Goal: Transaction & Acquisition: Purchase product/service

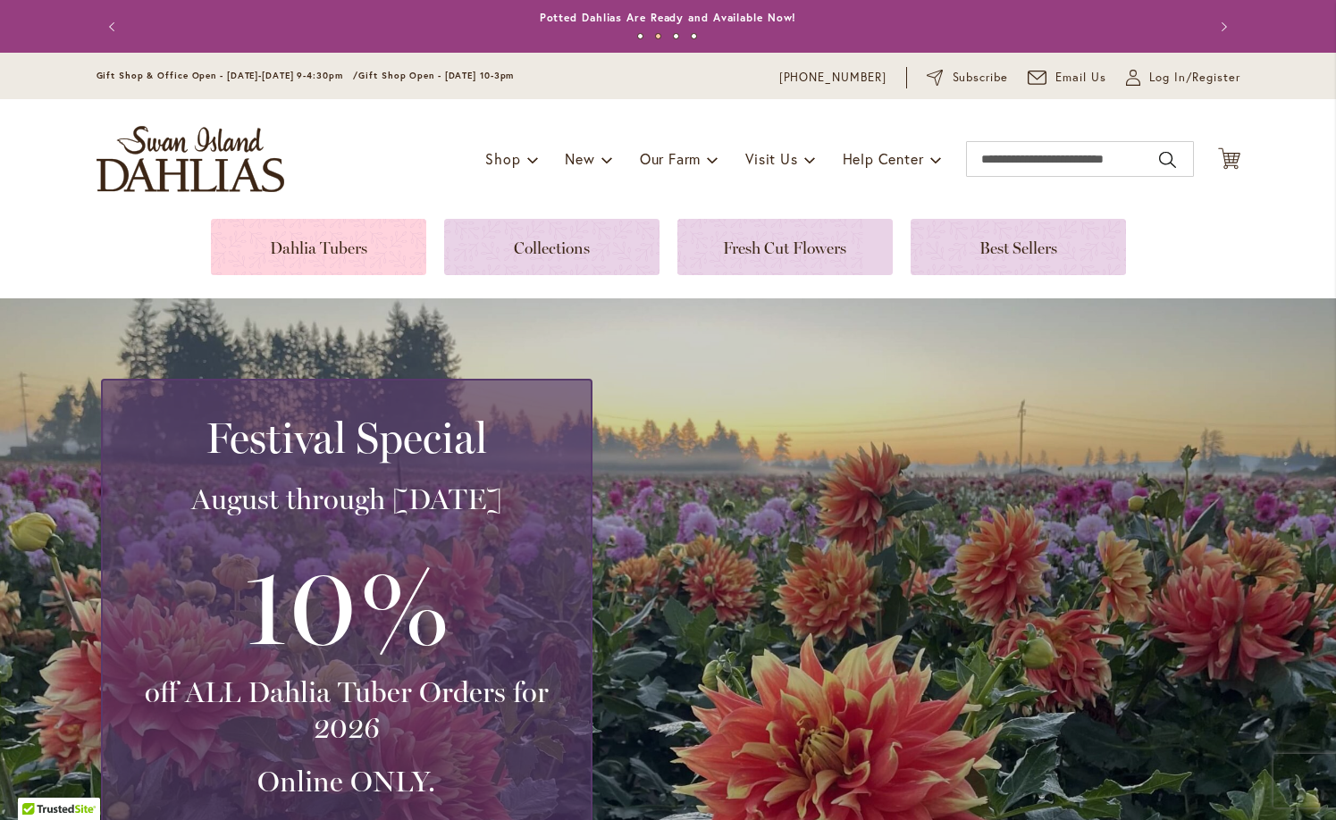
click at [341, 253] on link at bounding box center [318, 247] width 215 height 56
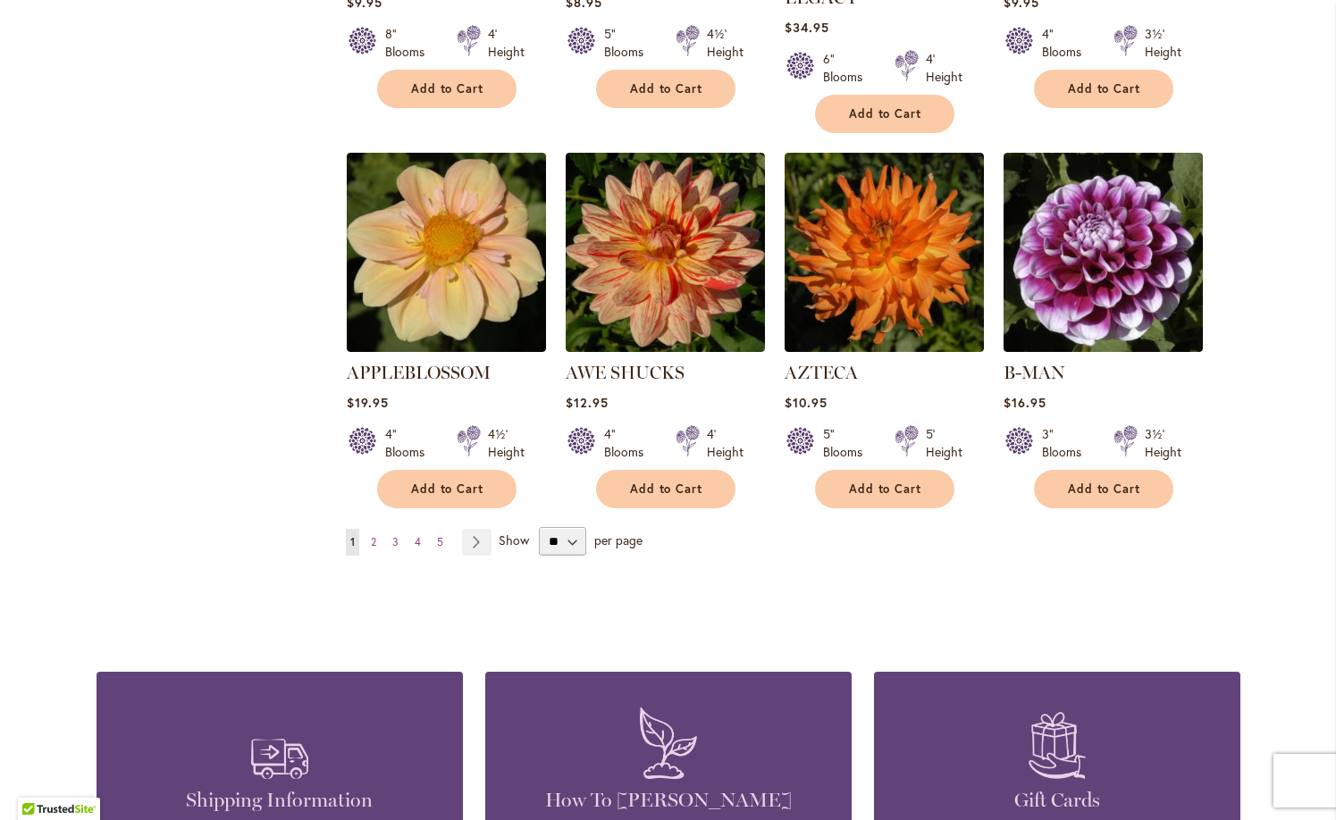
scroll to position [1445, 0]
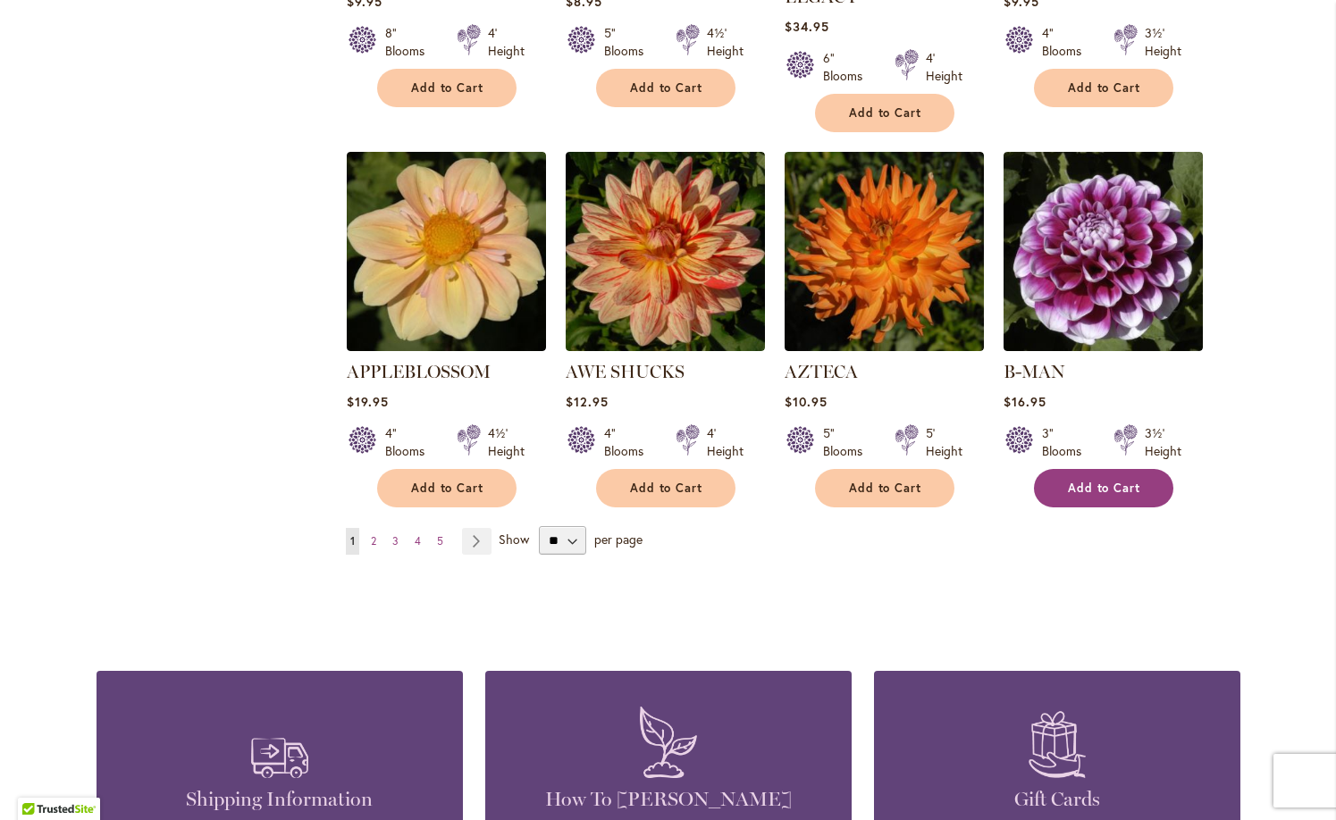
click at [1111, 481] on span "Add to Cart" at bounding box center [1104, 488] width 73 height 15
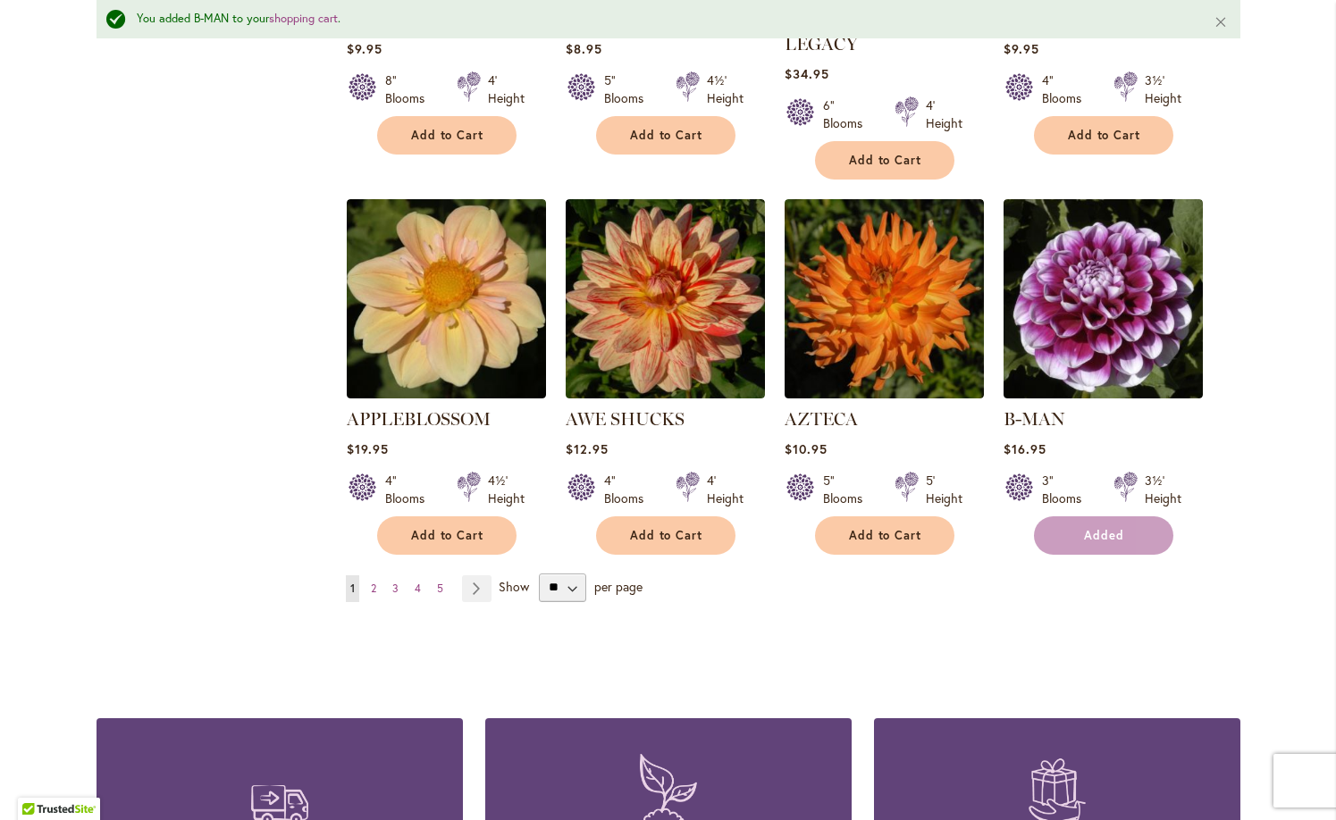
scroll to position [1492, 0]
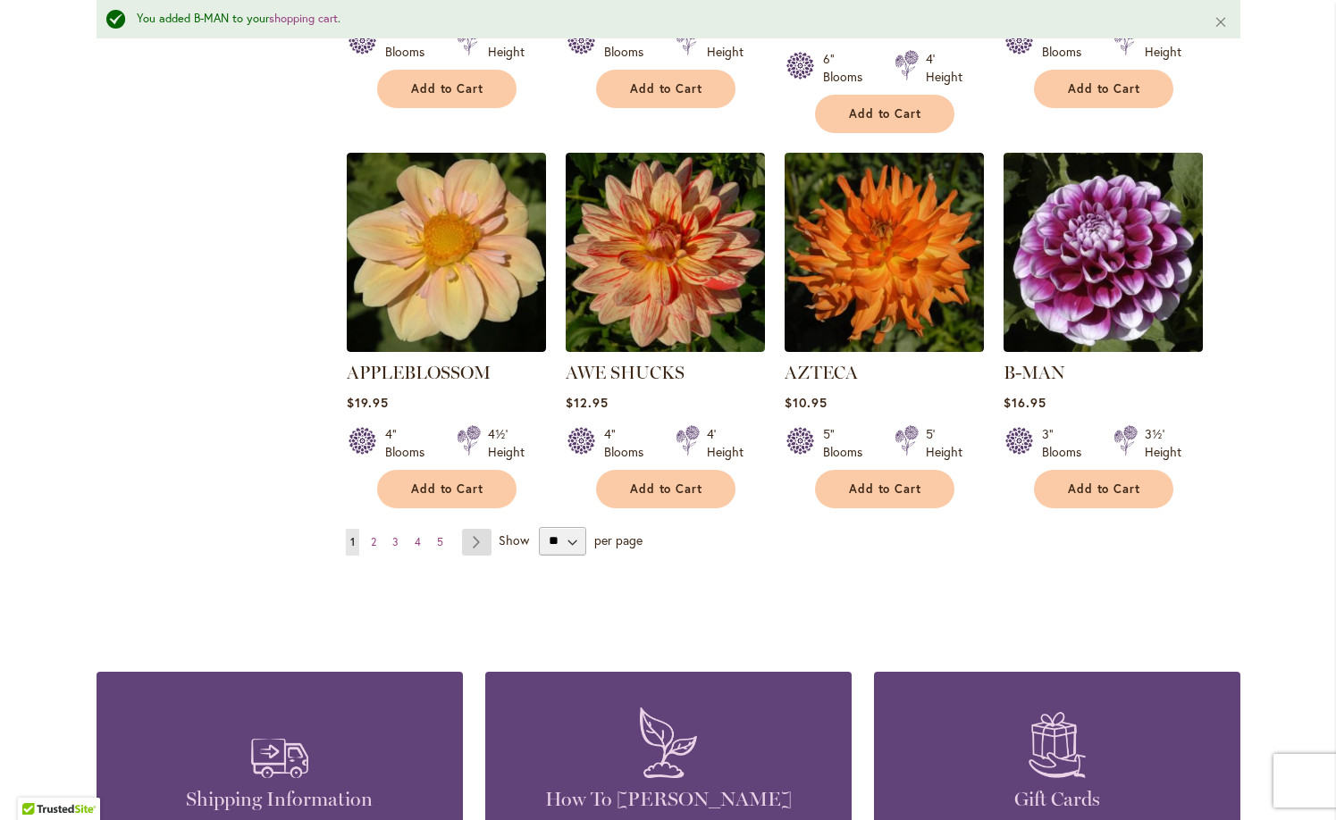
click at [473, 529] on link "Page Next" at bounding box center [476, 542] width 29 height 27
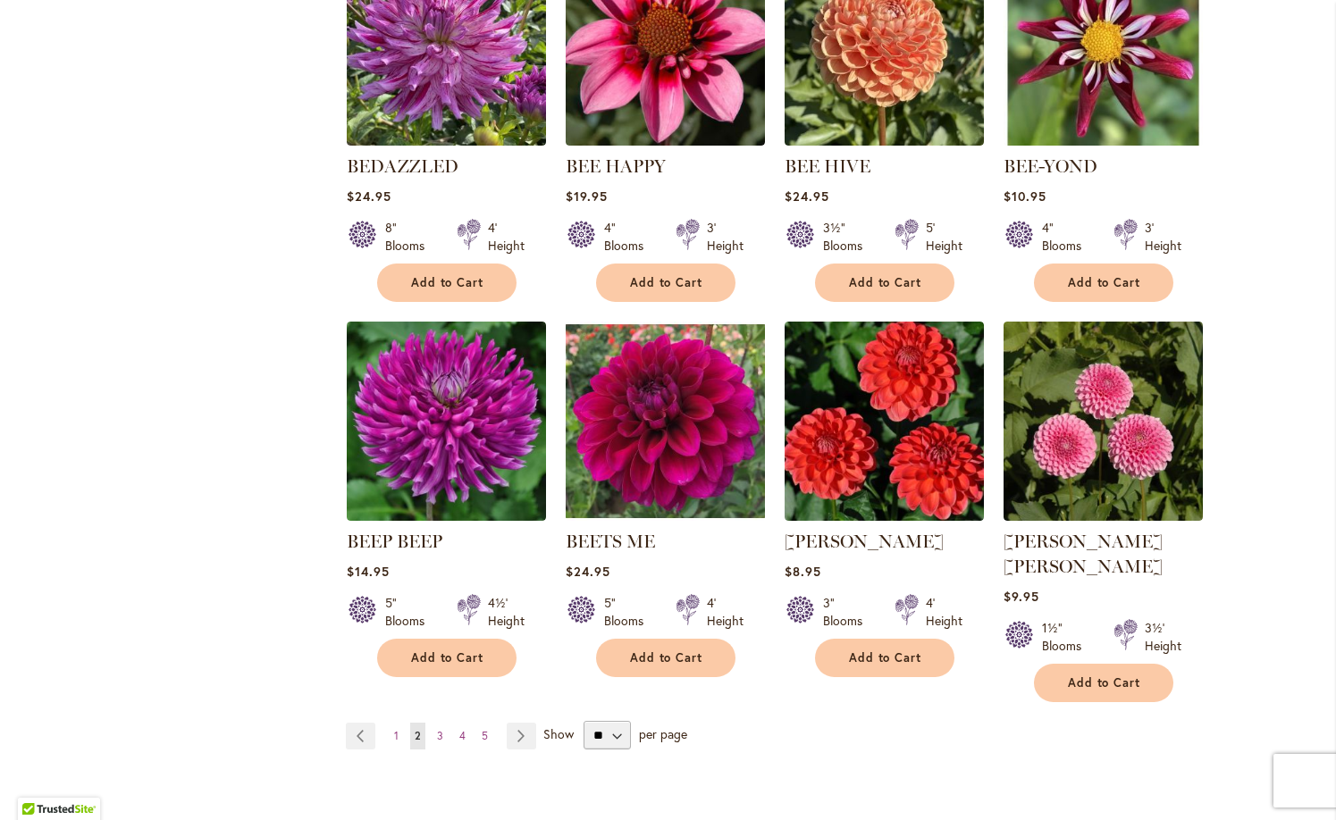
scroll to position [1282, 0]
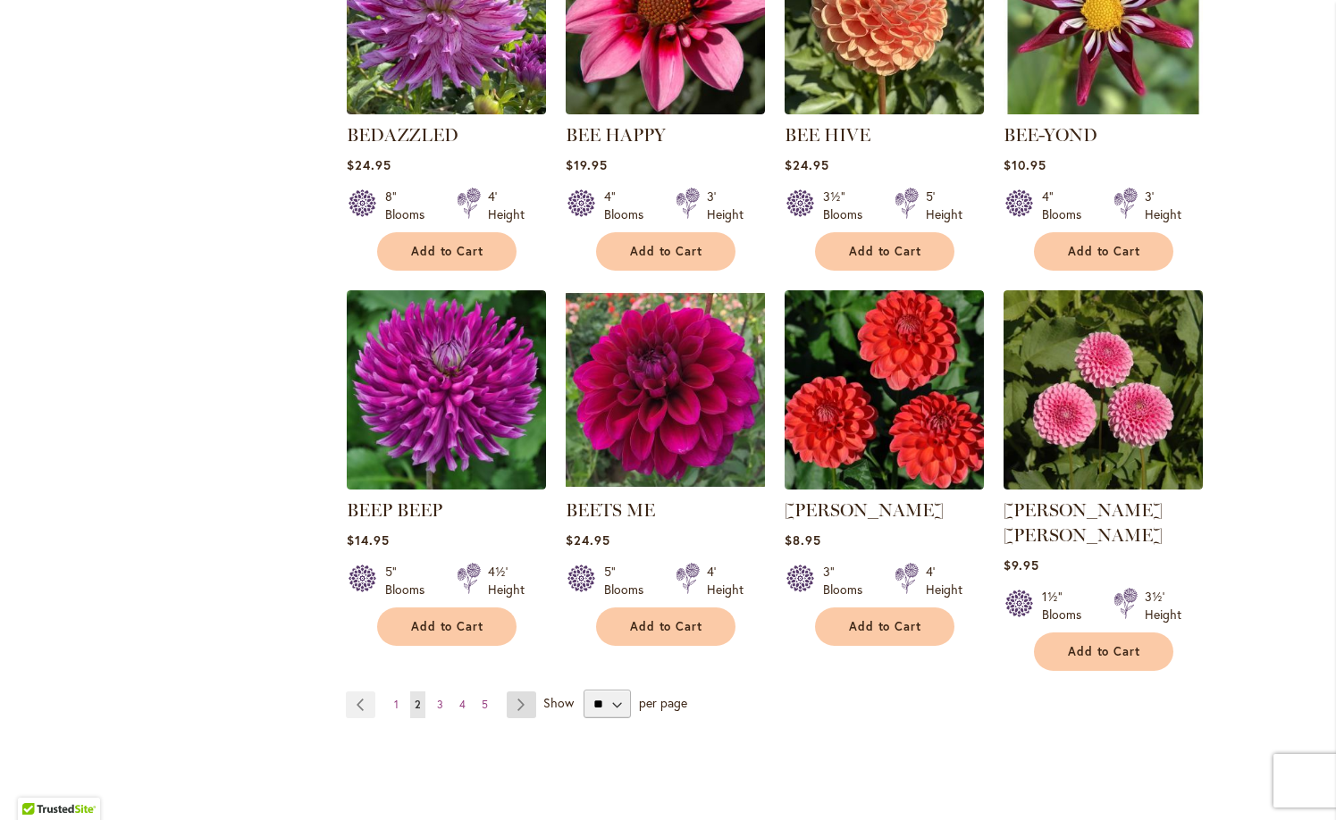
click at [516, 692] on link "Page Next" at bounding box center [521, 705] width 29 height 27
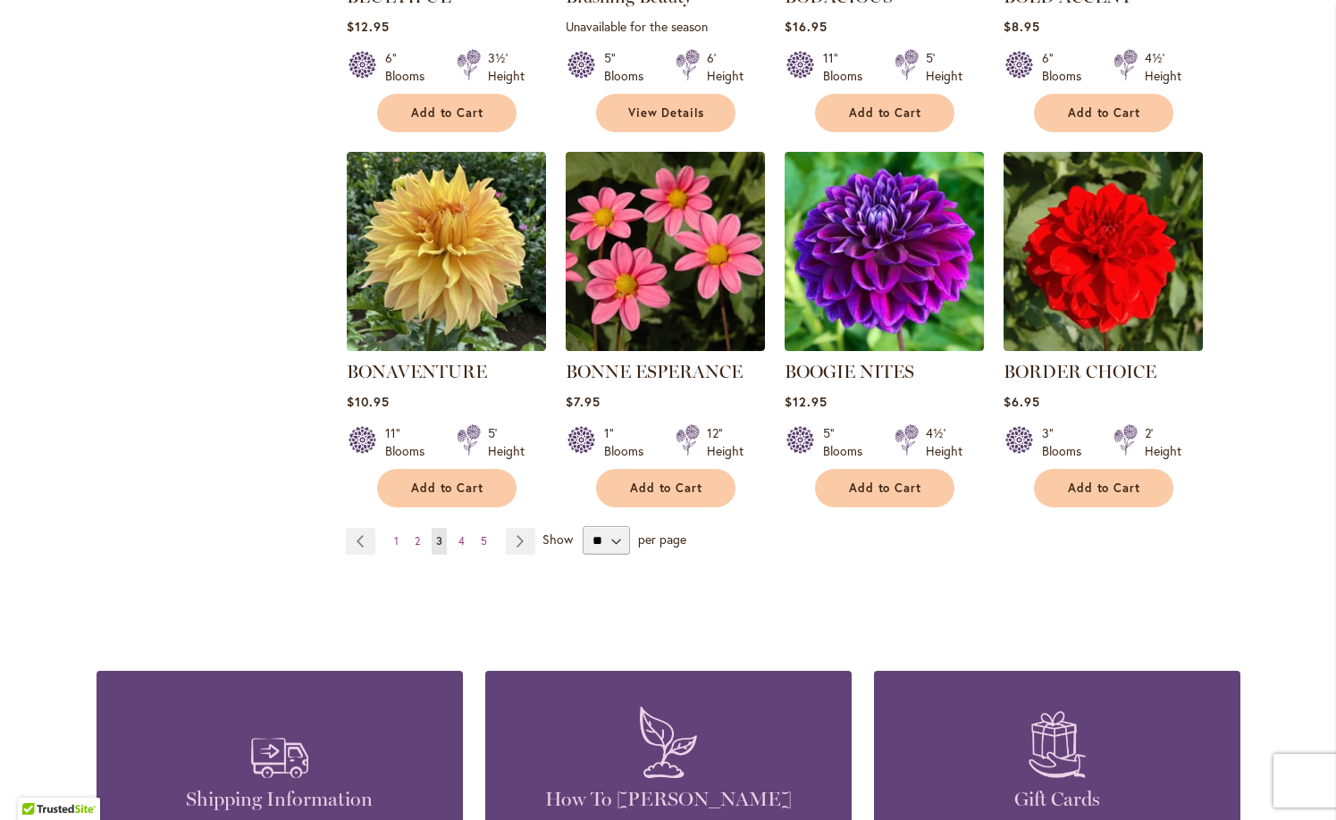
scroll to position [1421, 0]
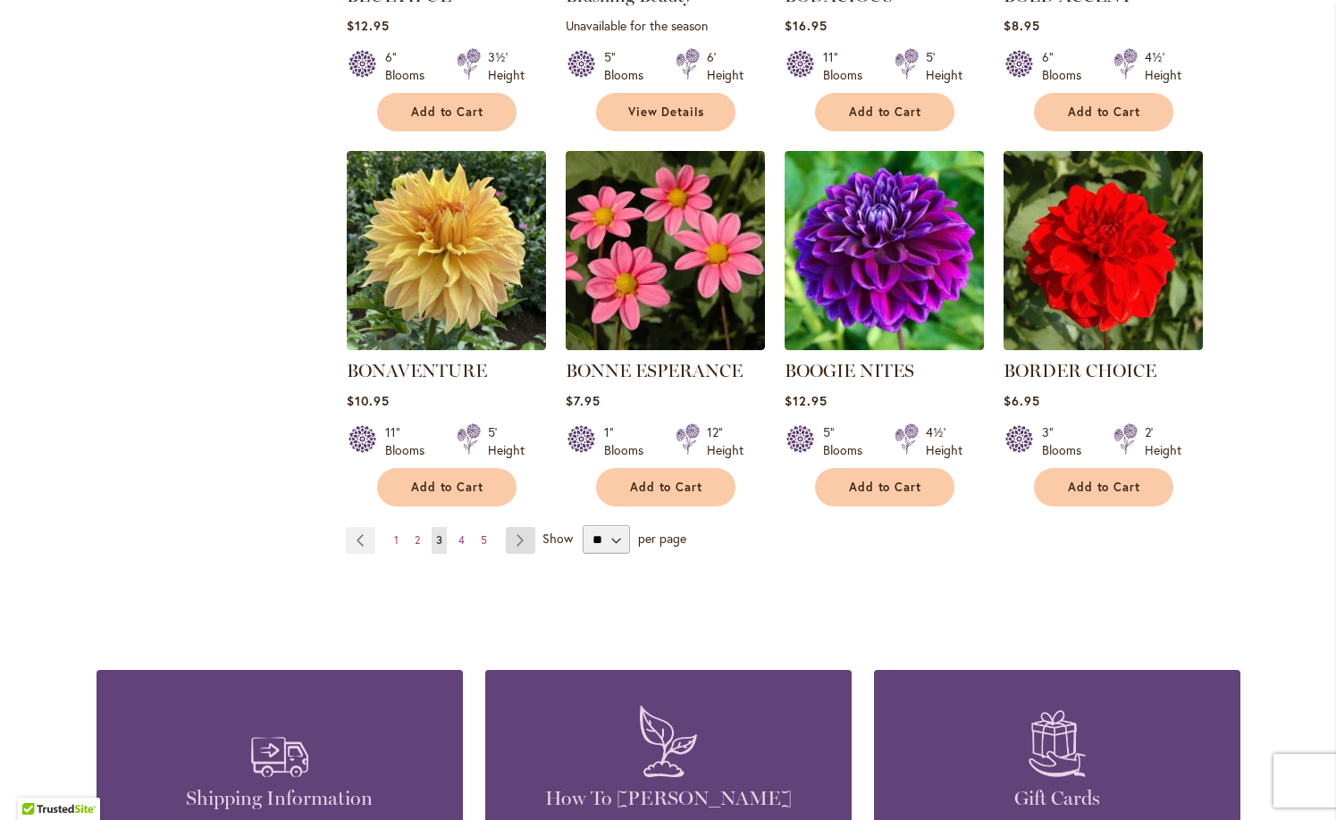
click at [517, 534] on link "Page Next" at bounding box center [520, 540] width 29 height 27
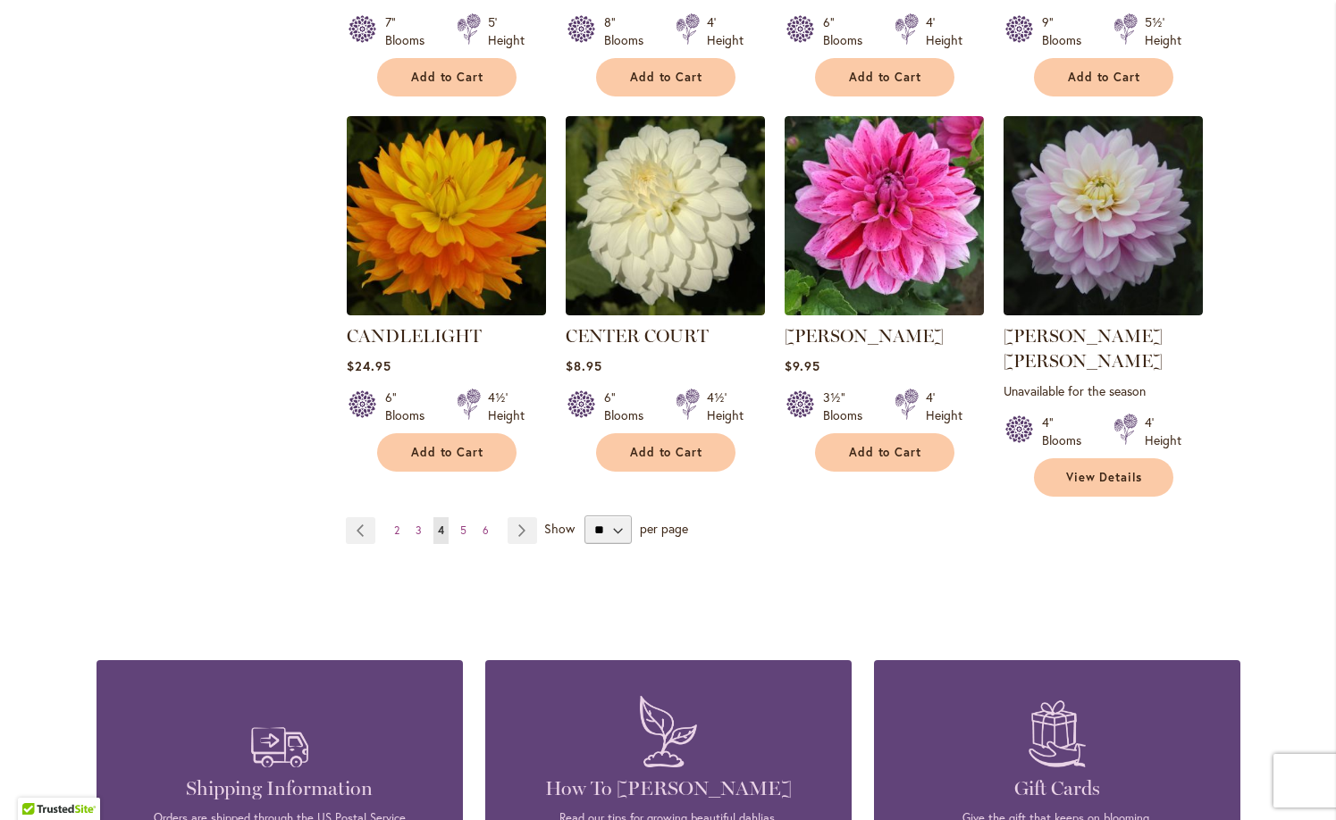
scroll to position [1485, 0]
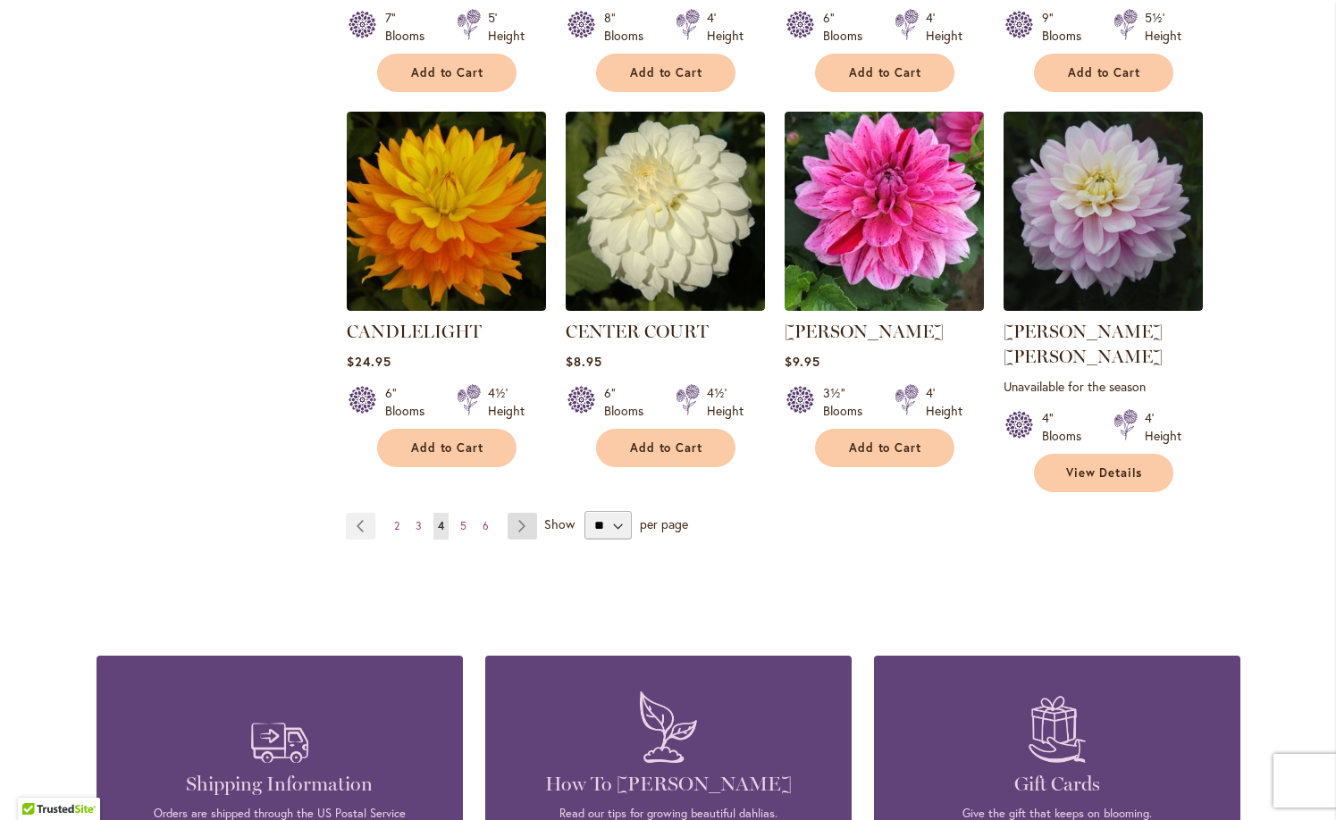
click at [517, 513] on link "Page Next" at bounding box center [522, 526] width 29 height 27
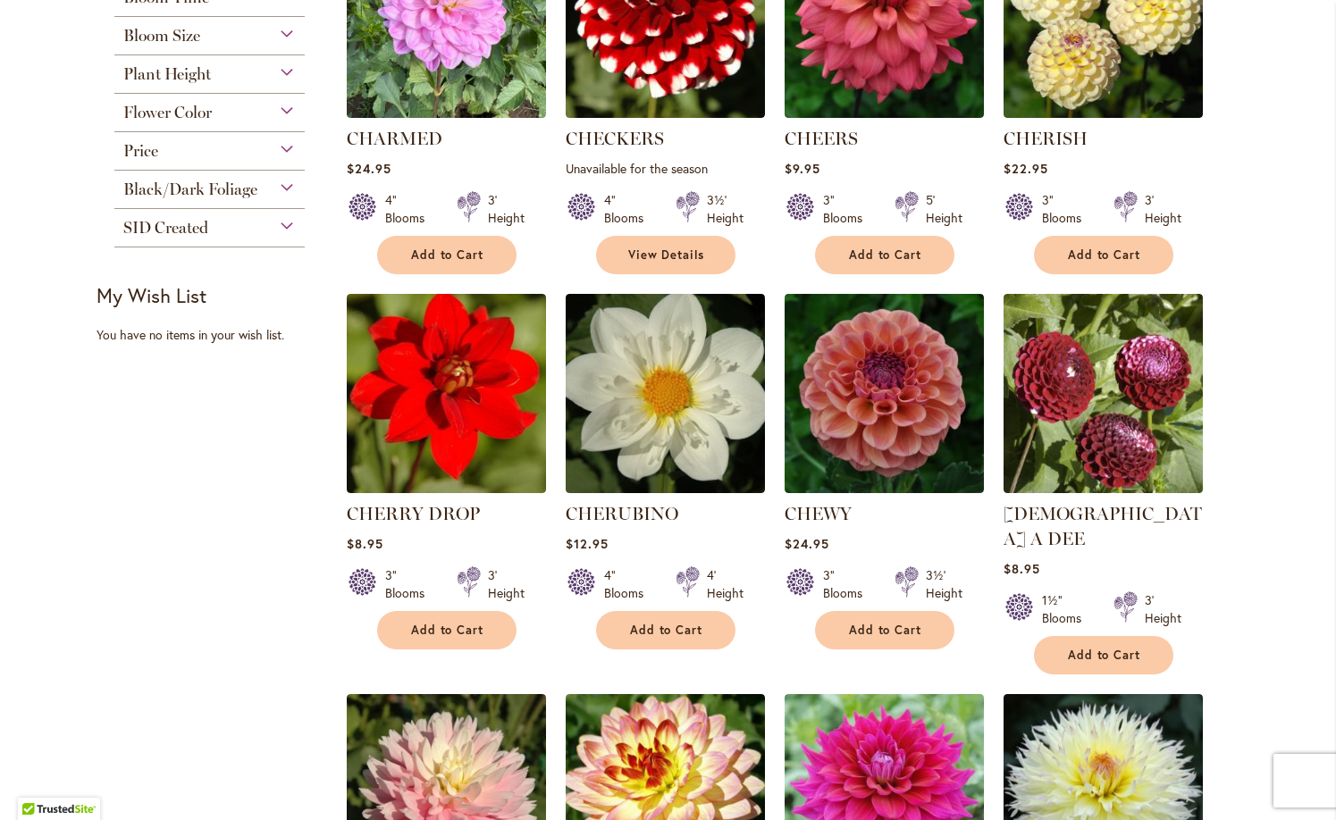
scroll to position [528, 0]
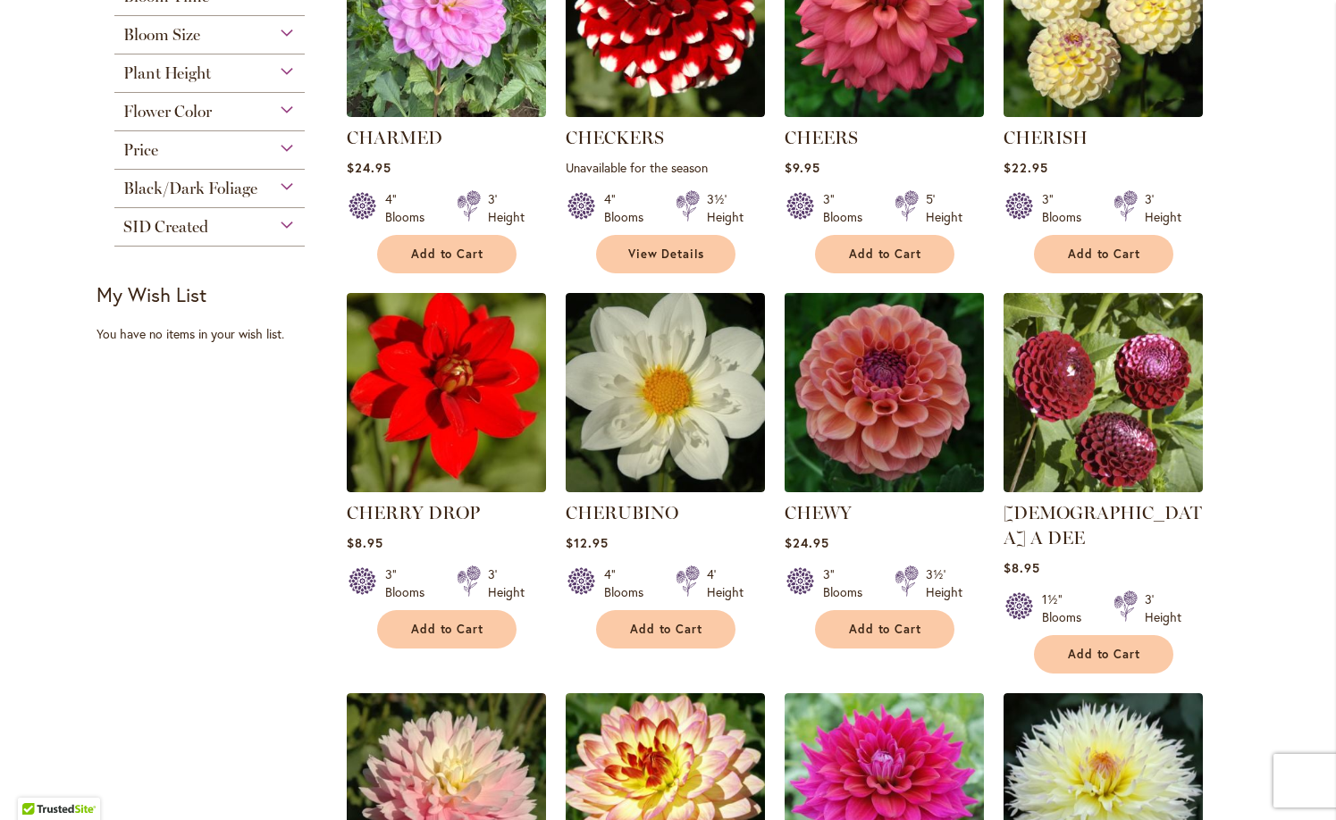
click at [862, 378] on img at bounding box center [883, 393] width 209 height 209
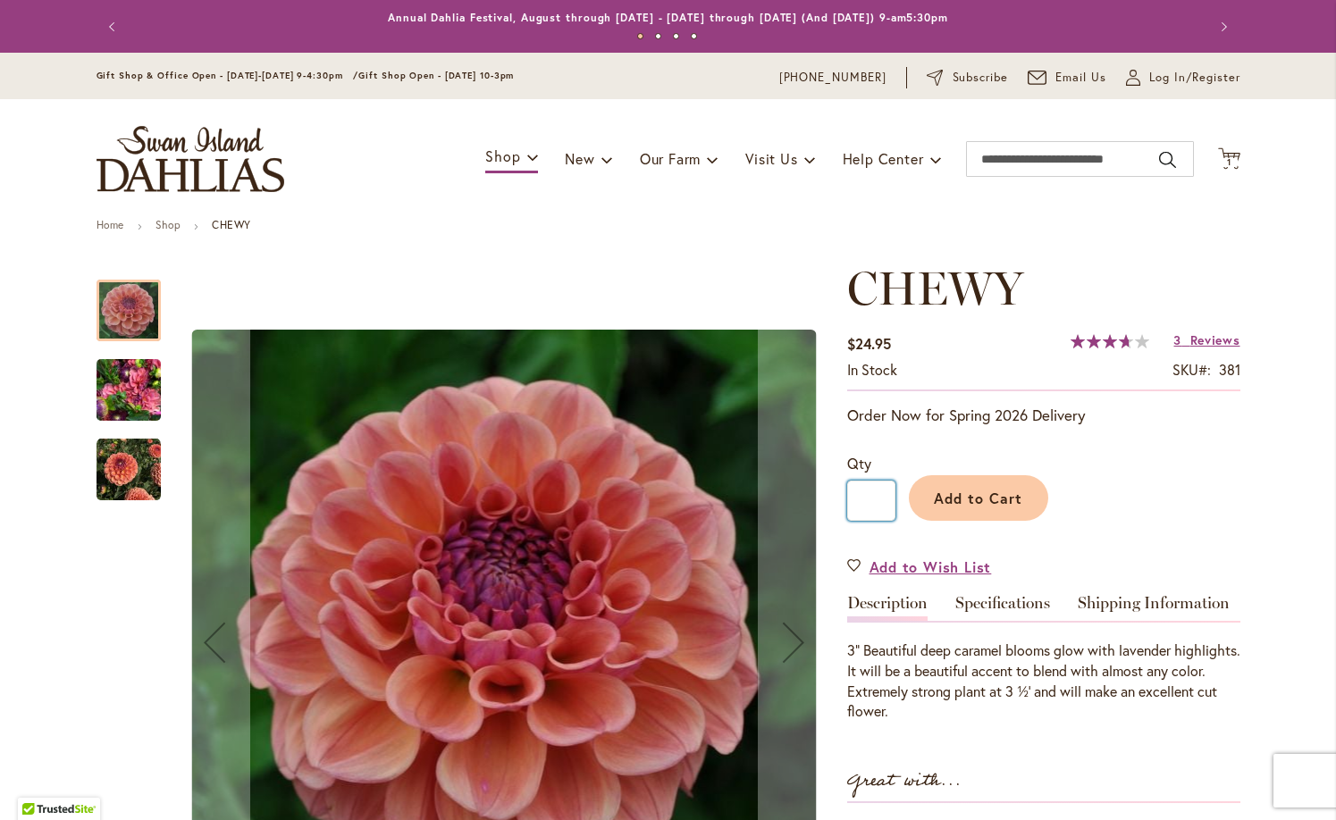
click at [885, 500] on input "*" at bounding box center [871, 501] width 48 height 40
type input "*"
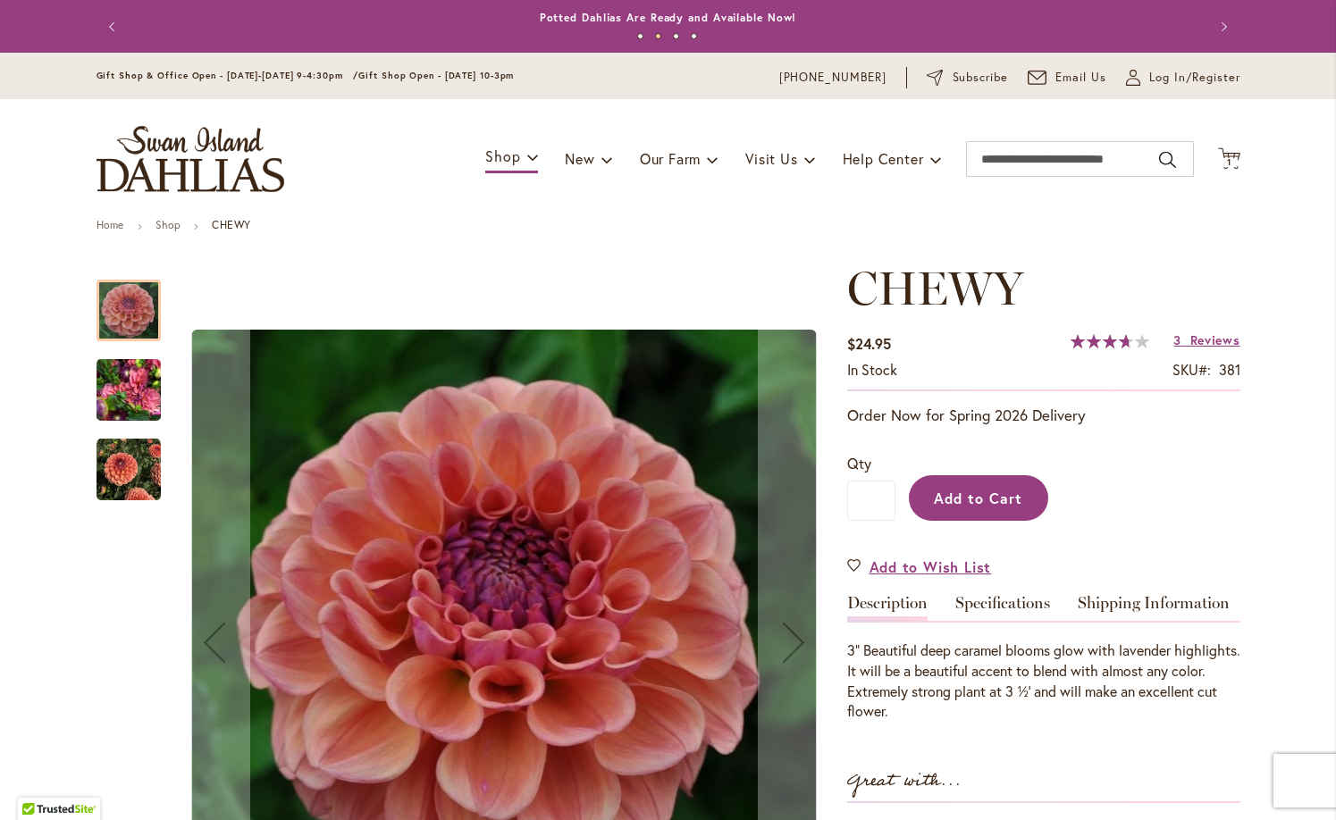
click at [958, 506] on span "Add to Cart" at bounding box center [978, 498] width 88 height 19
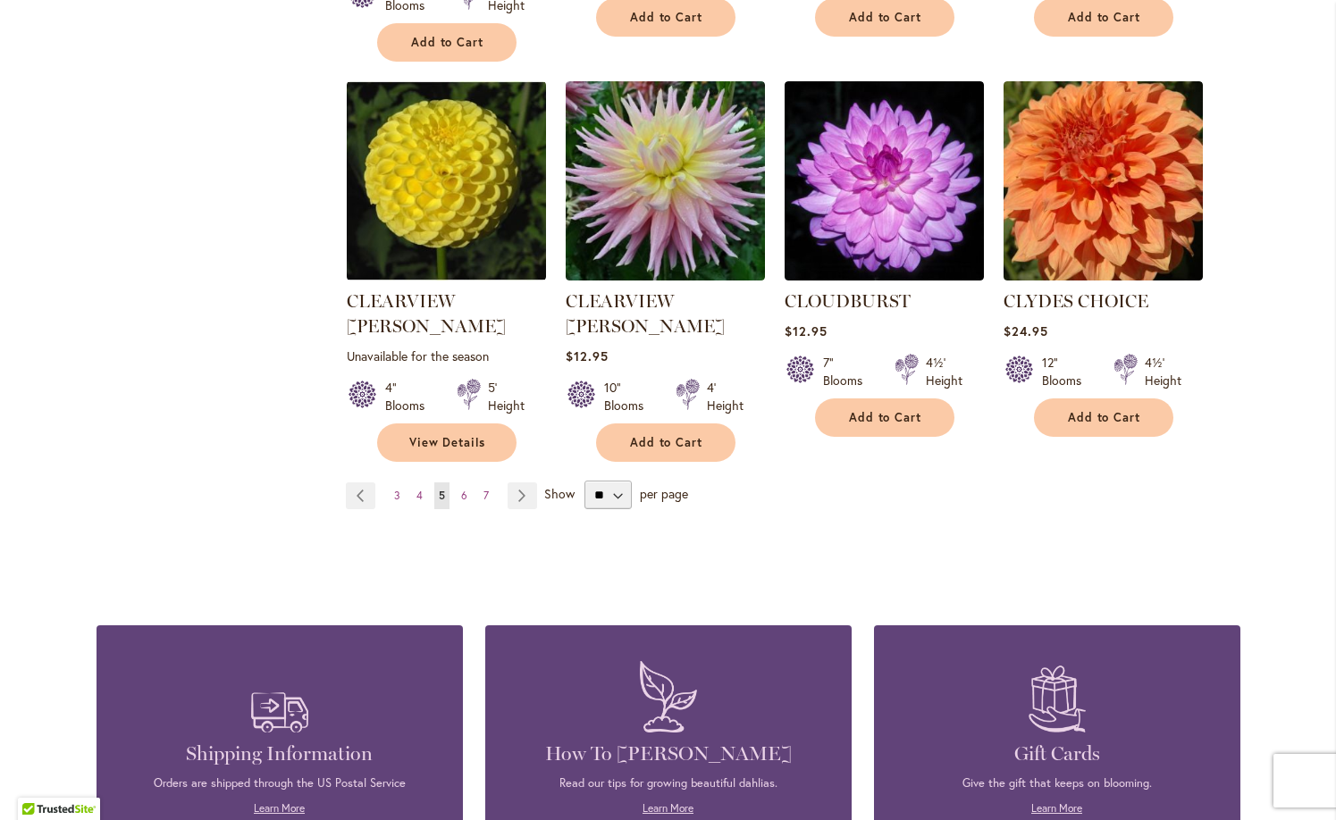
scroll to position [1544, 0]
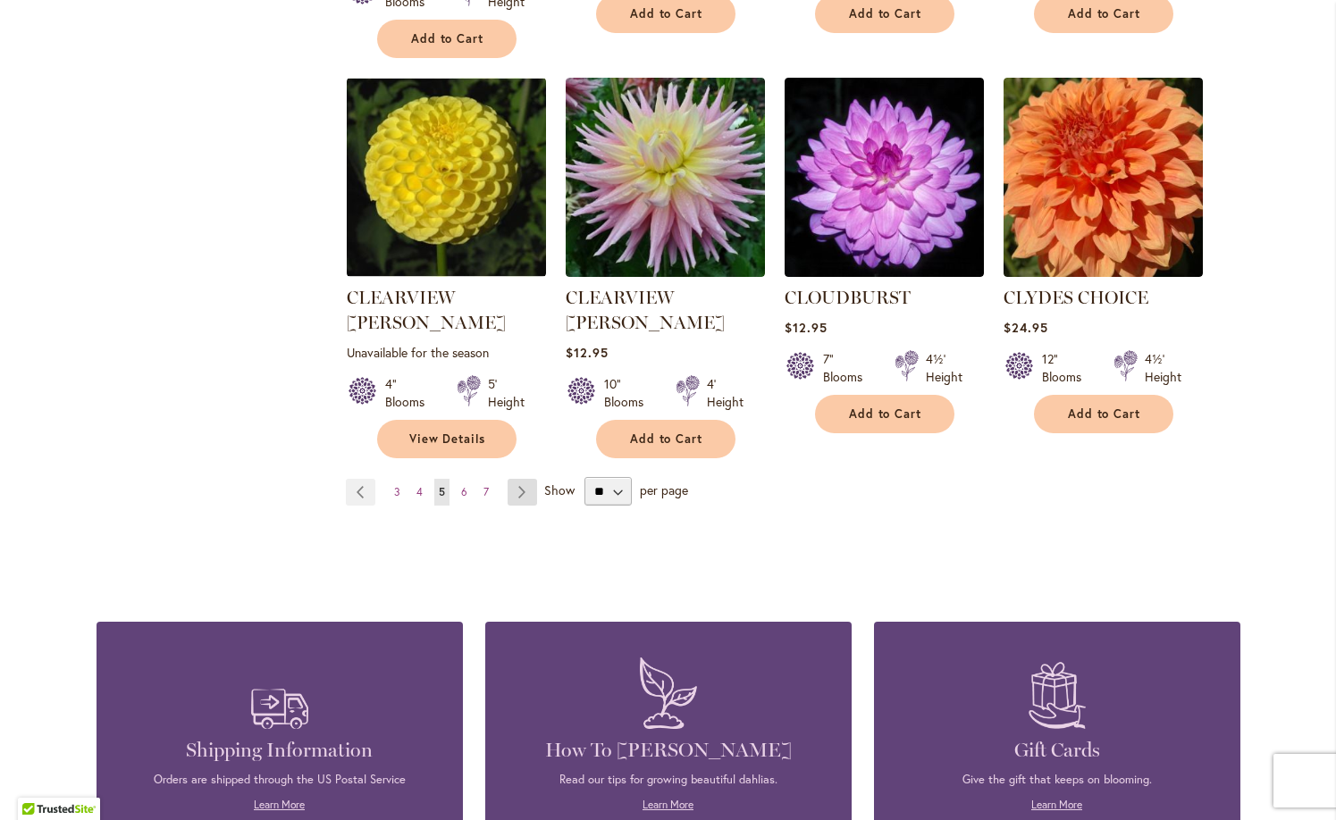
click at [519, 479] on link "Page Next" at bounding box center [522, 492] width 29 height 27
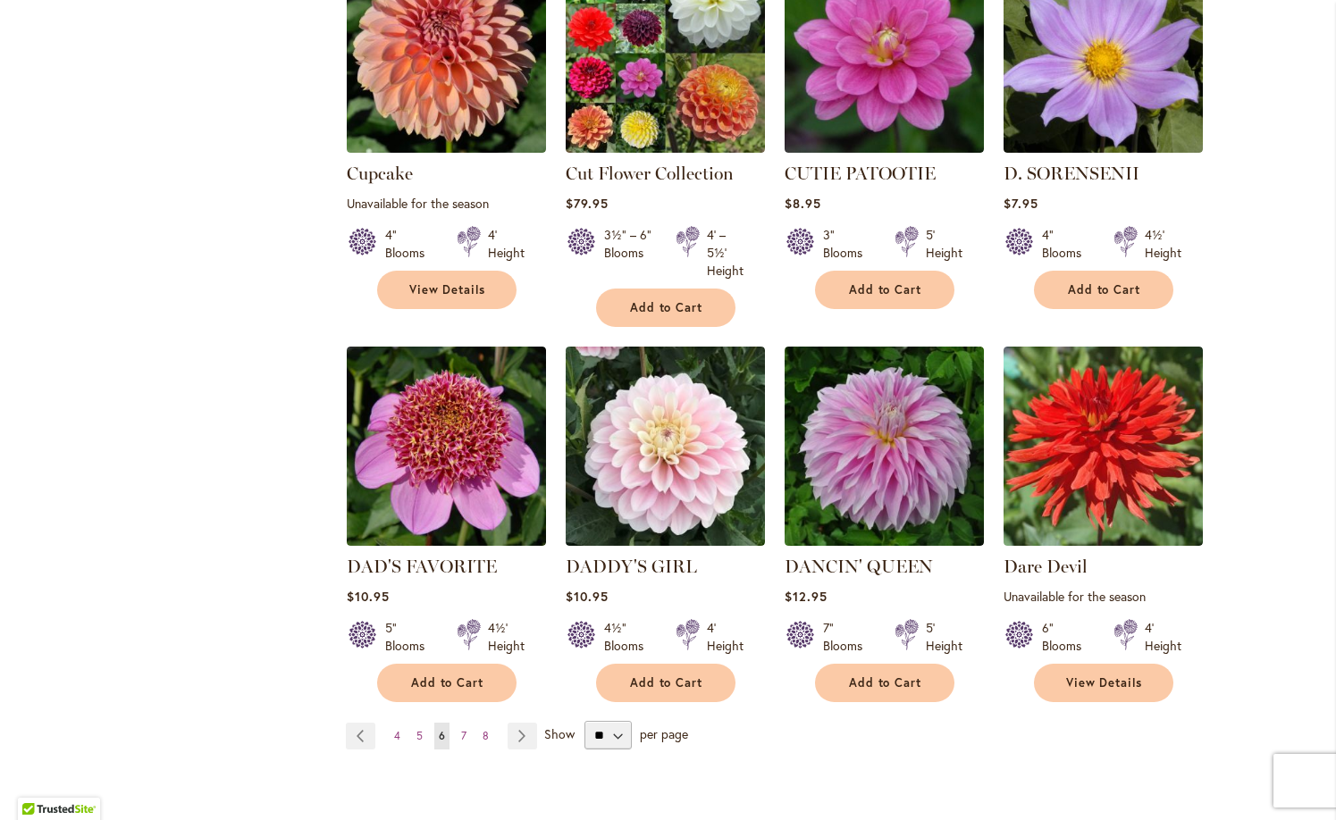
scroll to position [1295, 0]
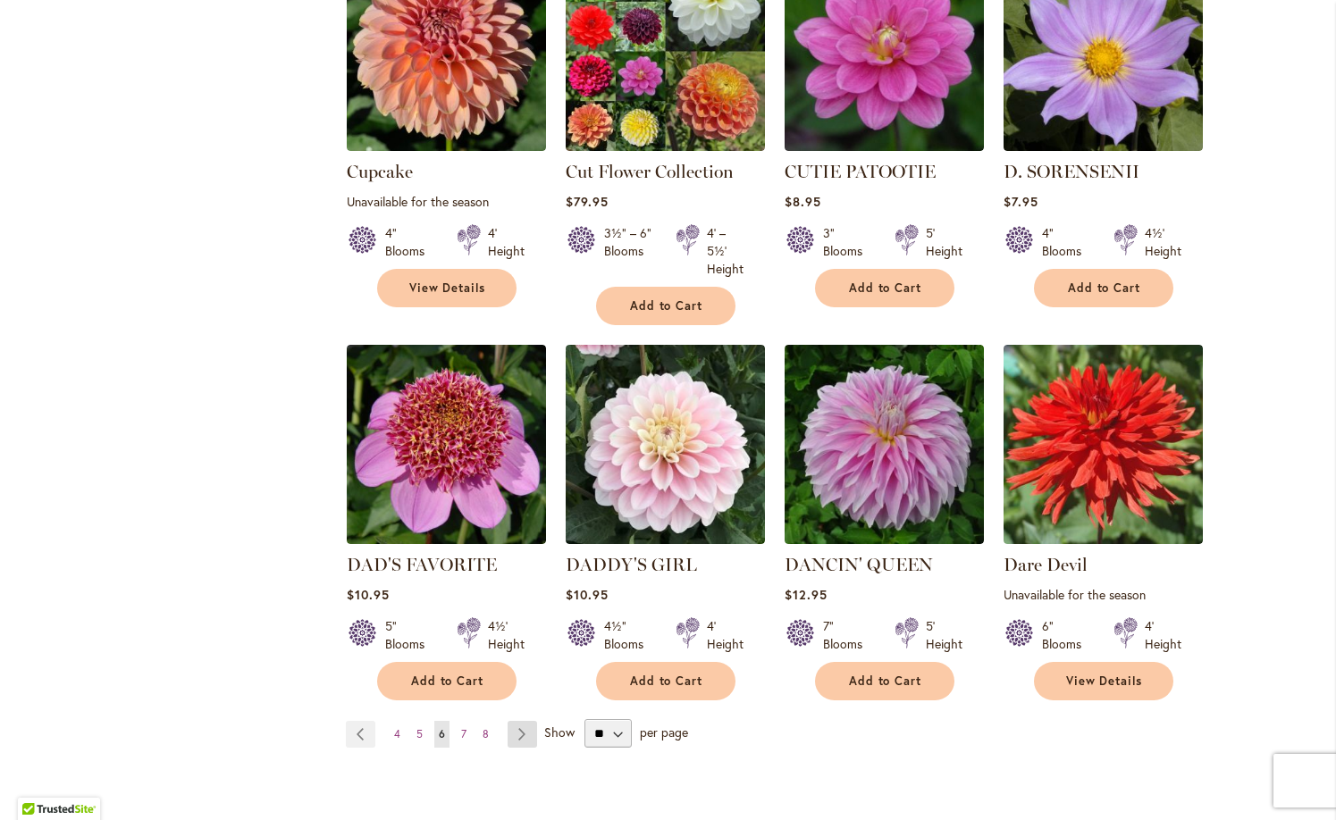
click at [517, 721] on link "Page Next" at bounding box center [522, 734] width 29 height 27
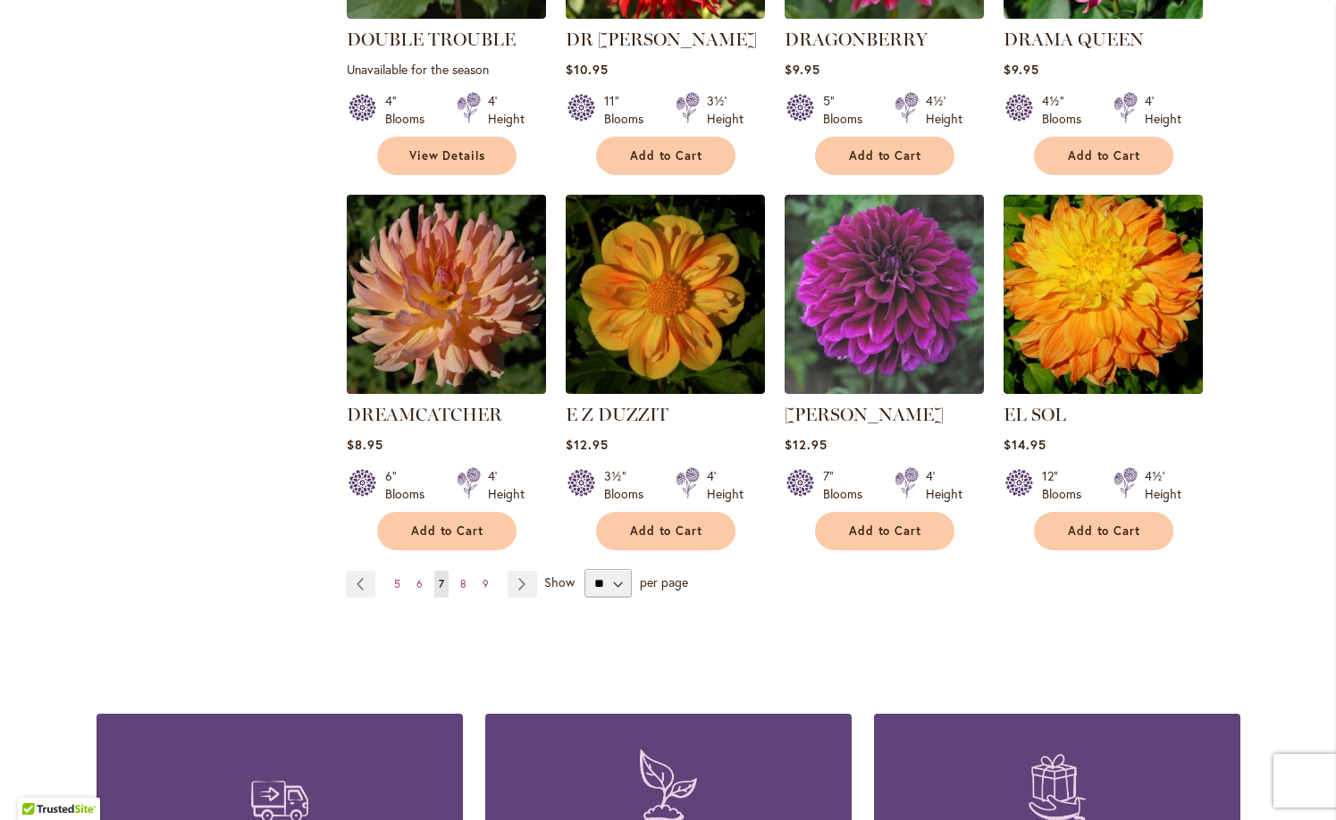
scroll to position [1430, 0]
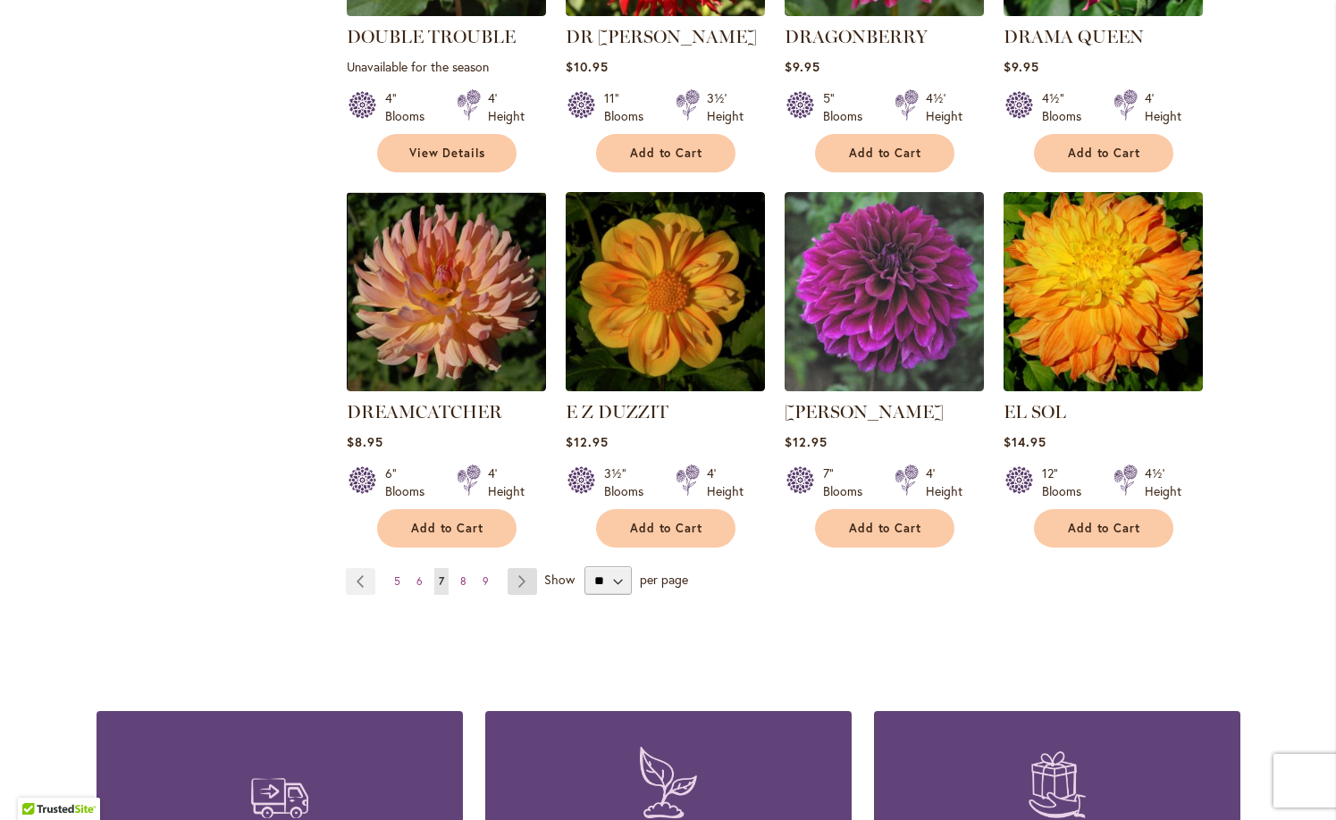
click at [518, 568] on link "Page Next" at bounding box center [522, 581] width 29 height 27
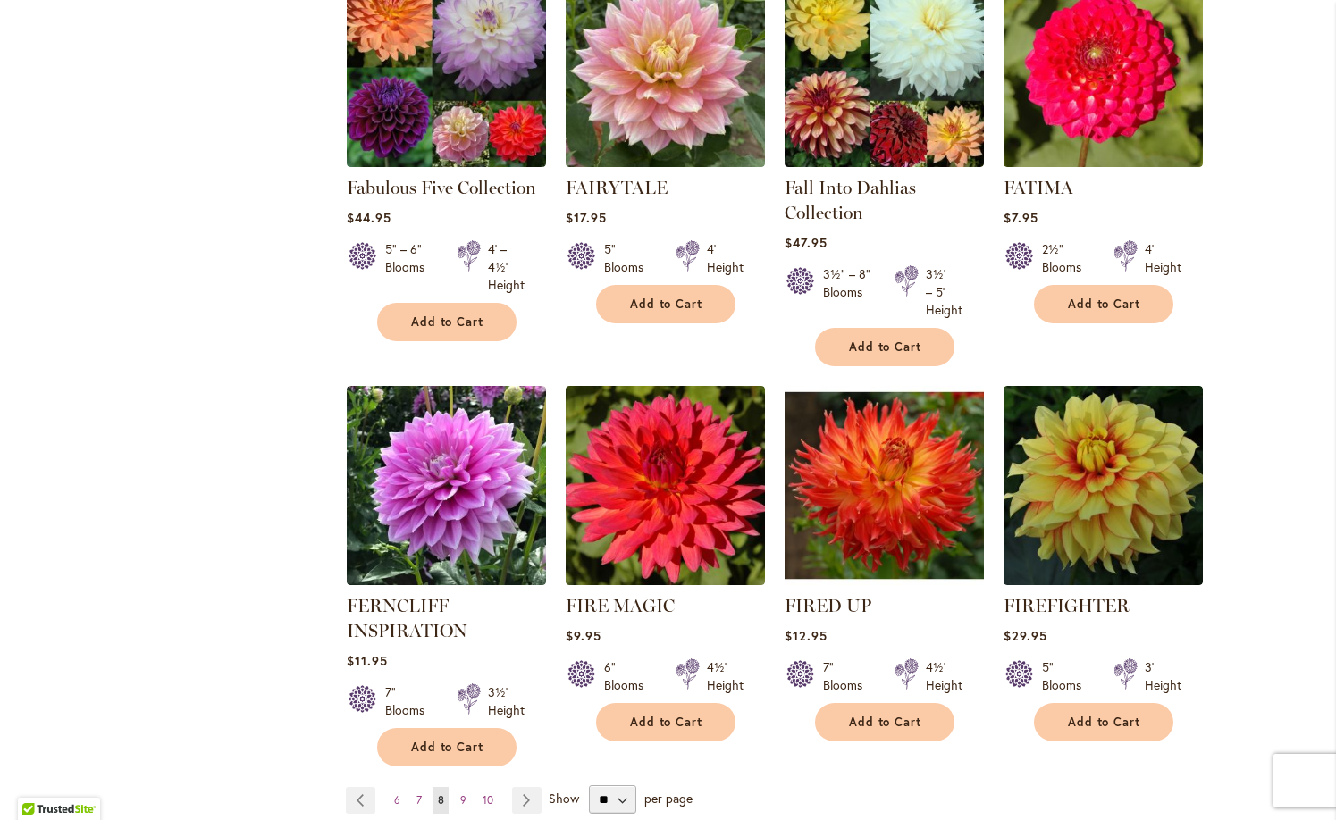
scroll to position [1231, 0]
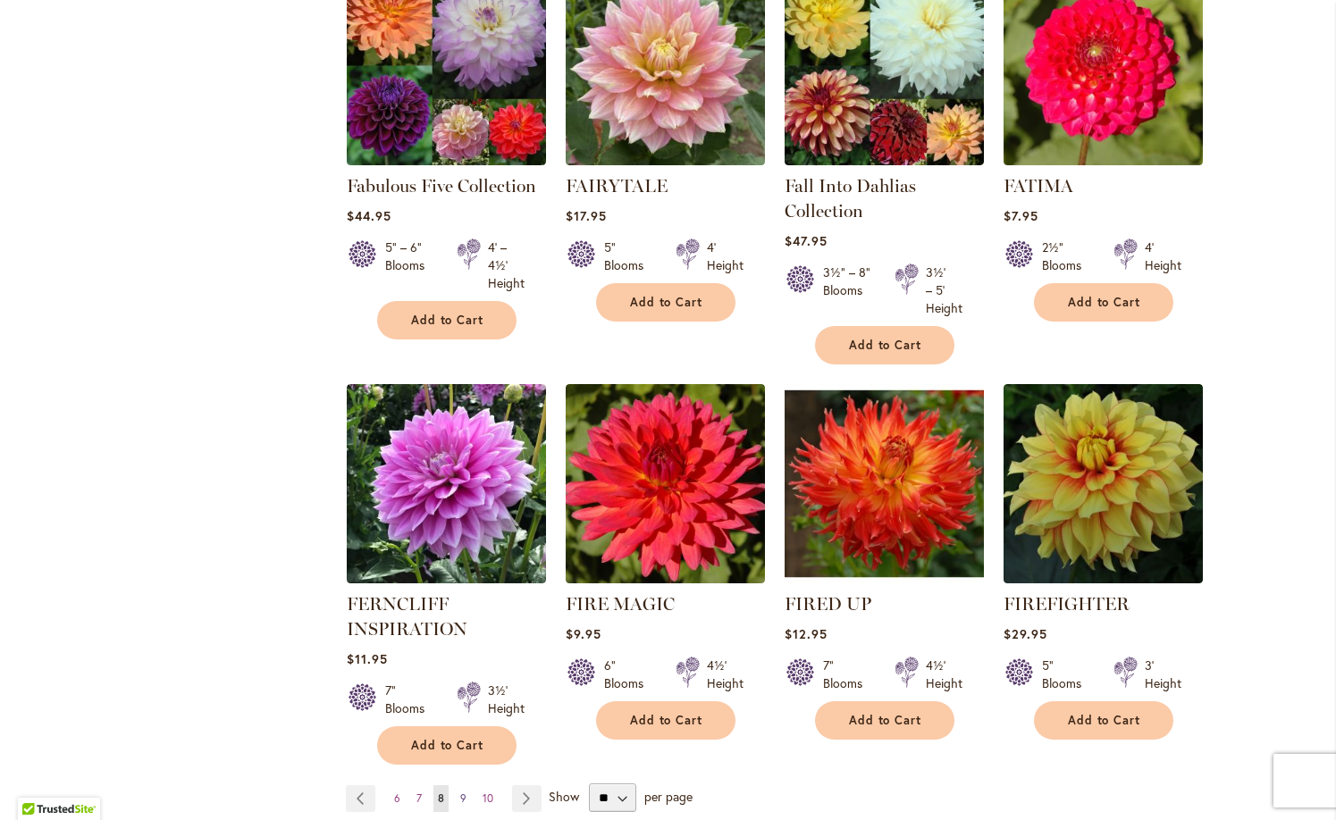
click at [464, 794] on span "9" at bounding box center [463, 798] width 6 height 13
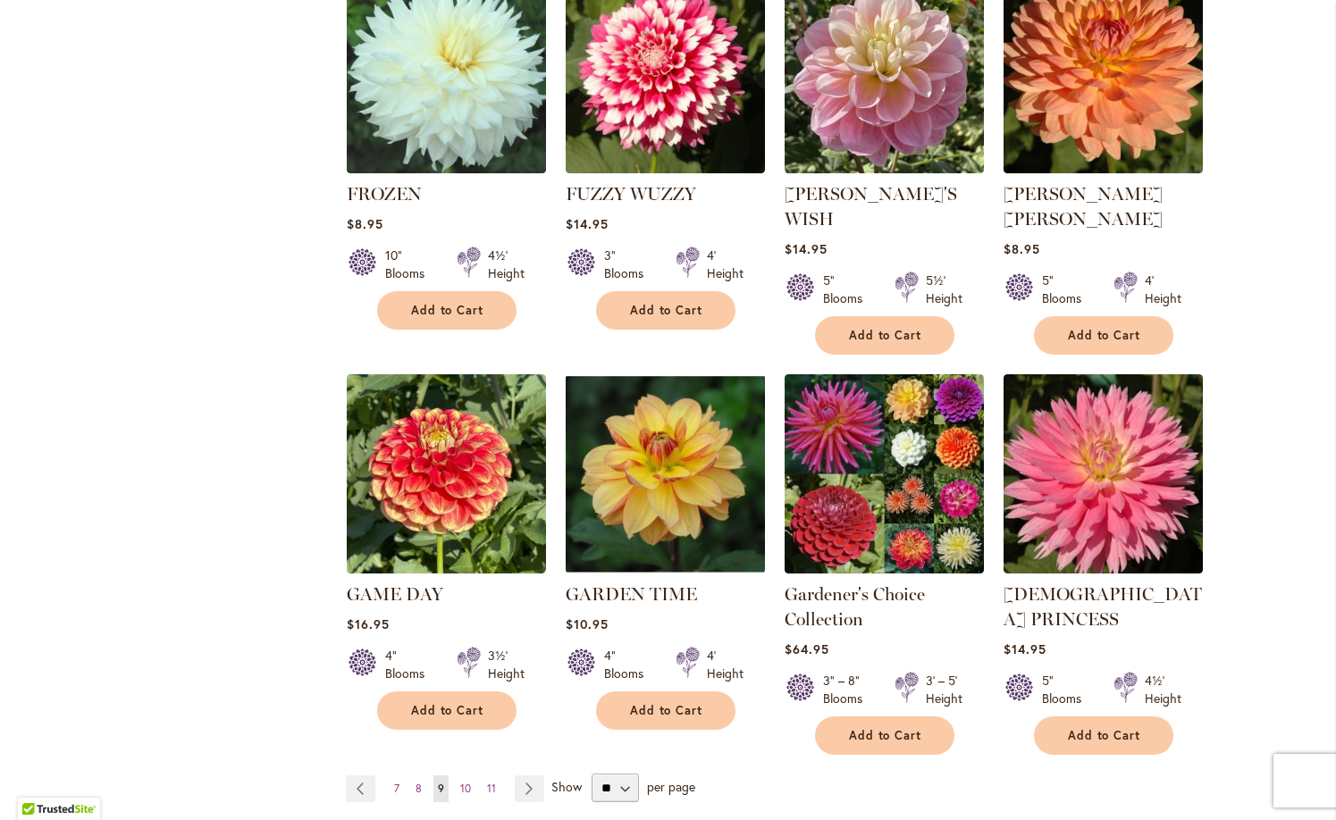
scroll to position [1282, 0]
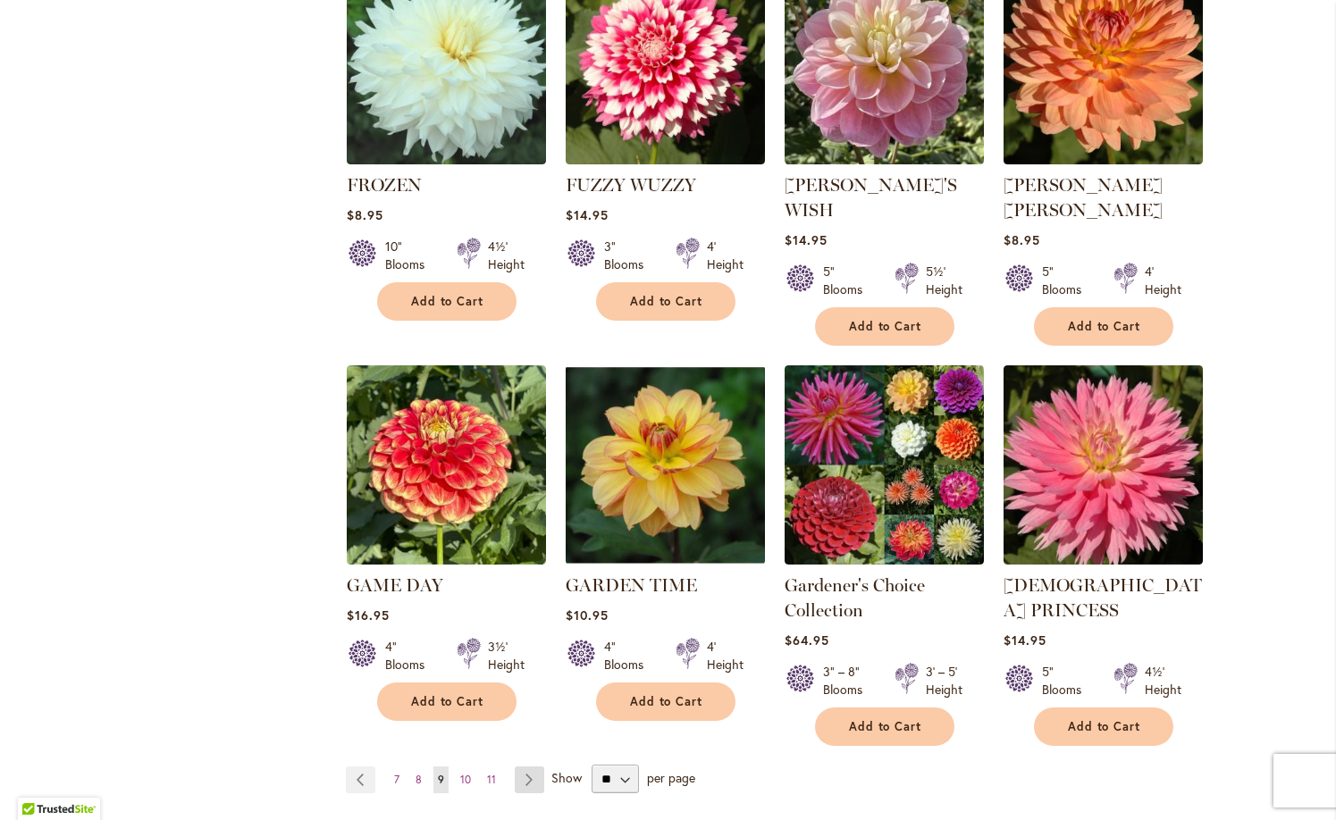
click at [528, 767] on link "Page Next" at bounding box center [529, 780] width 29 height 27
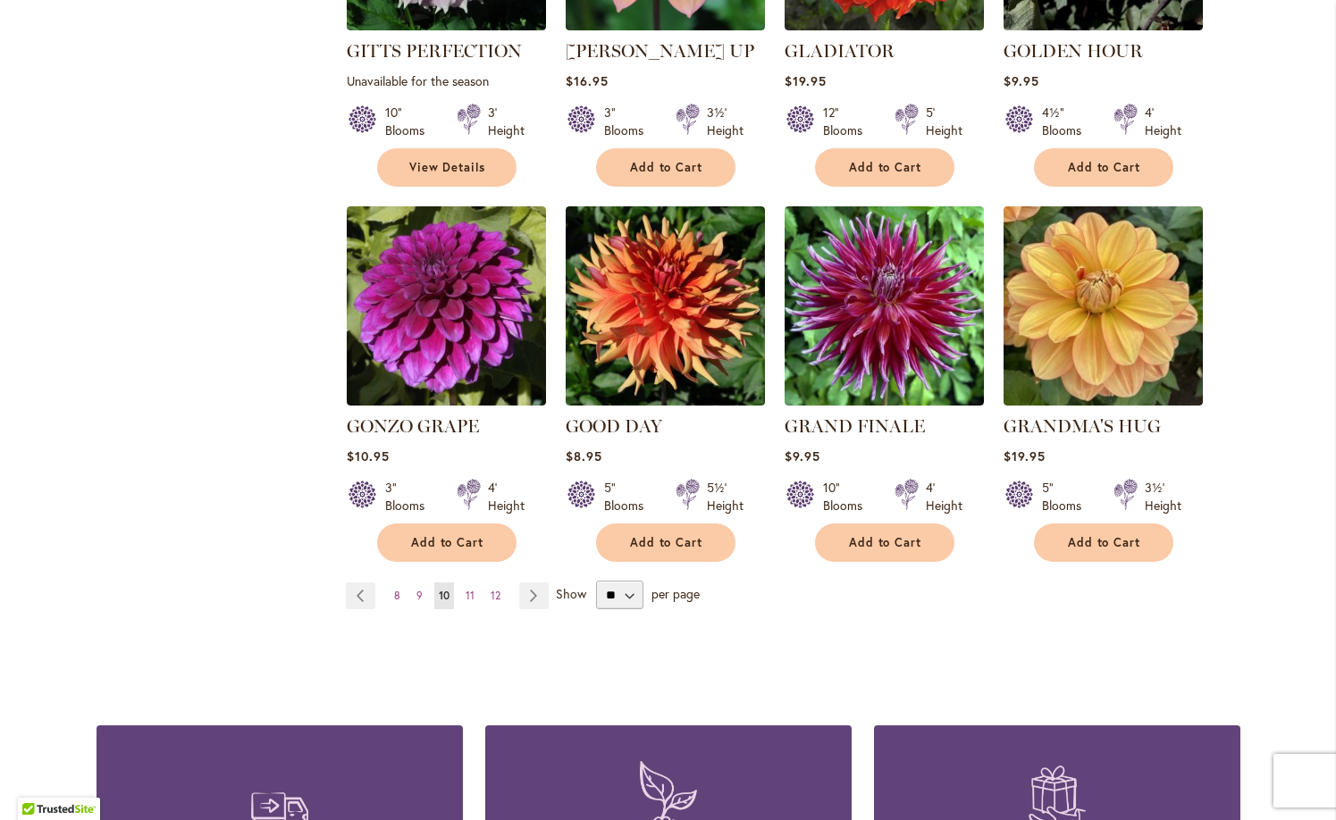
scroll to position [1392, 0]
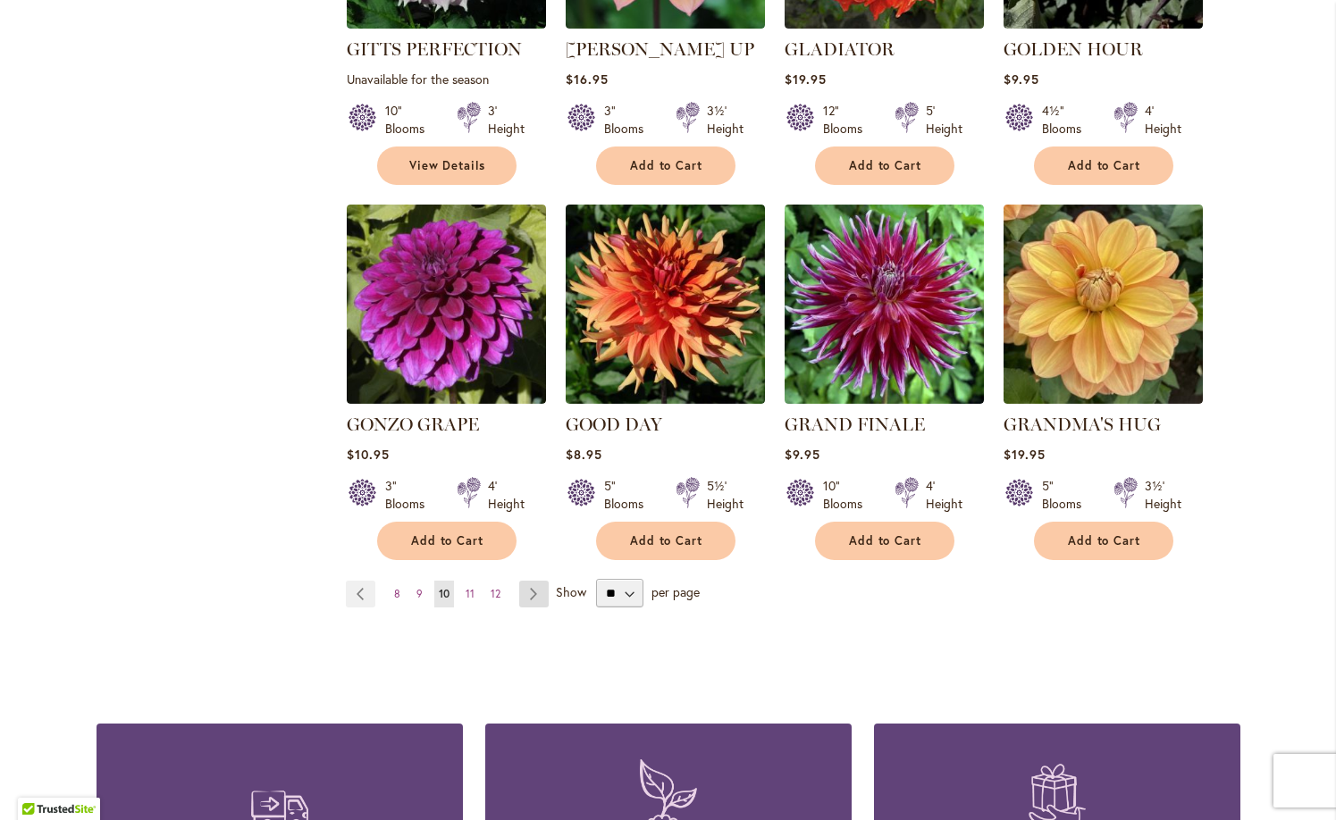
click at [537, 581] on link "Page Next" at bounding box center [533, 594] width 29 height 27
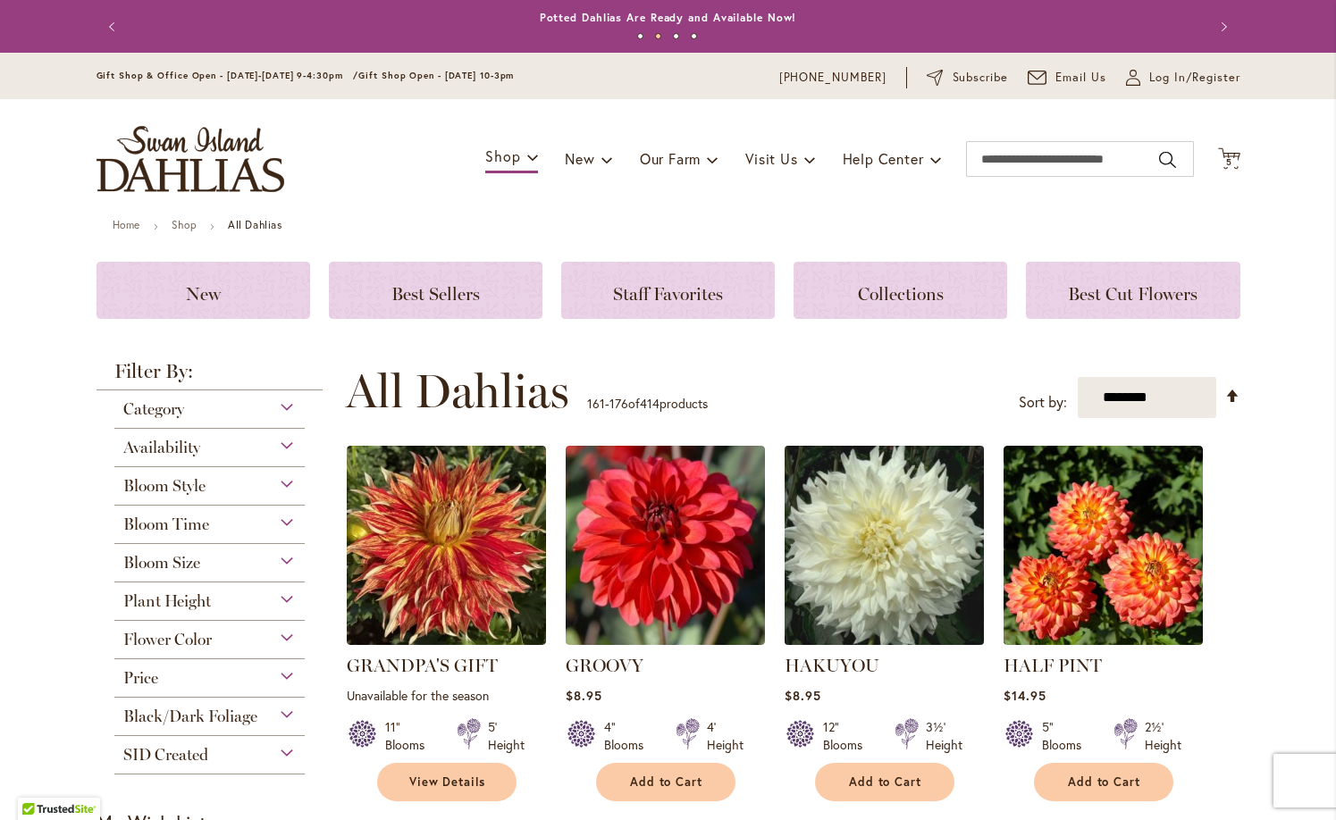
click at [888, 551] on img at bounding box center [883, 545] width 209 height 209
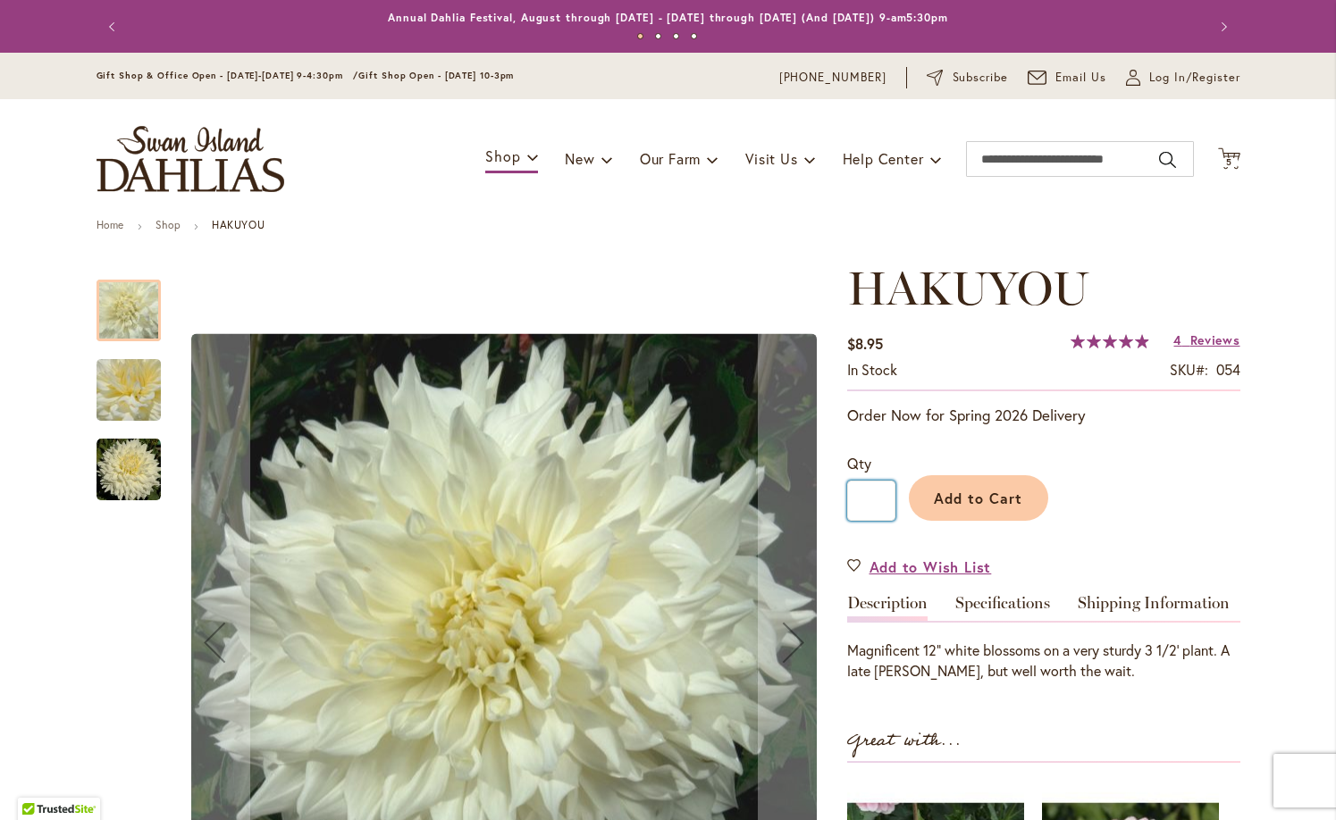
click at [886, 493] on input "*" at bounding box center [871, 501] width 48 height 40
type input "*"
click at [962, 500] on span "Add to Cart" at bounding box center [978, 498] width 88 height 19
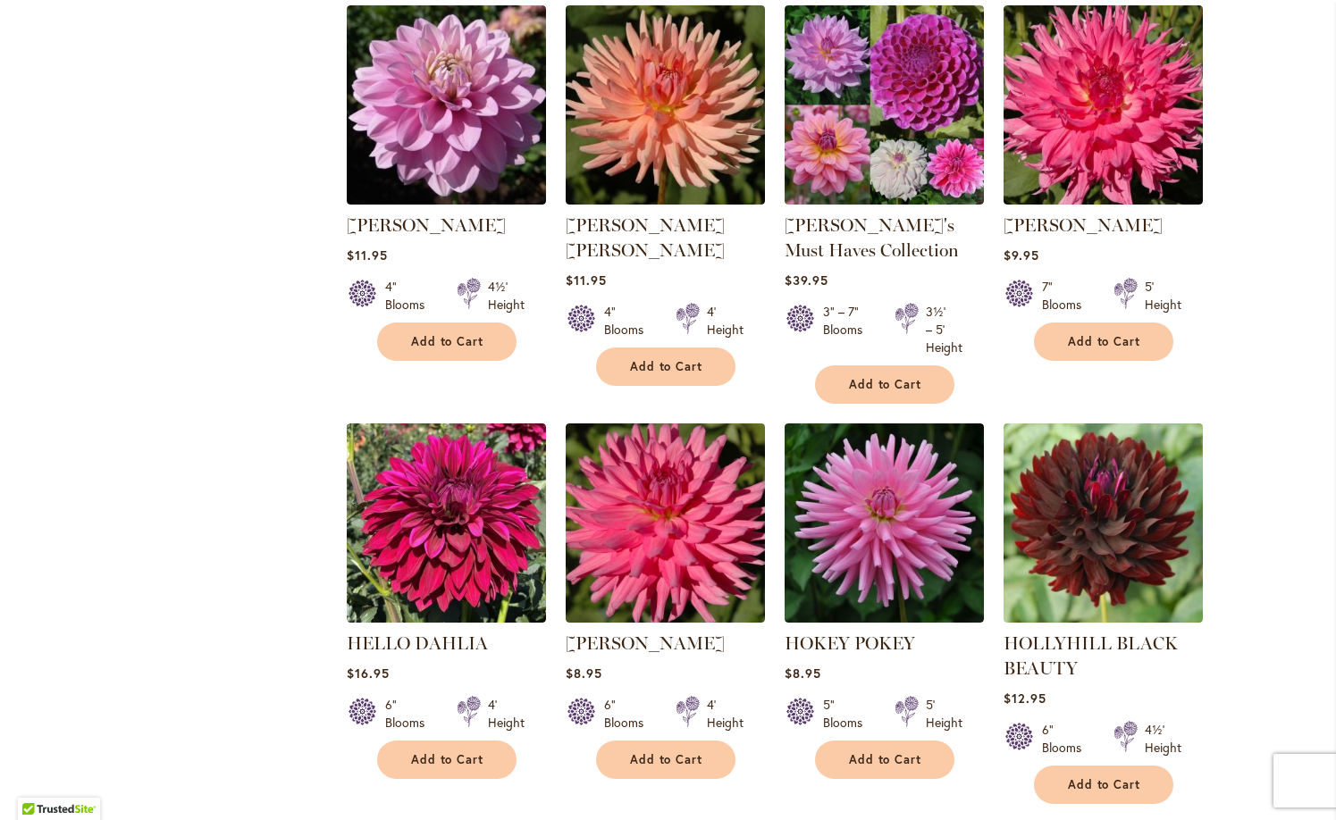
scroll to position [1222, 0]
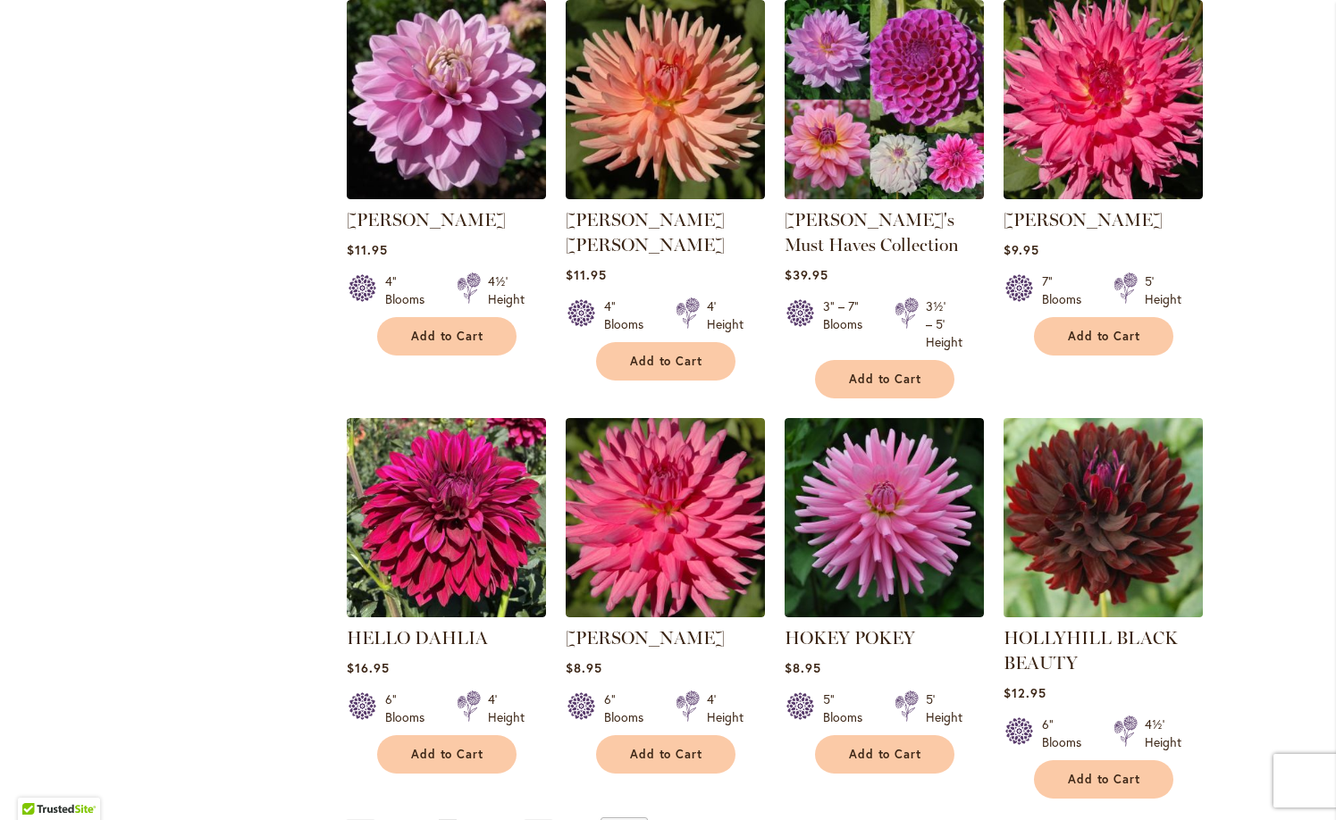
click at [1103, 542] on img at bounding box center [1102, 518] width 209 height 209
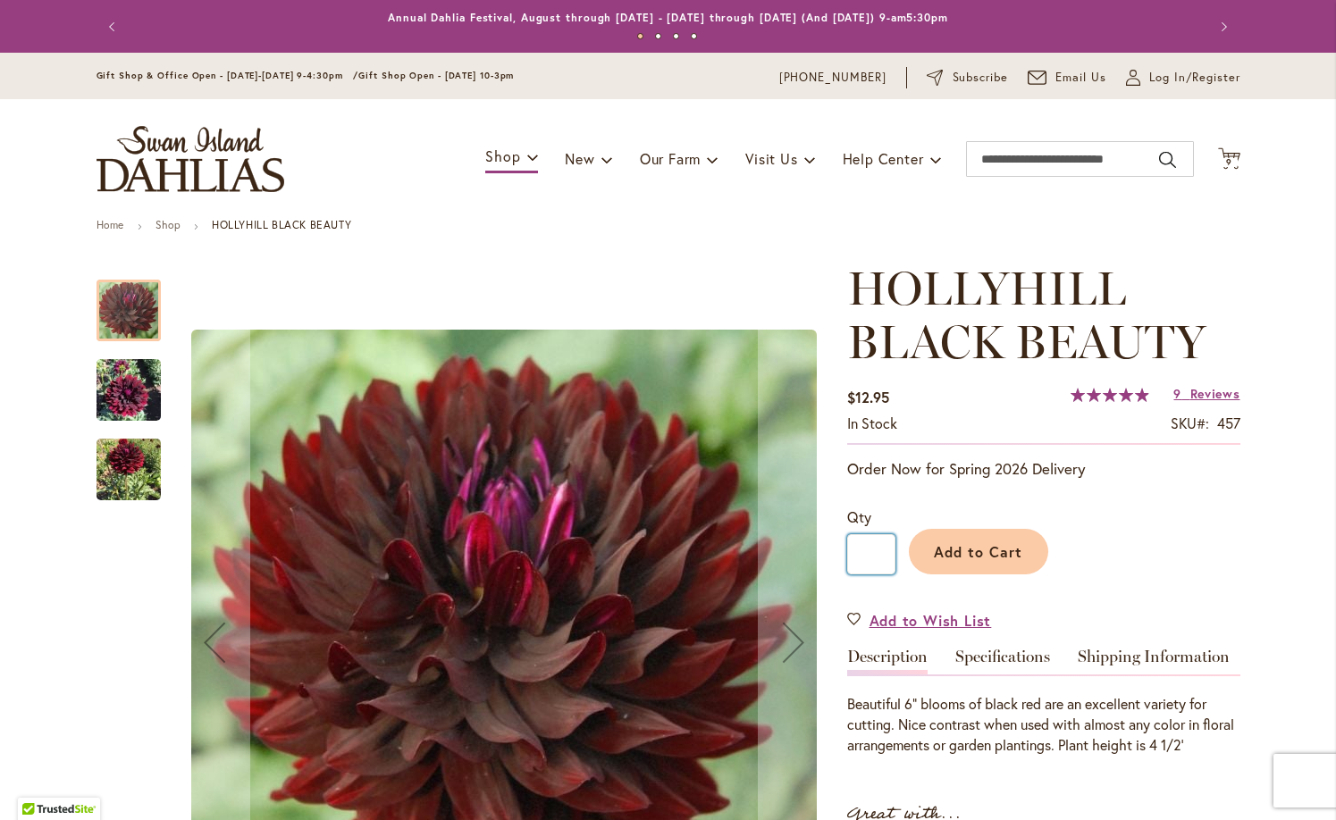
click at [887, 555] on input "*" at bounding box center [871, 554] width 48 height 40
type input "*"
click at [953, 550] on span "Add to Cart" at bounding box center [978, 551] width 88 height 19
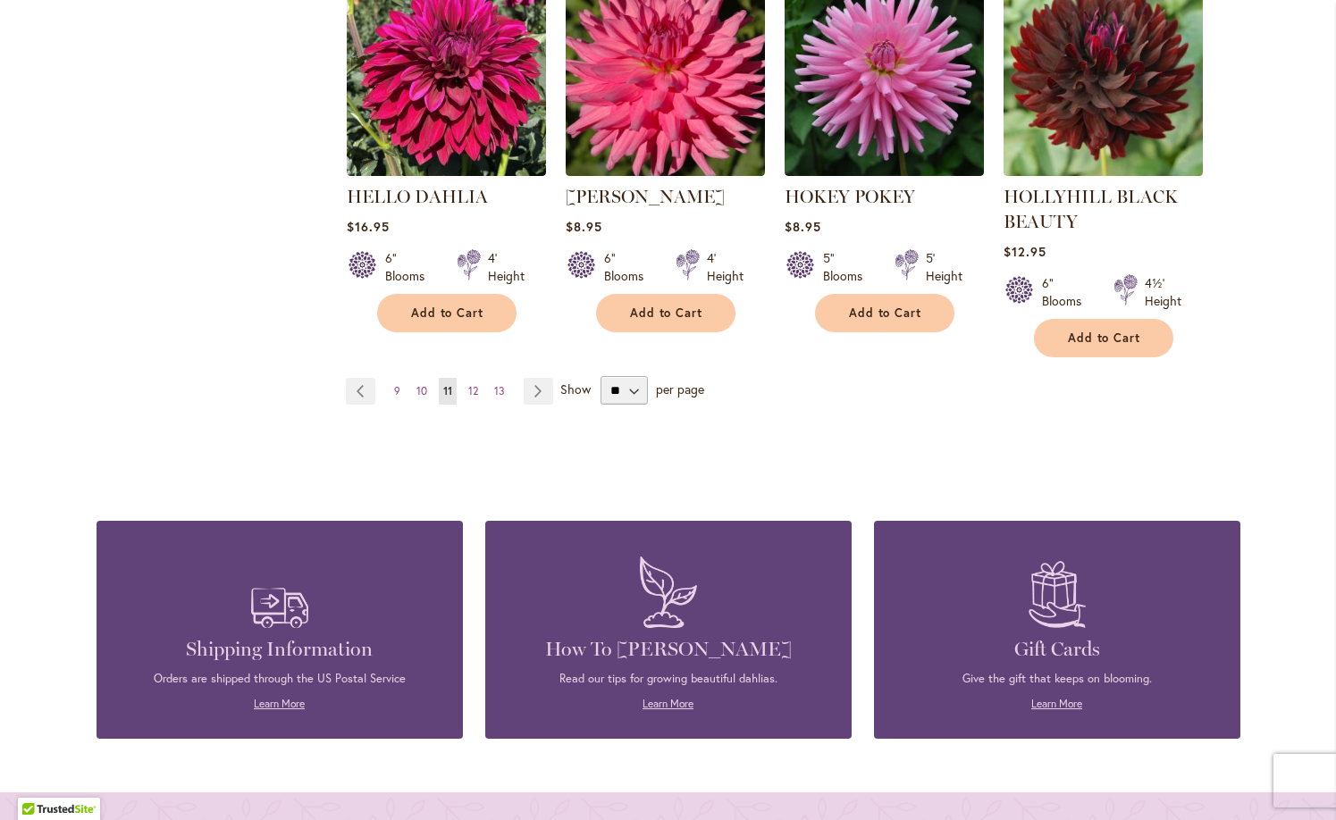
scroll to position [1674, 0]
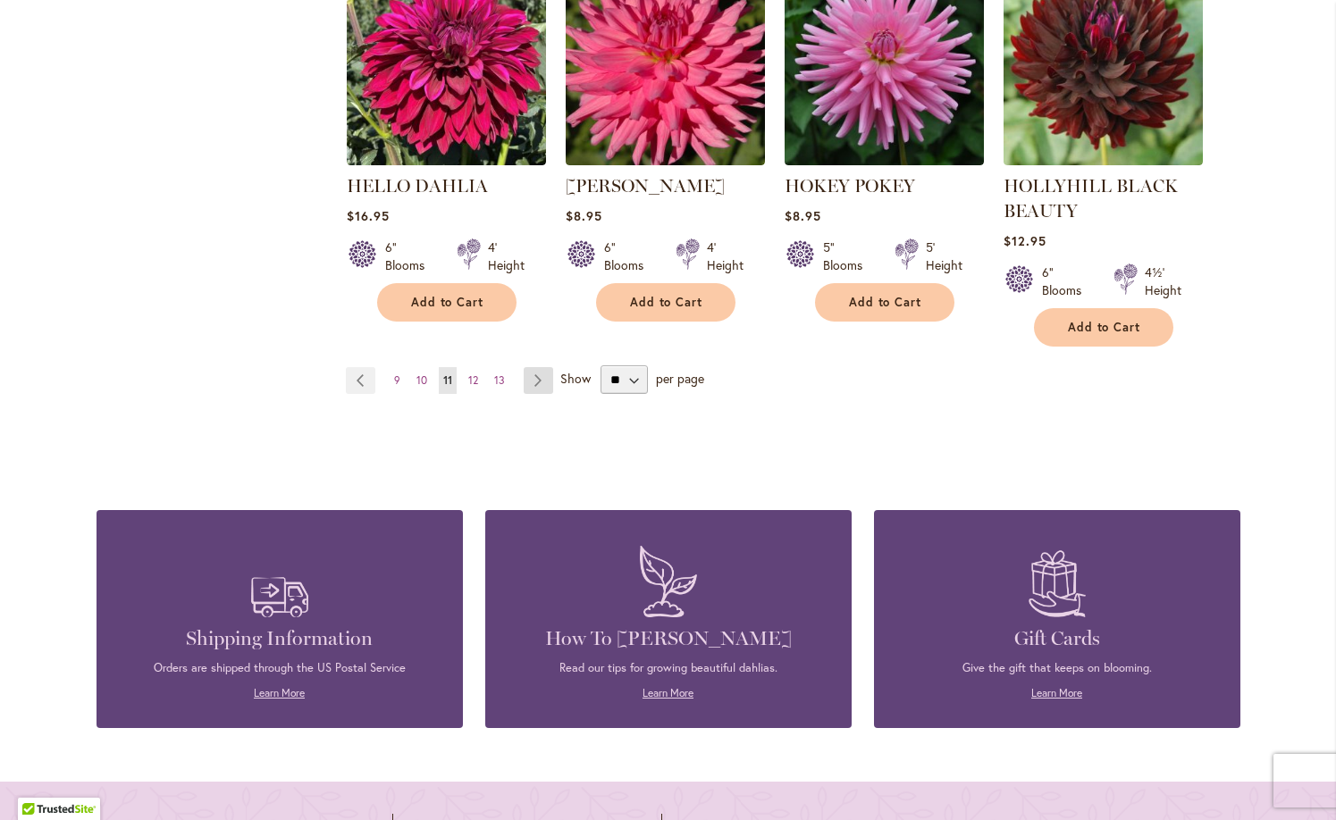
click at [537, 376] on link "Page Next" at bounding box center [538, 380] width 29 height 27
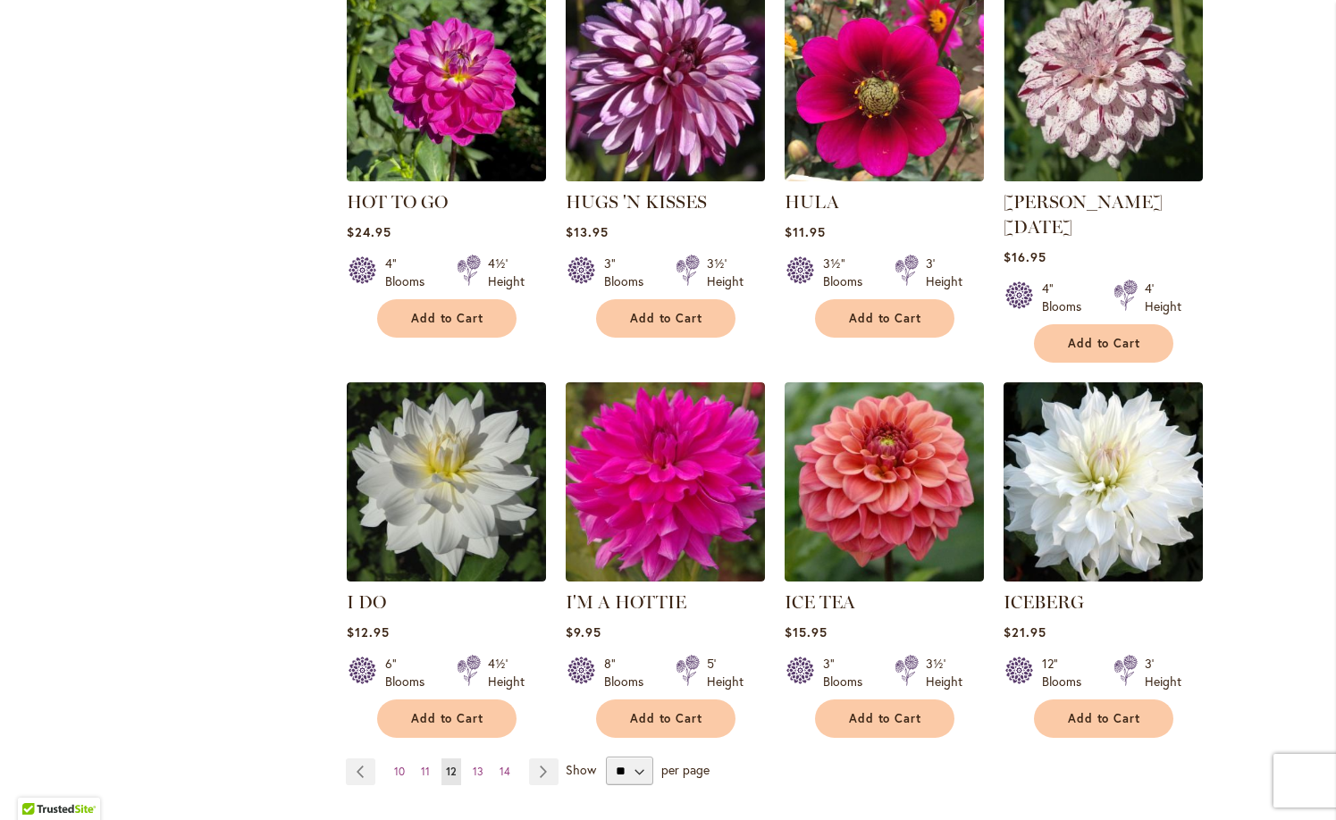
scroll to position [1217, 0]
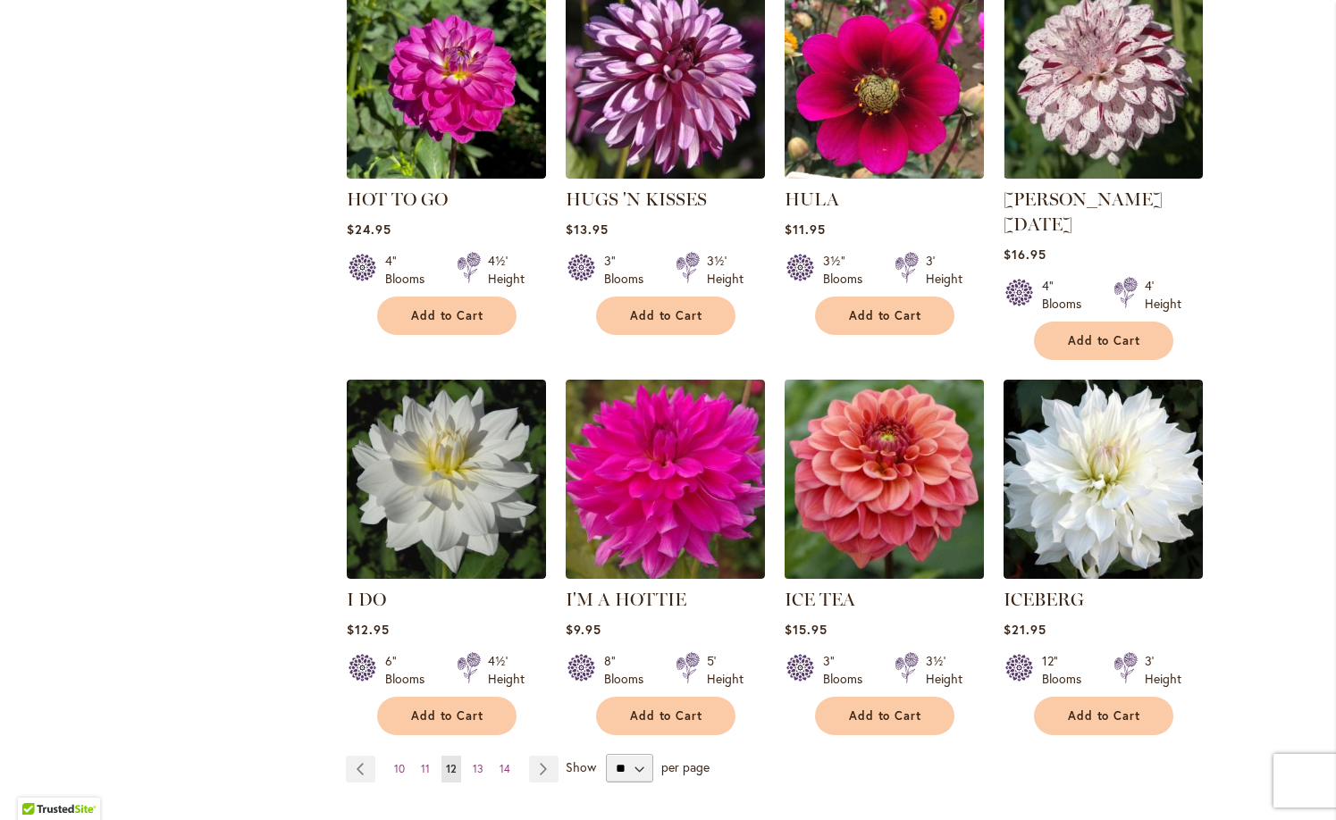
click at [875, 504] on img at bounding box center [883, 479] width 209 height 209
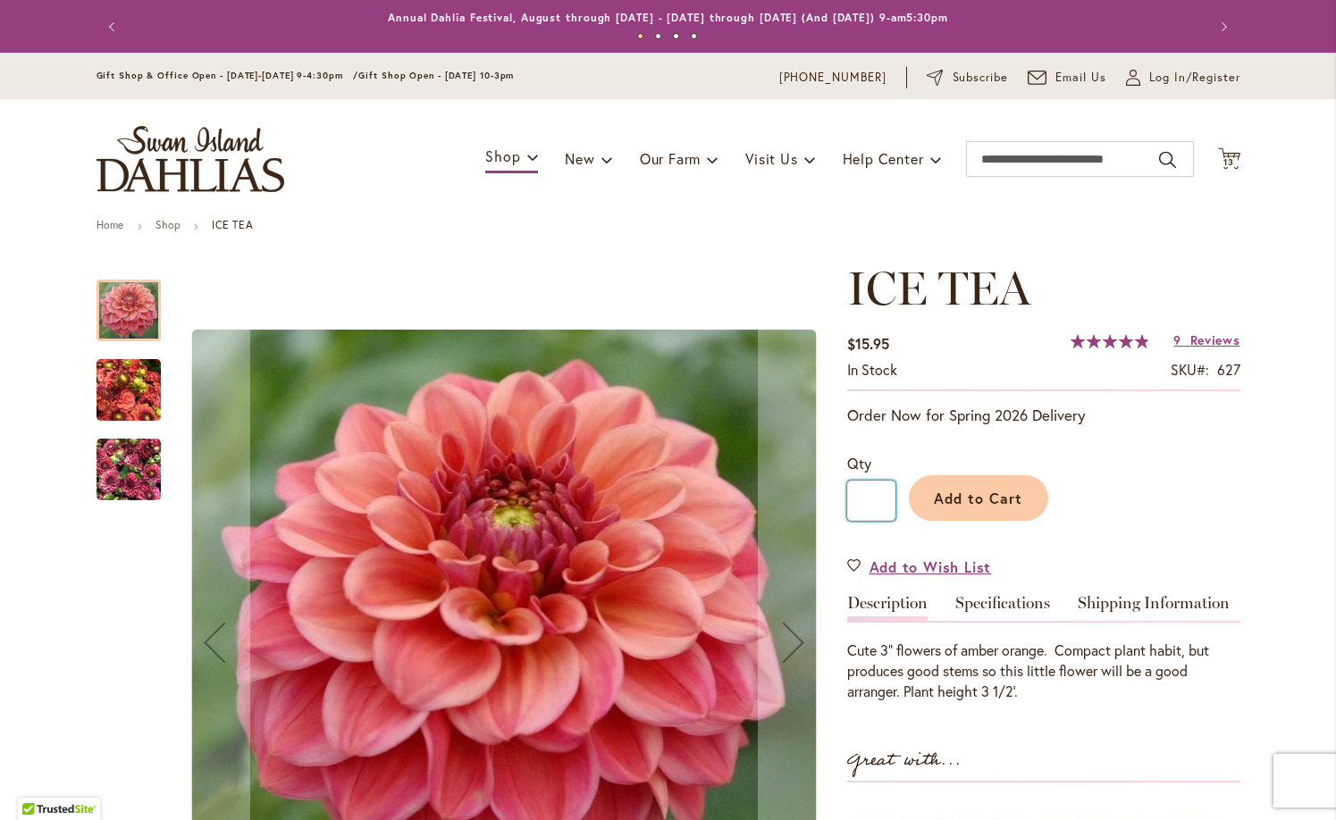
click at [885, 499] on input "*" at bounding box center [871, 501] width 48 height 40
type input "*"
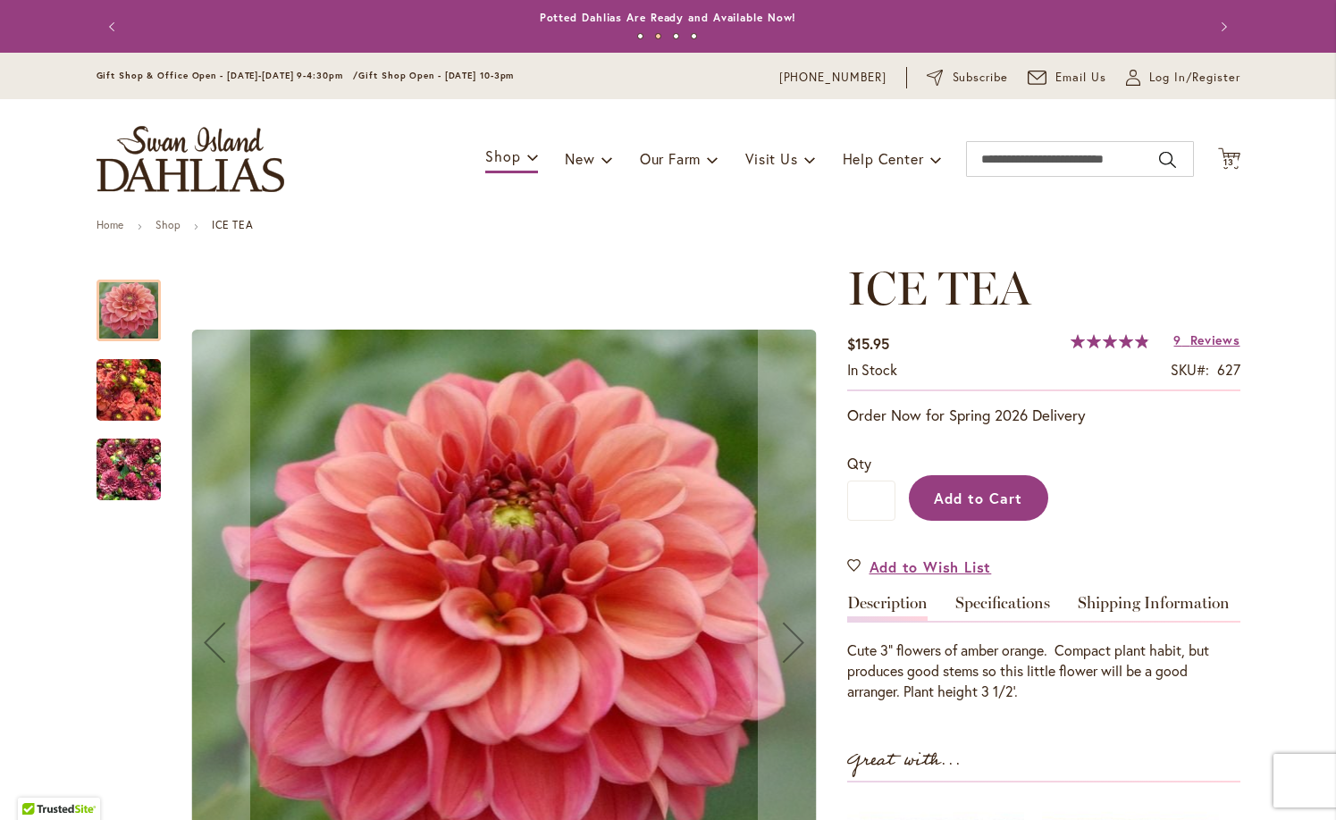
click at [952, 498] on span "Add to Cart" at bounding box center [978, 498] width 88 height 19
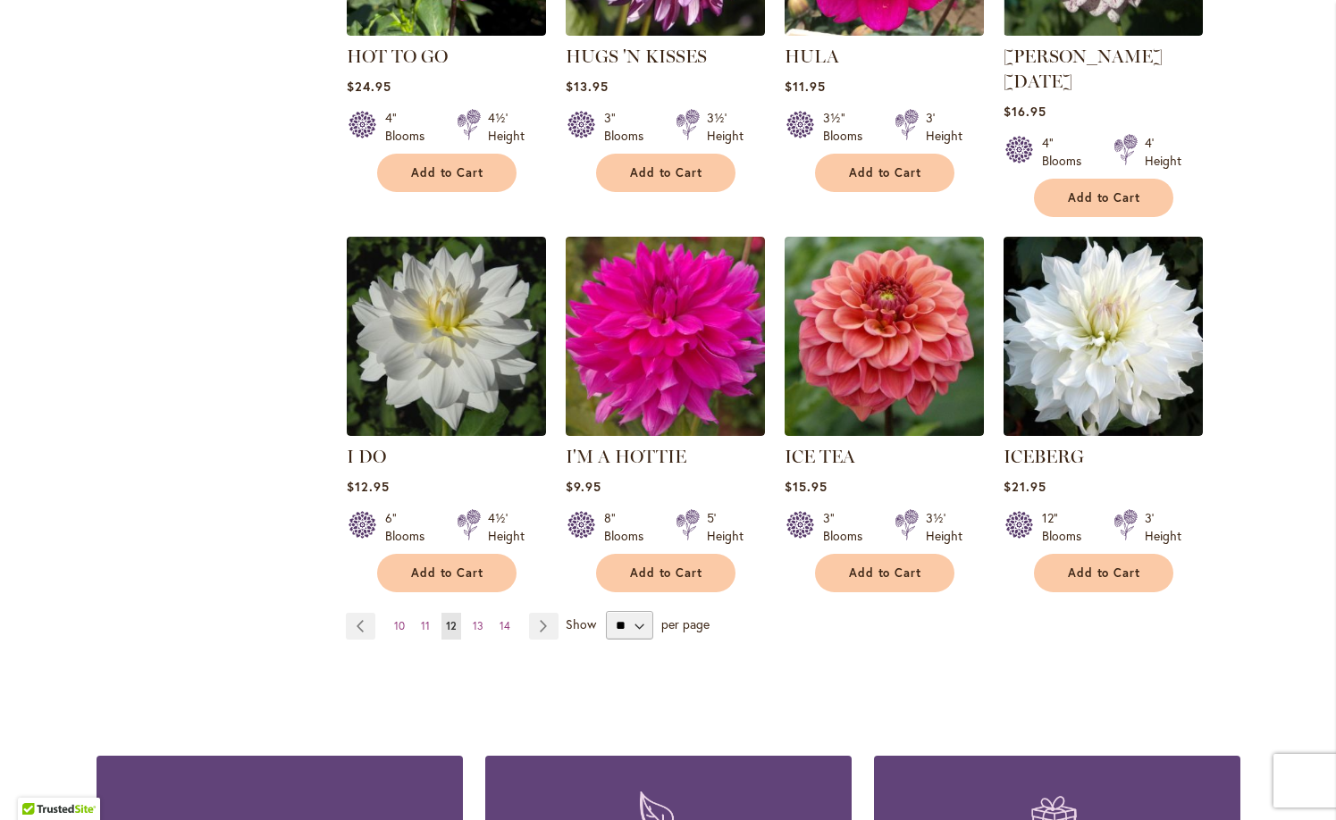
scroll to position [1381, 0]
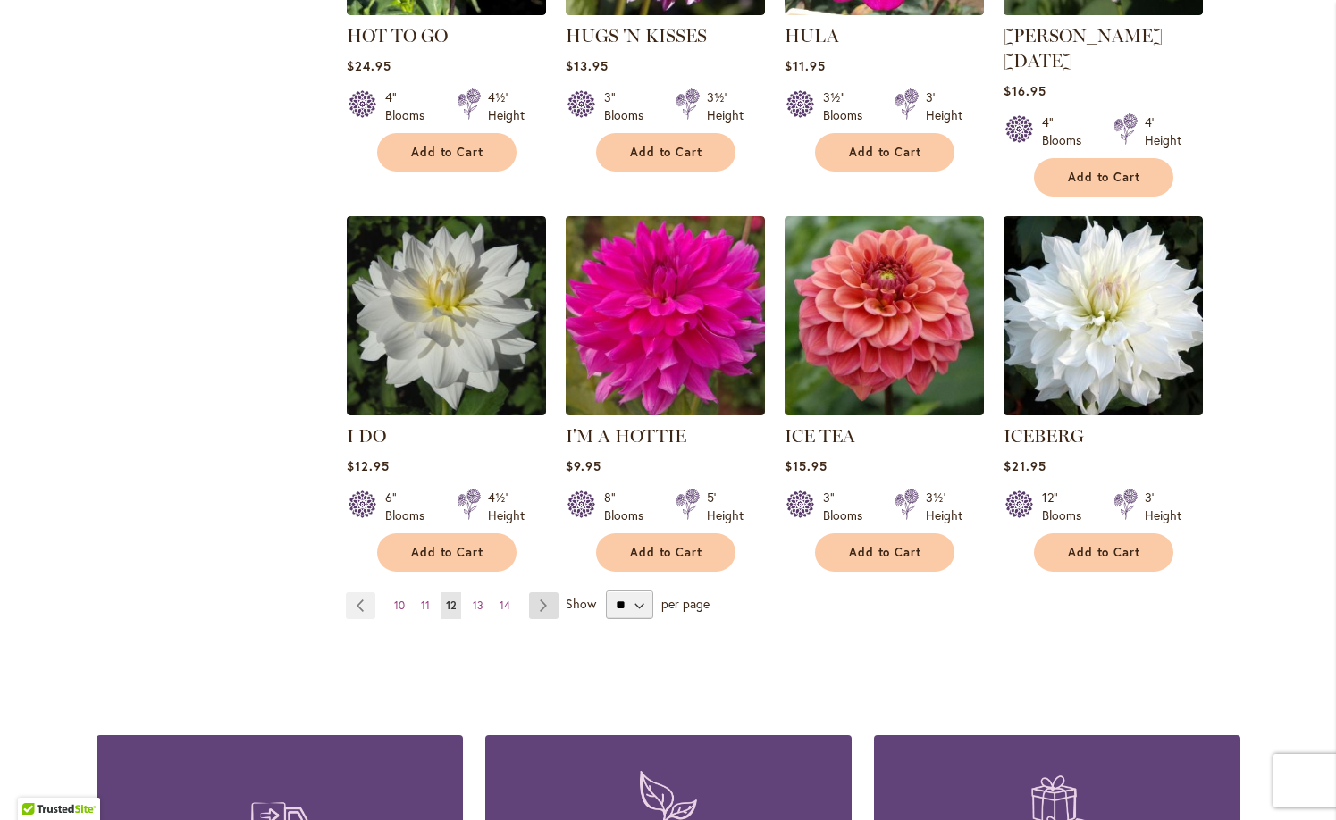
click at [536, 593] on link "Page Next" at bounding box center [543, 606] width 29 height 27
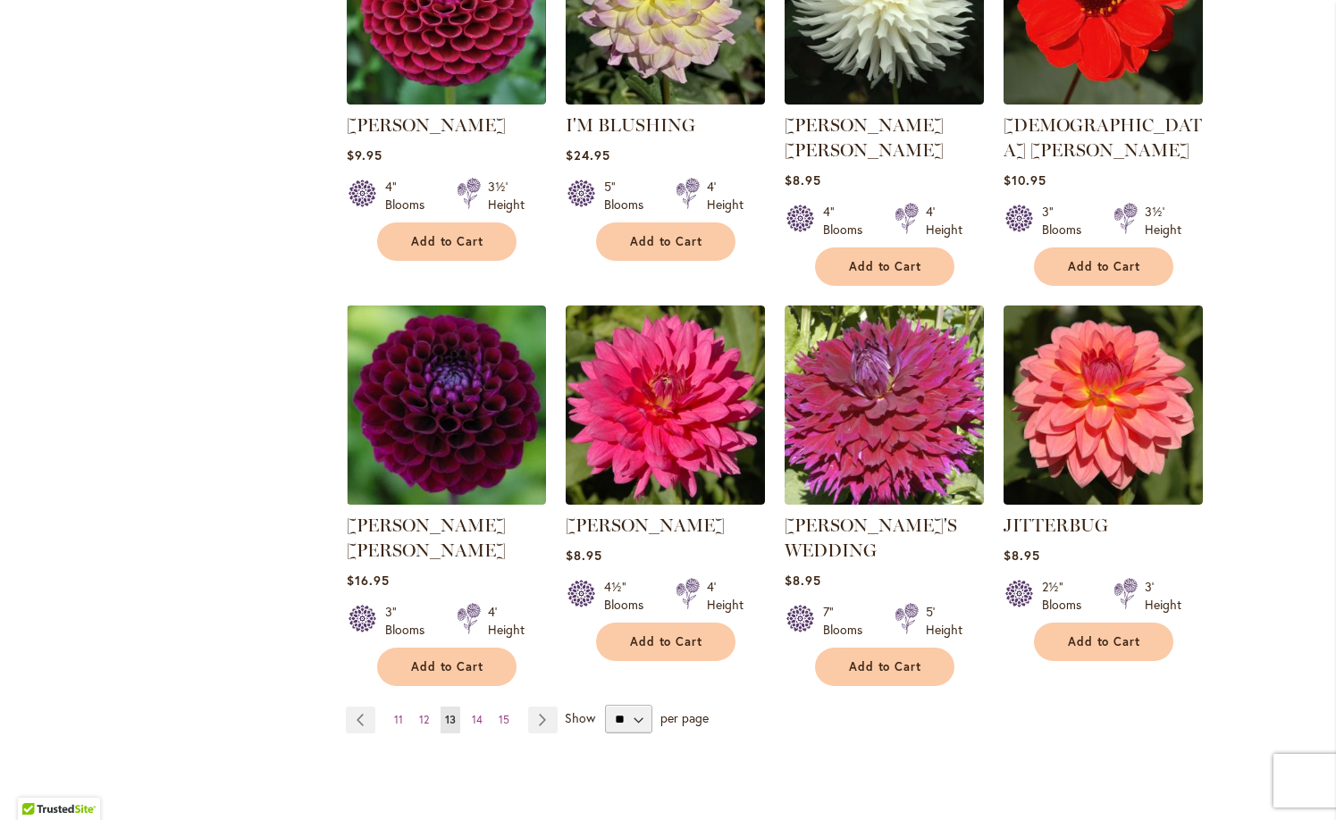
scroll to position [1312, 0]
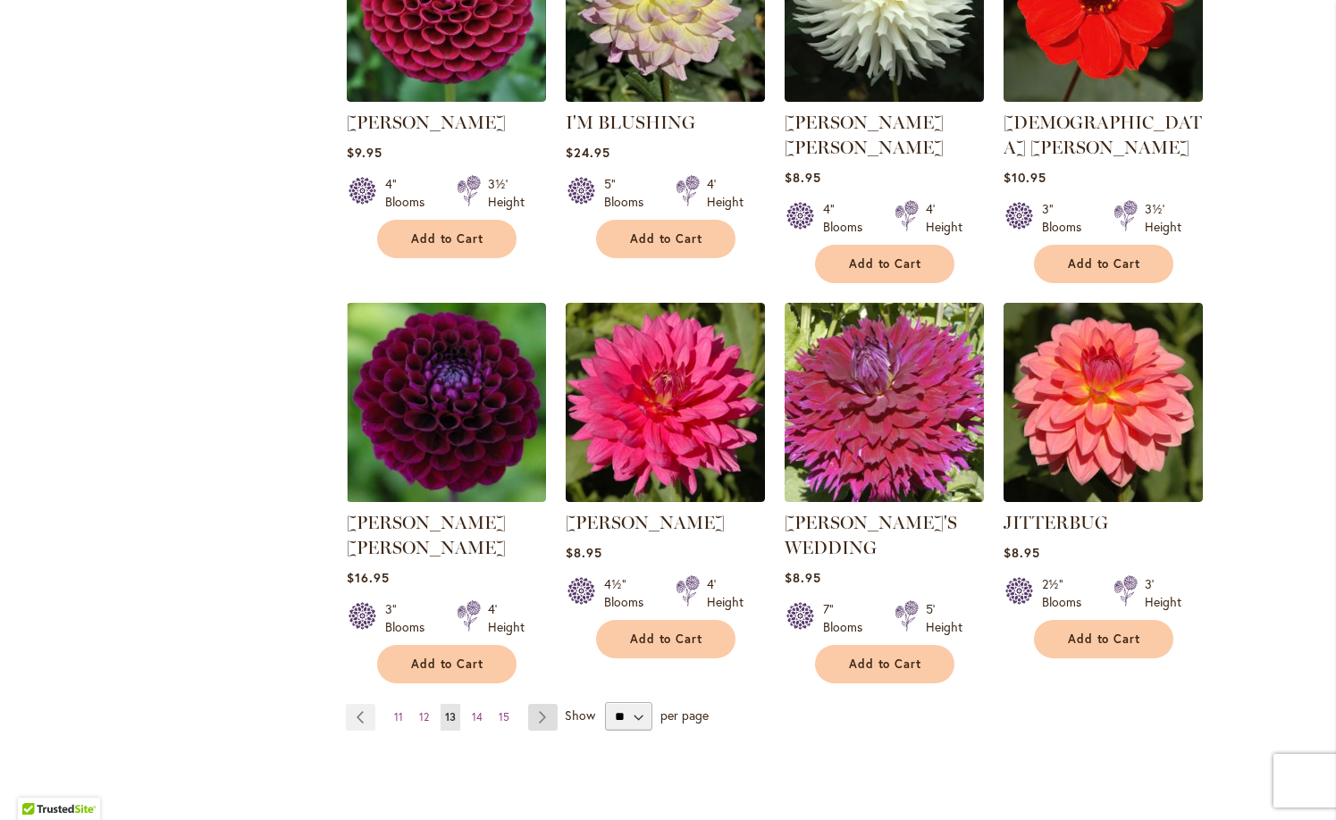
click at [536, 704] on link "Page Next" at bounding box center [542, 717] width 29 height 27
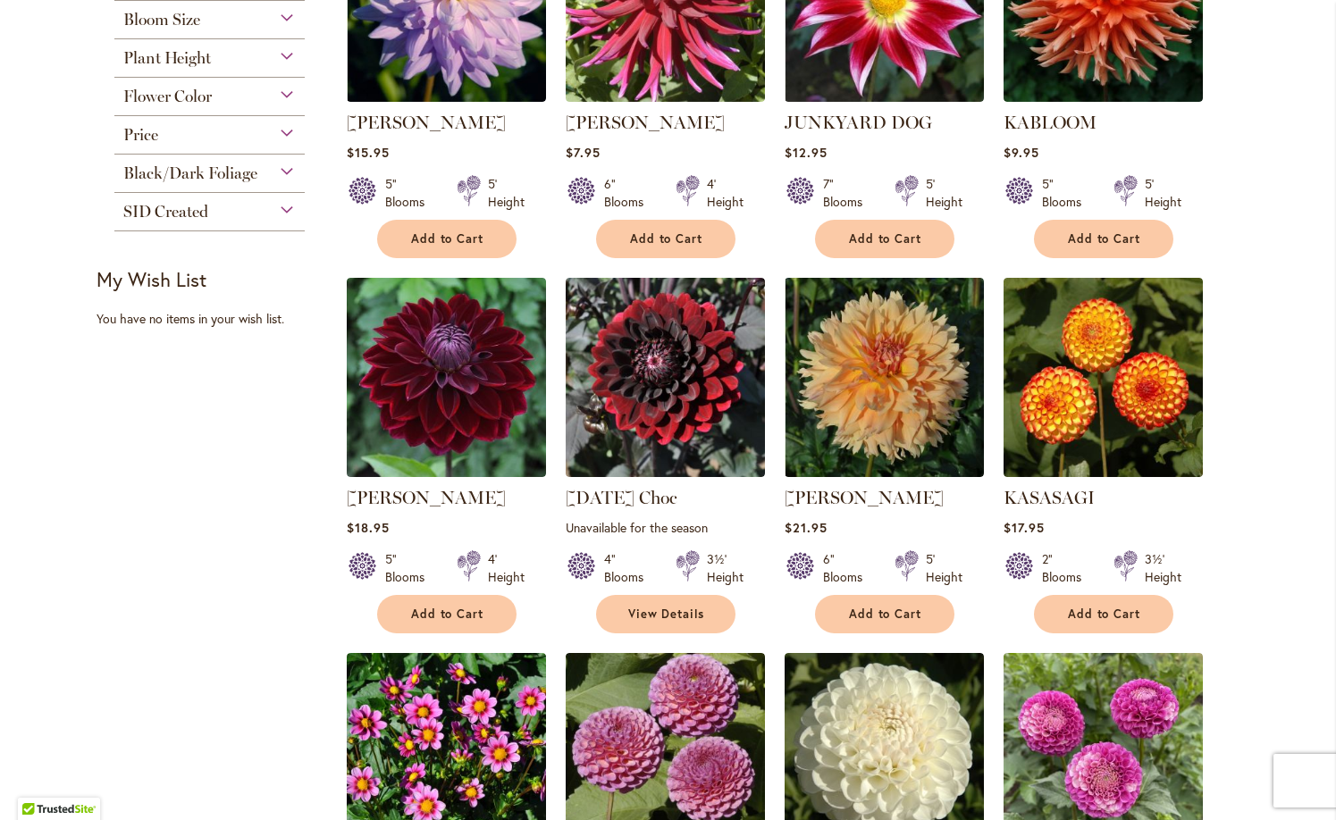
scroll to position [547, 0]
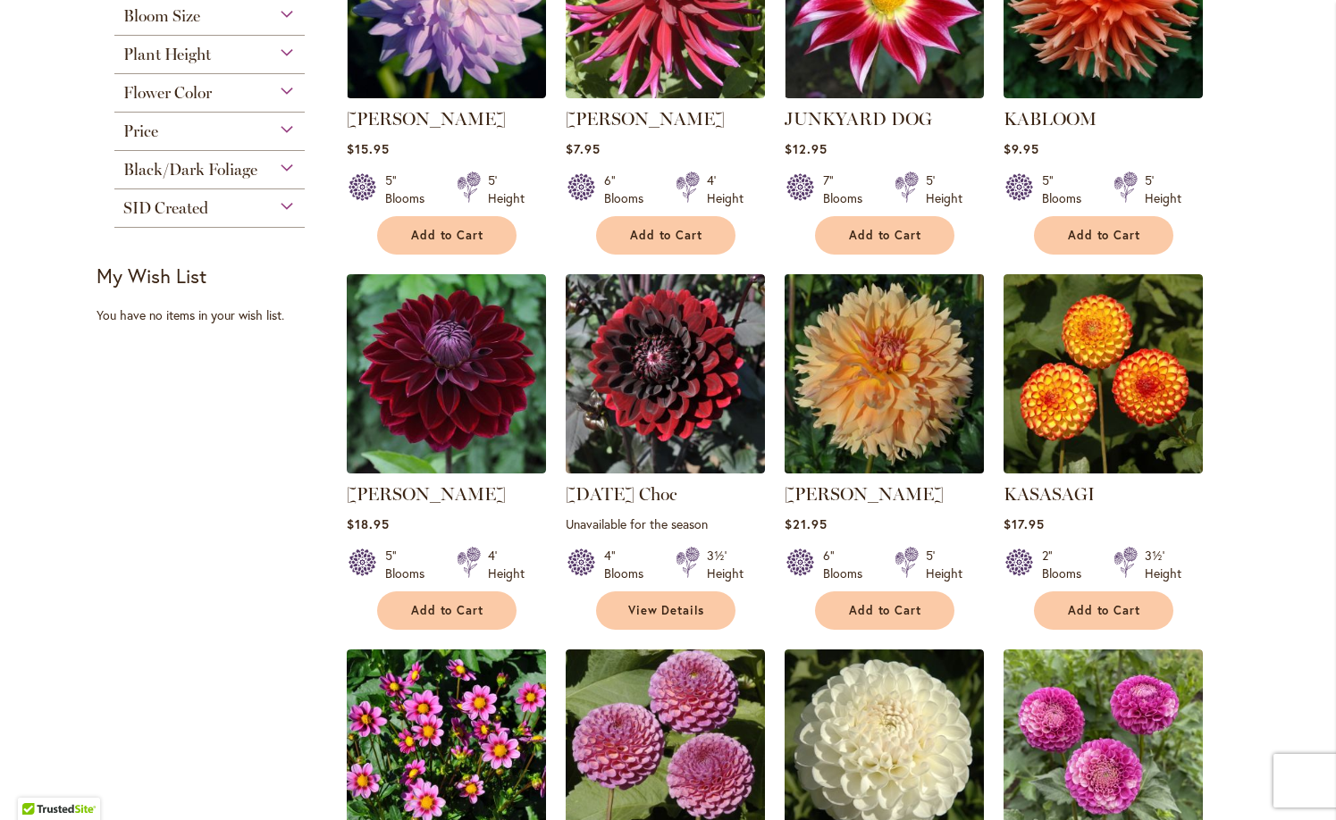
click at [870, 396] on img at bounding box center [883, 374] width 209 height 209
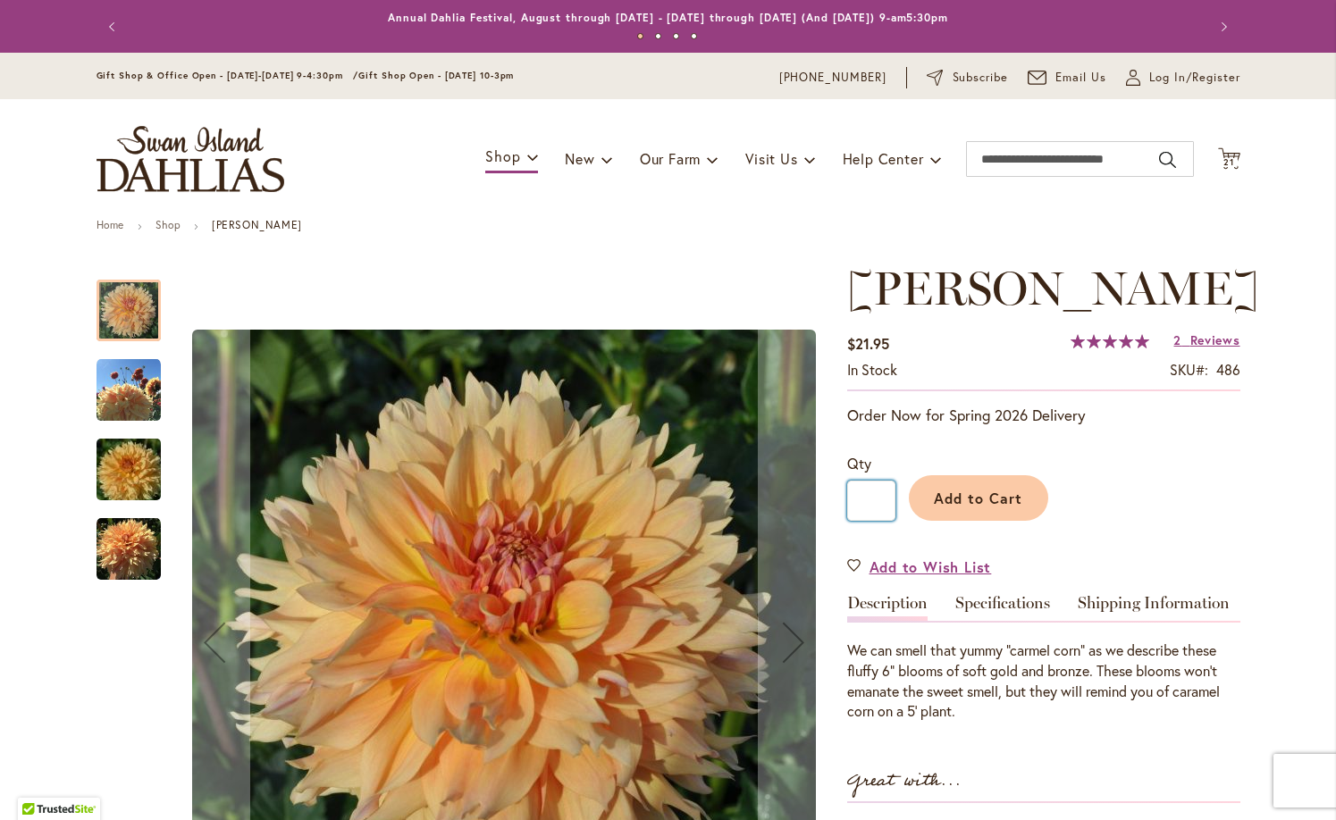
click at [882, 497] on input "*" at bounding box center [871, 501] width 48 height 40
type input "*"
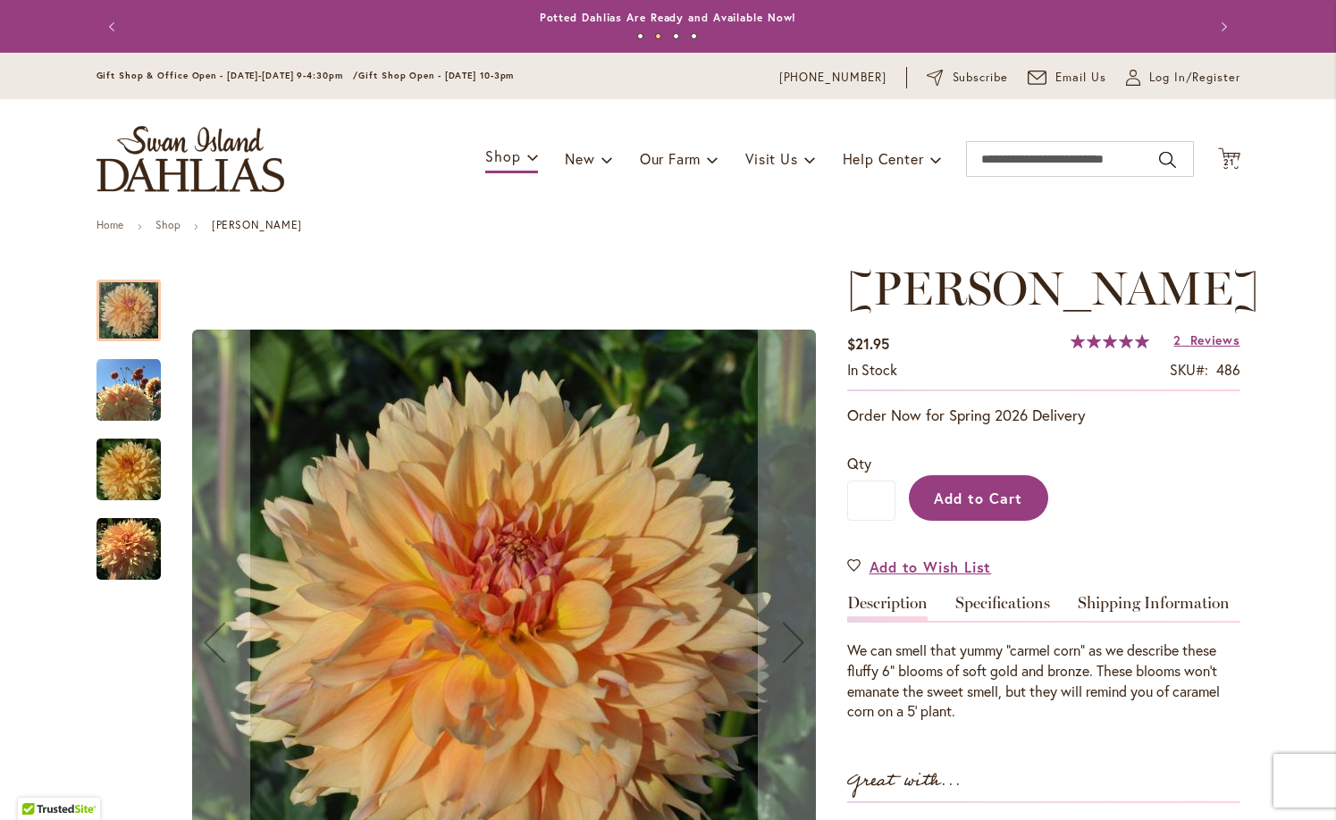
click at [956, 491] on span "Add to Cart" at bounding box center [978, 498] width 88 height 19
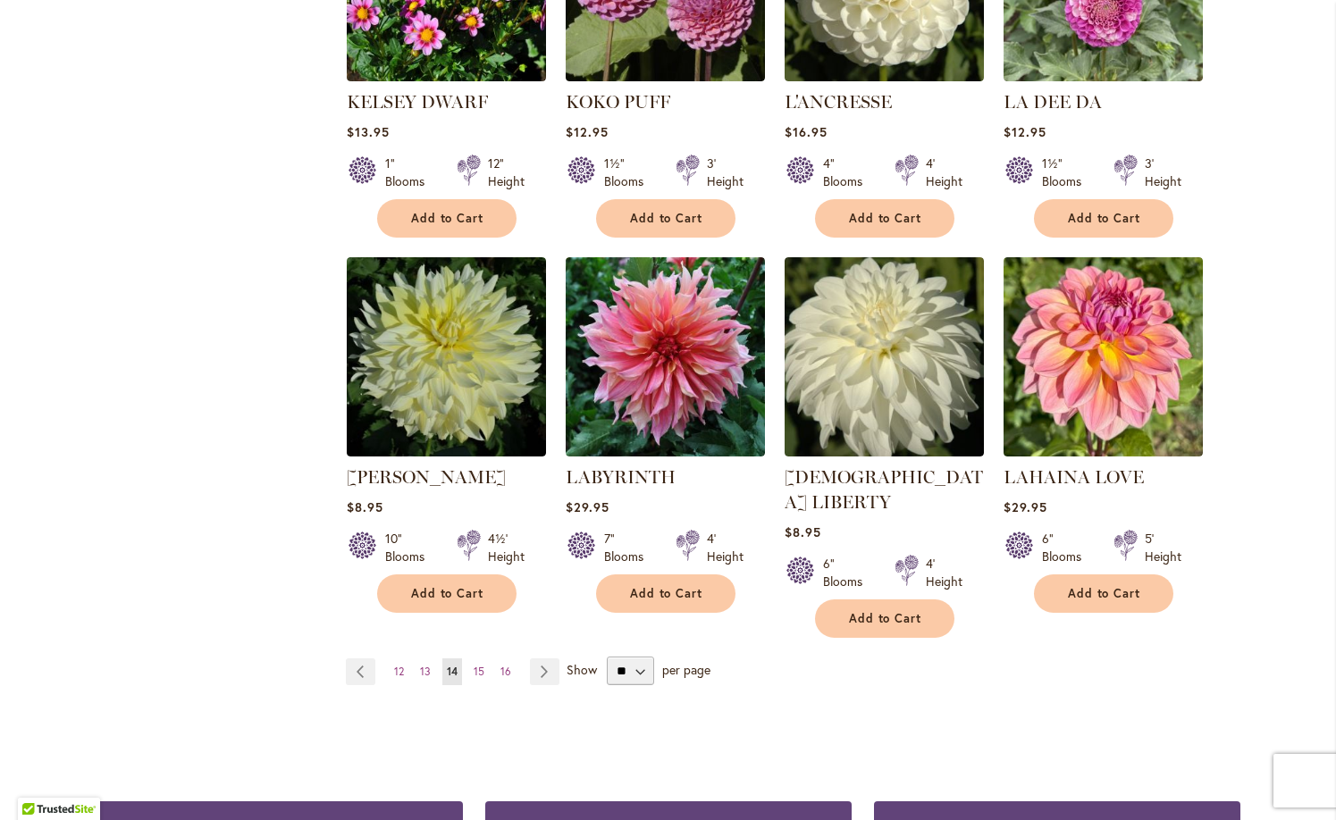
scroll to position [1317, 0]
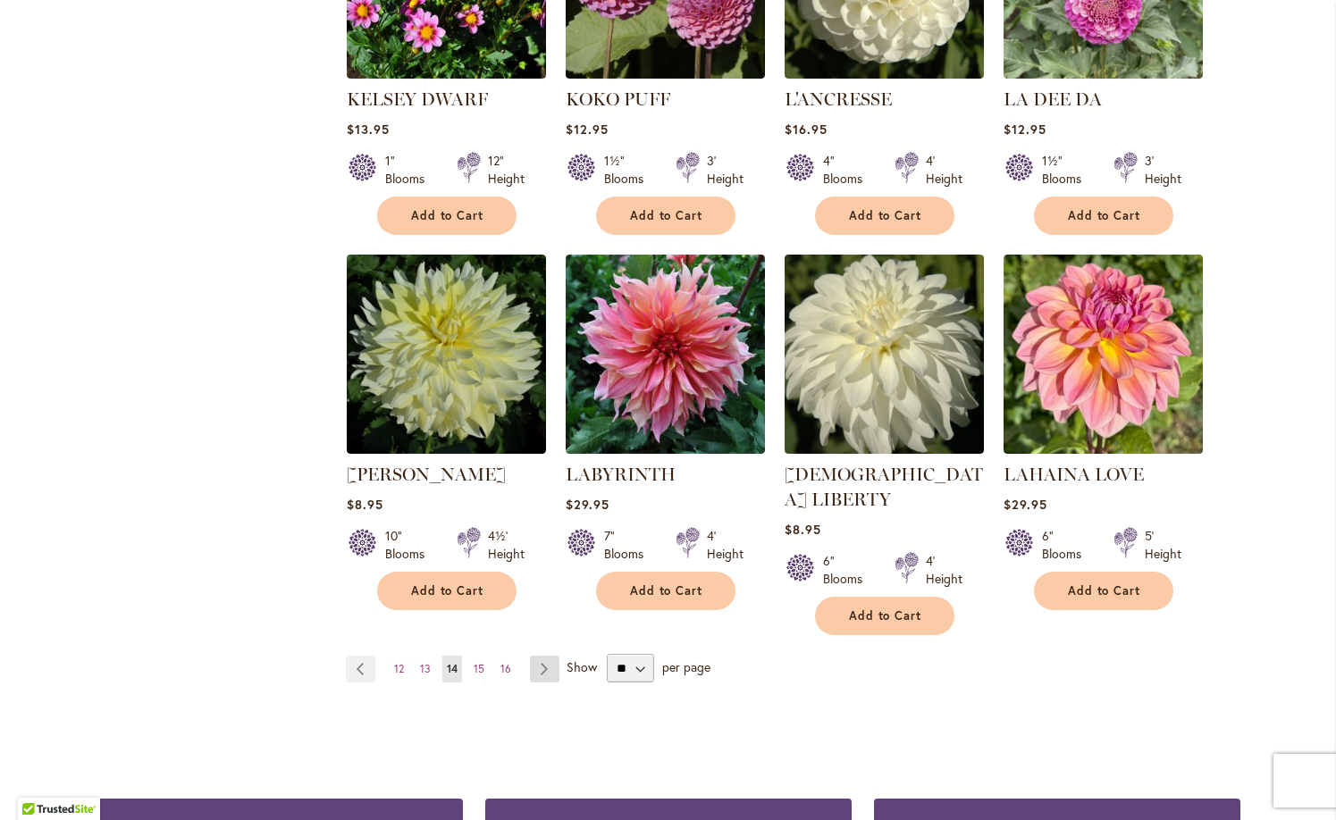
click at [545, 656] on link "Page Next" at bounding box center [544, 669] width 29 height 27
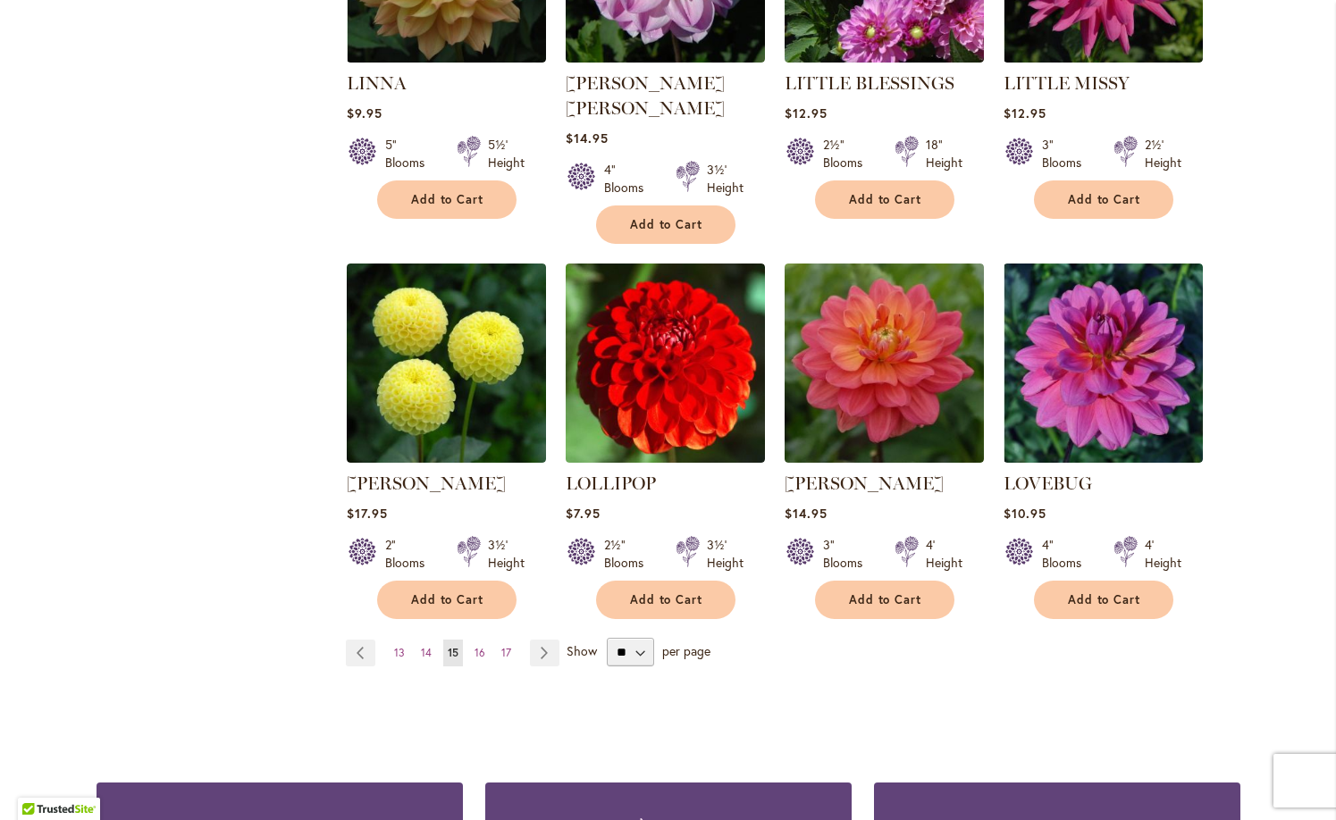
scroll to position [1394, 0]
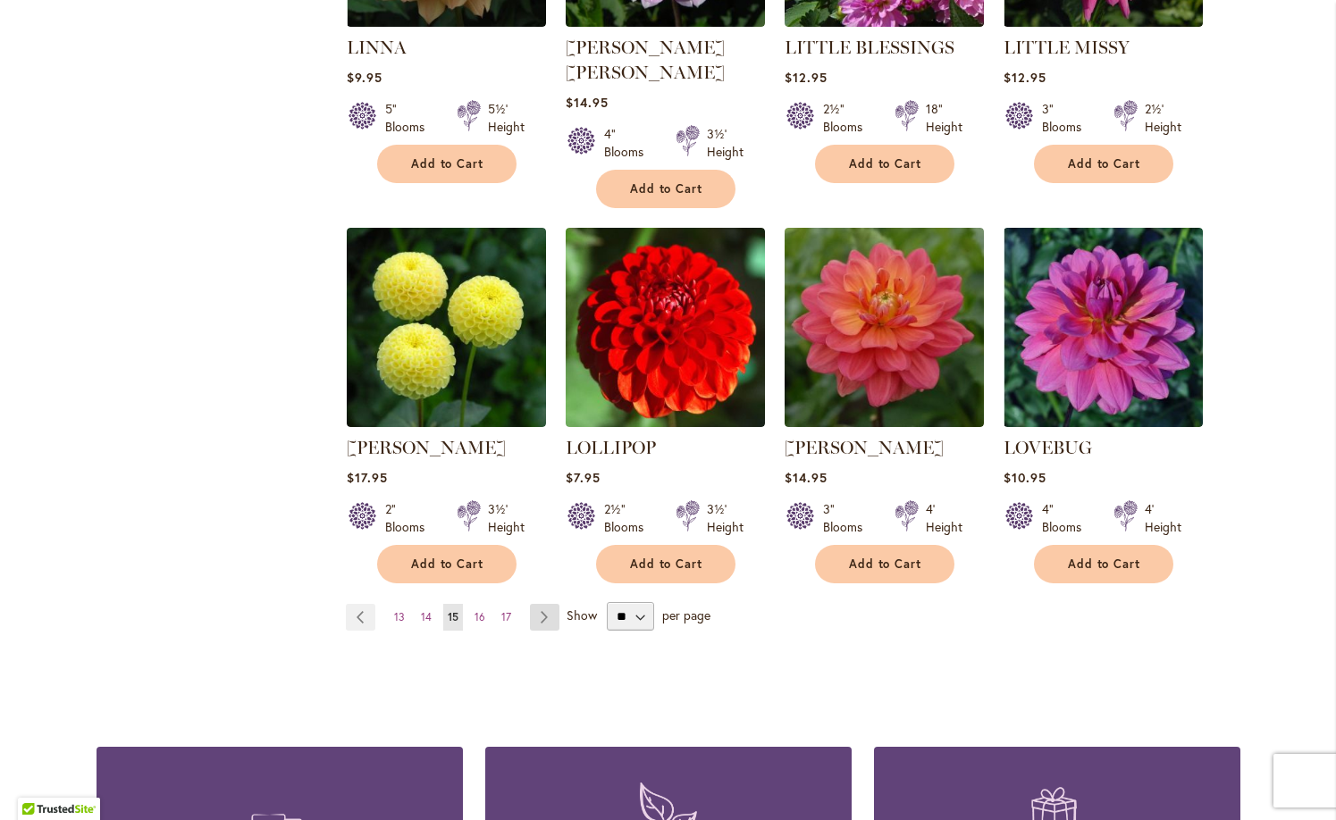
click at [539, 604] on link "Page Next" at bounding box center [544, 617] width 29 height 27
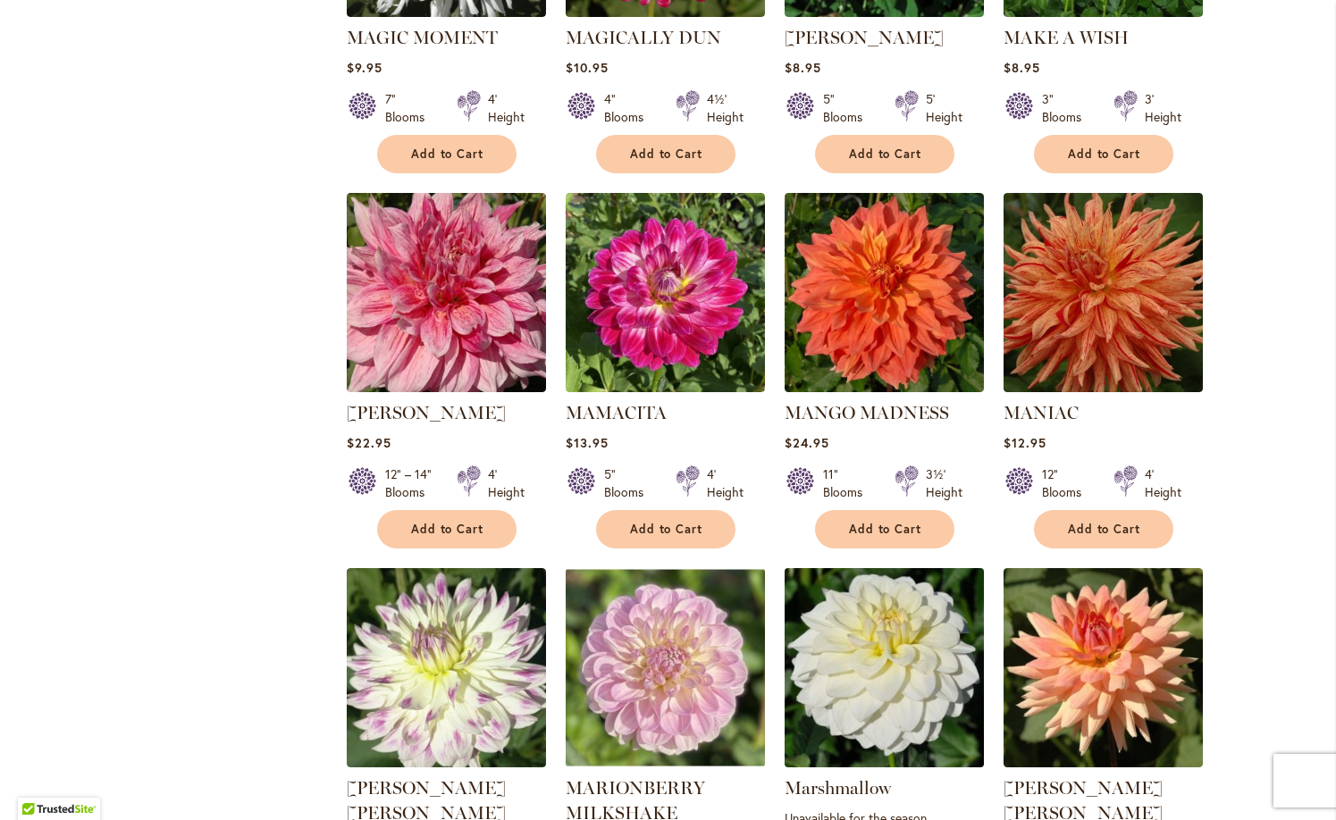
scroll to position [1032, 0]
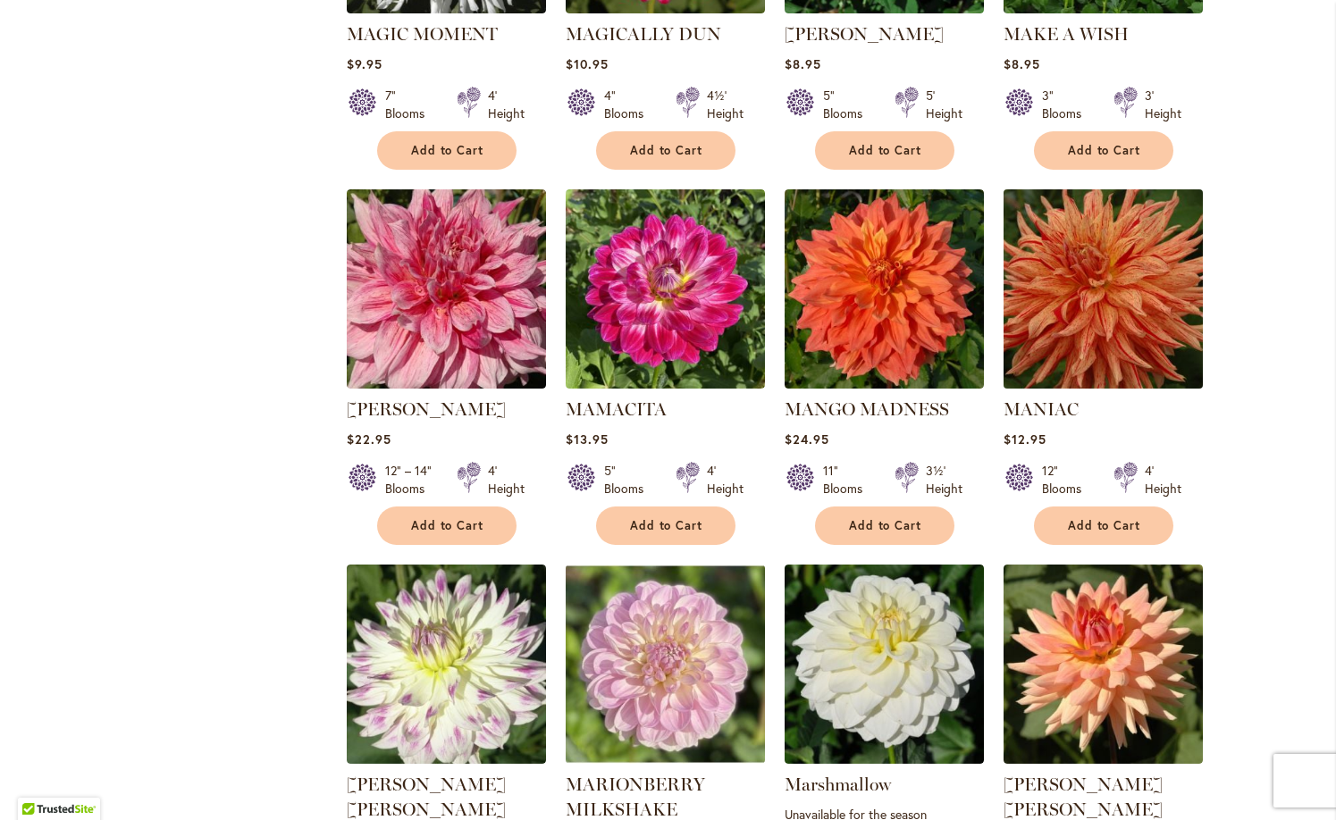
click at [1103, 262] on img at bounding box center [1102, 289] width 209 height 209
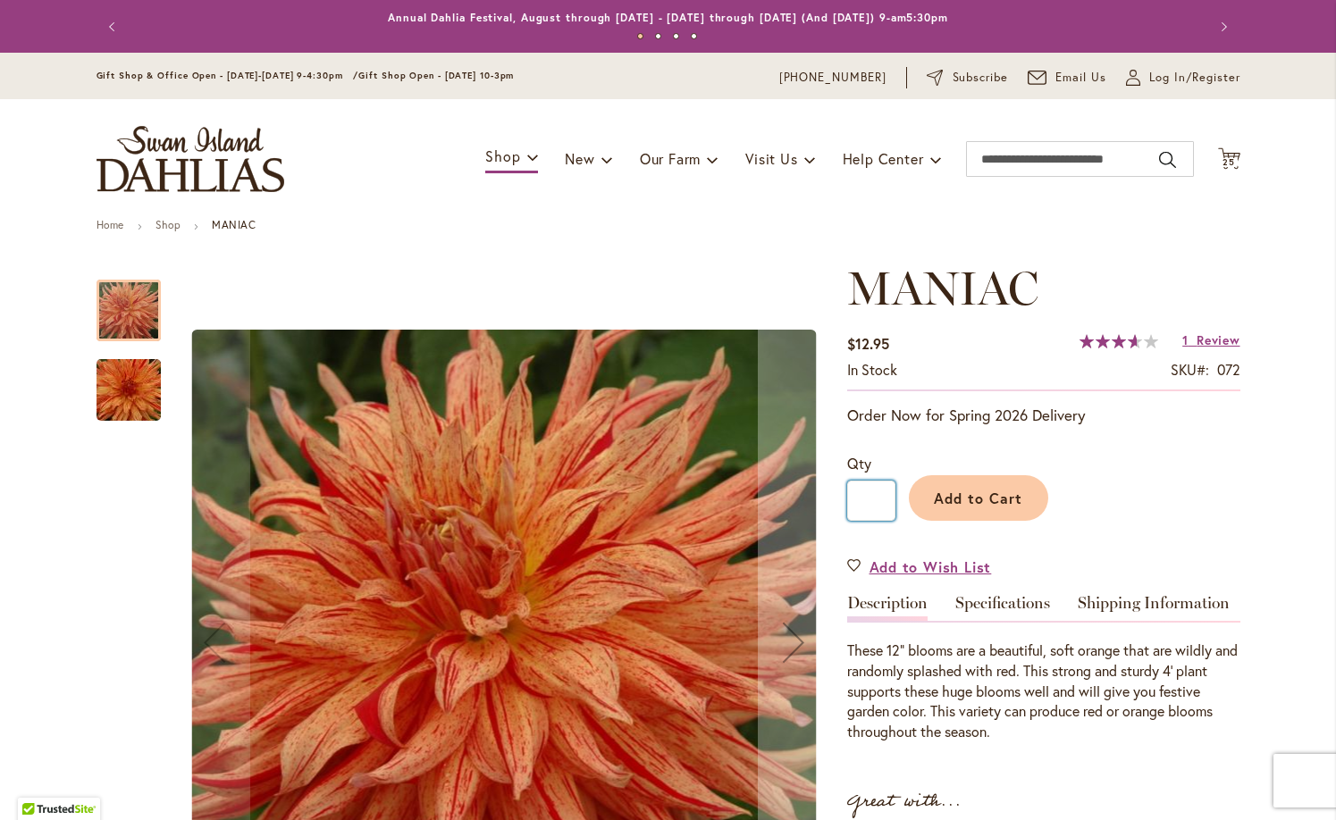
click at [884, 500] on input "*" at bounding box center [871, 501] width 48 height 40
type input "*"
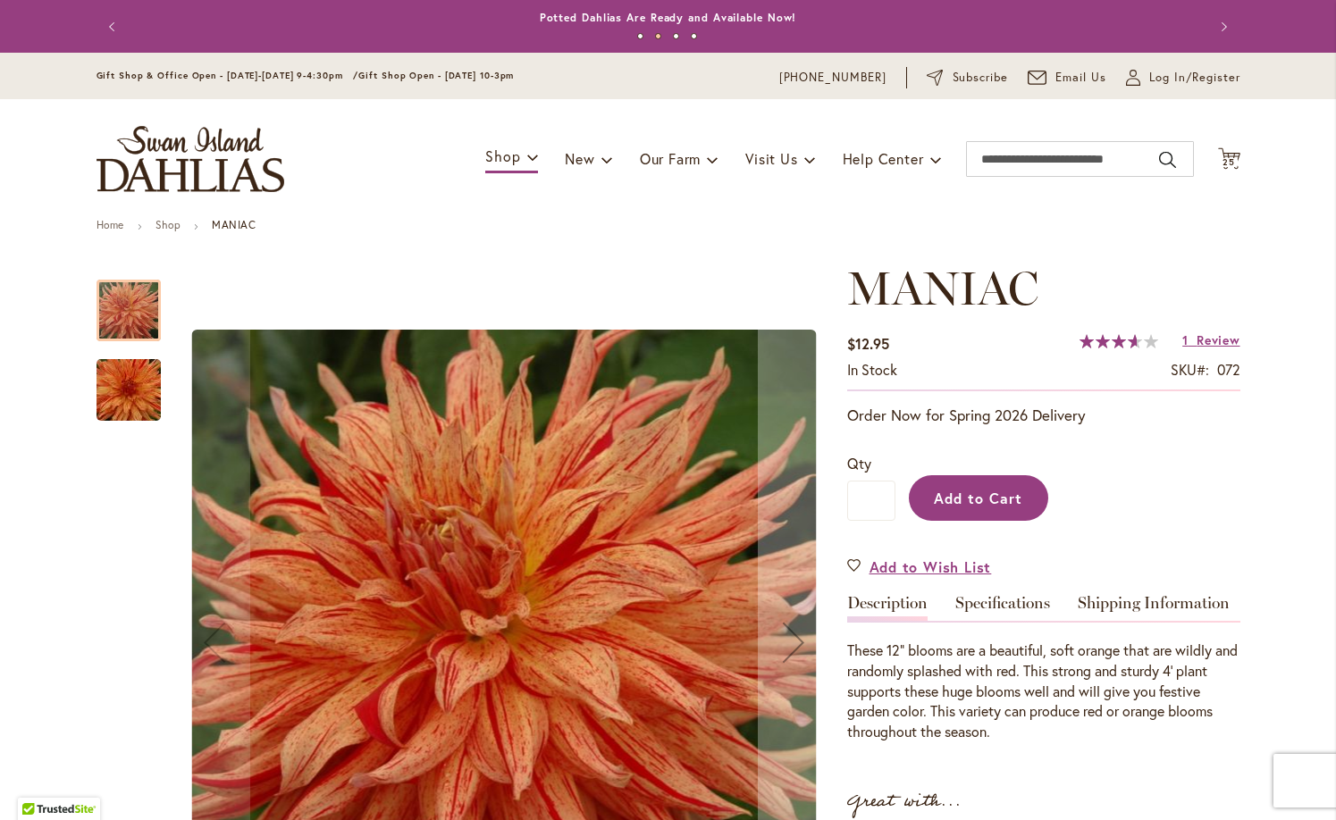
click at [957, 484] on button "Add to Cart" at bounding box center [978, 498] width 139 height 46
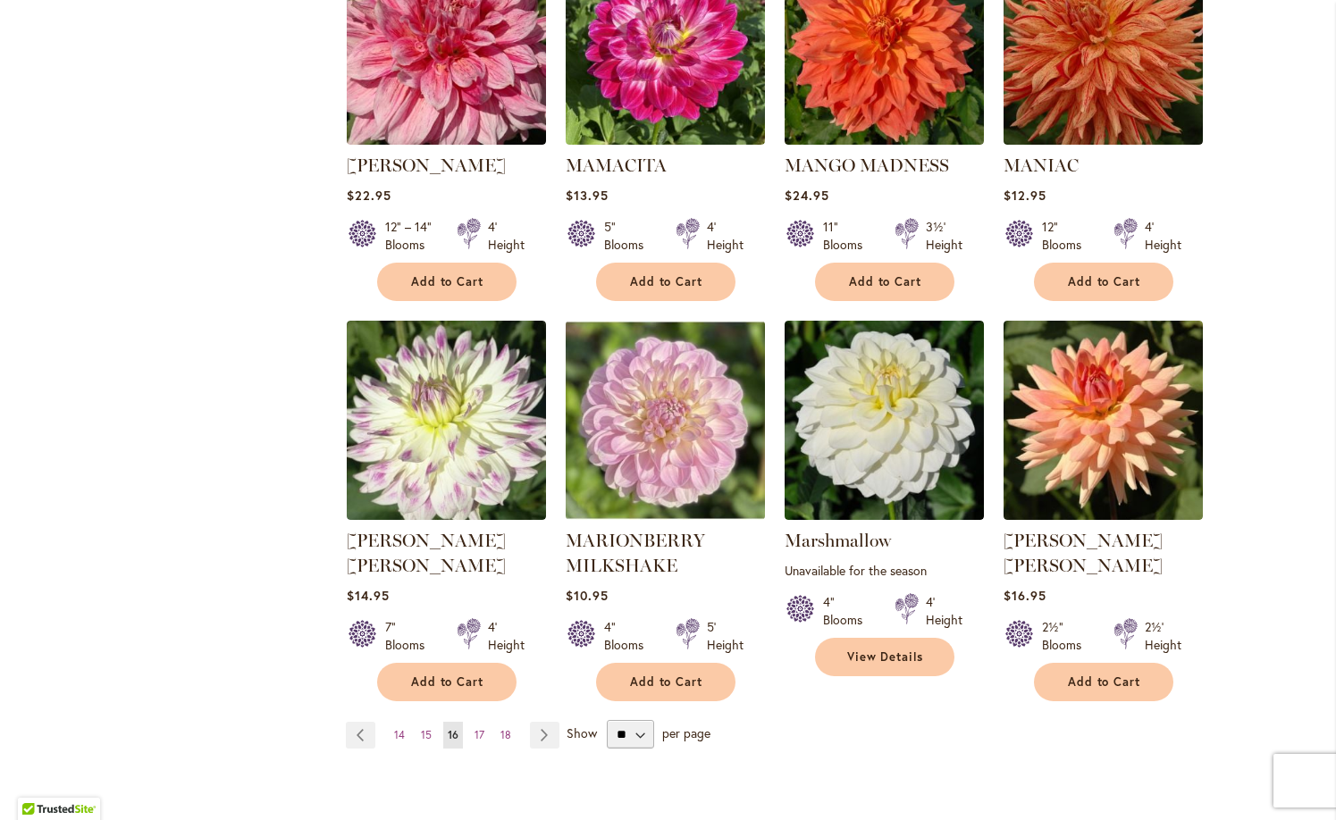
scroll to position [1294, 0]
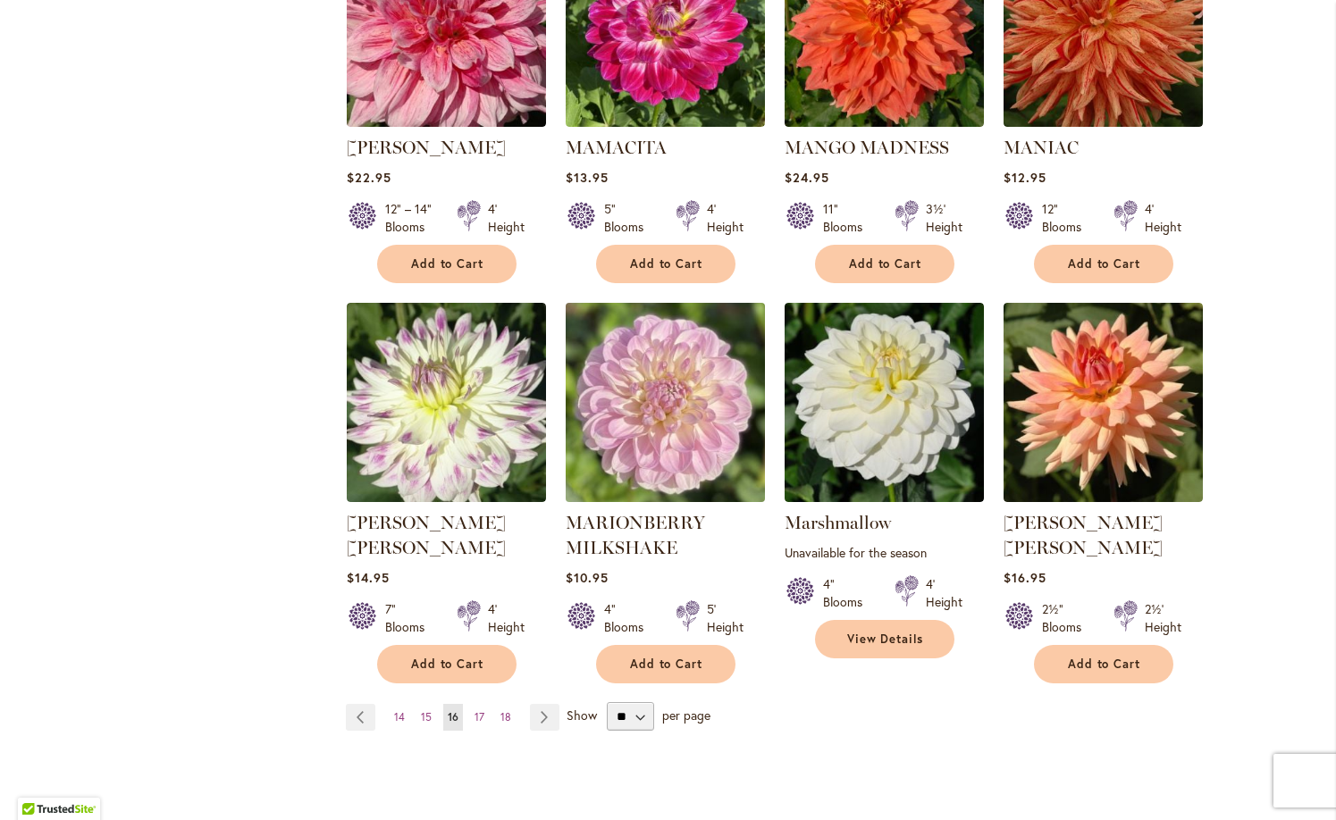
click at [675, 397] on img at bounding box center [664, 402] width 209 height 209
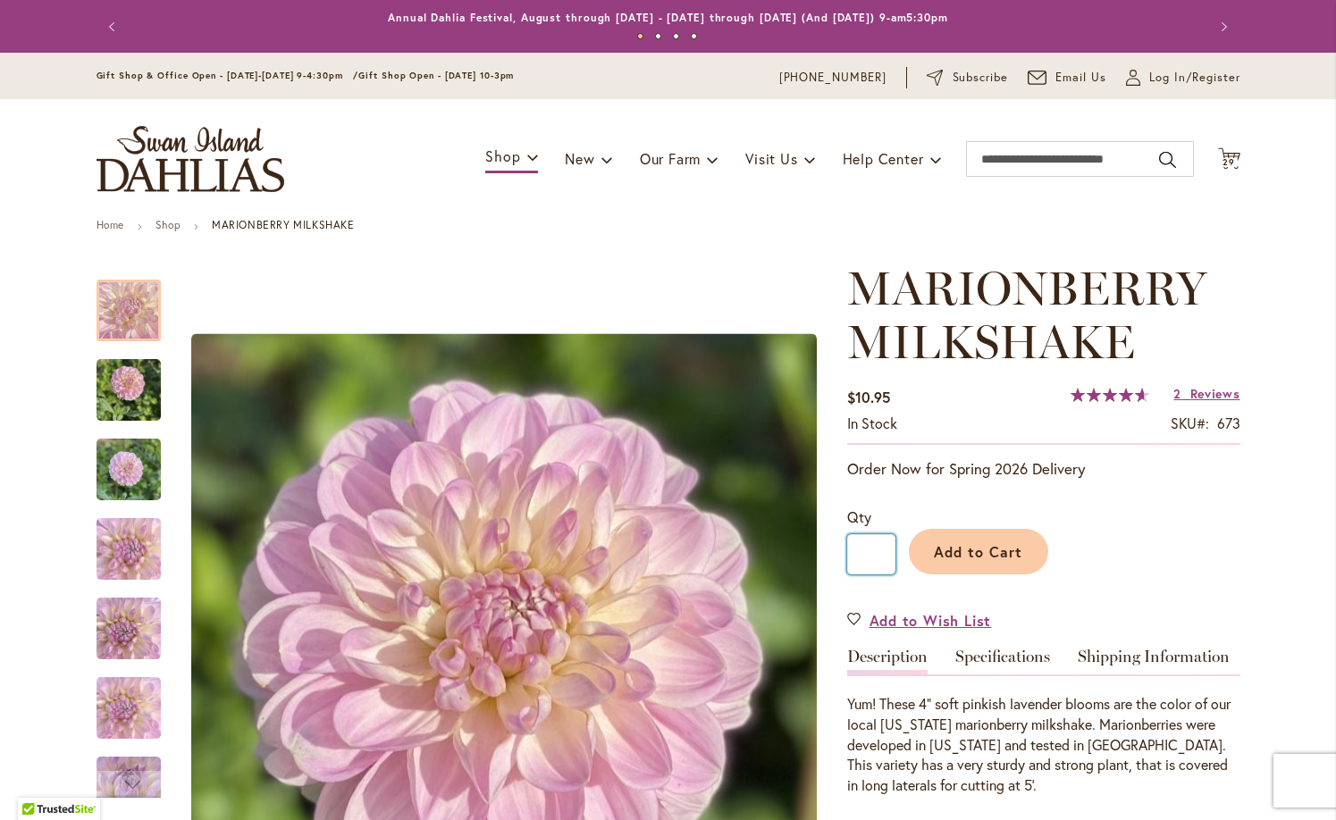
click at [887, 559] on input "*" at bounding box center [871, 554] width 48 height 40
type input "*"
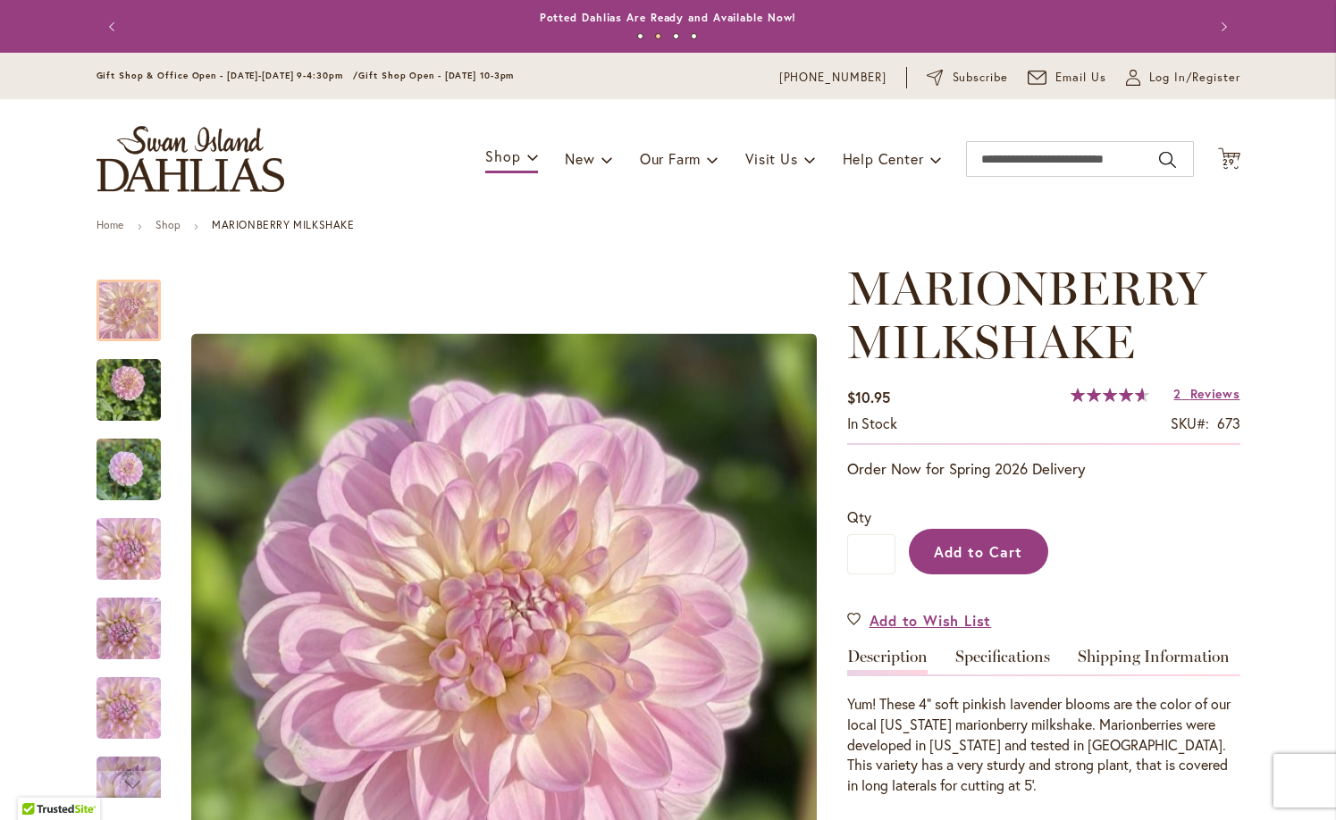
click at [975, 548] on span "Add to Cart" at bounding box center [978, 551] width 88 height 19
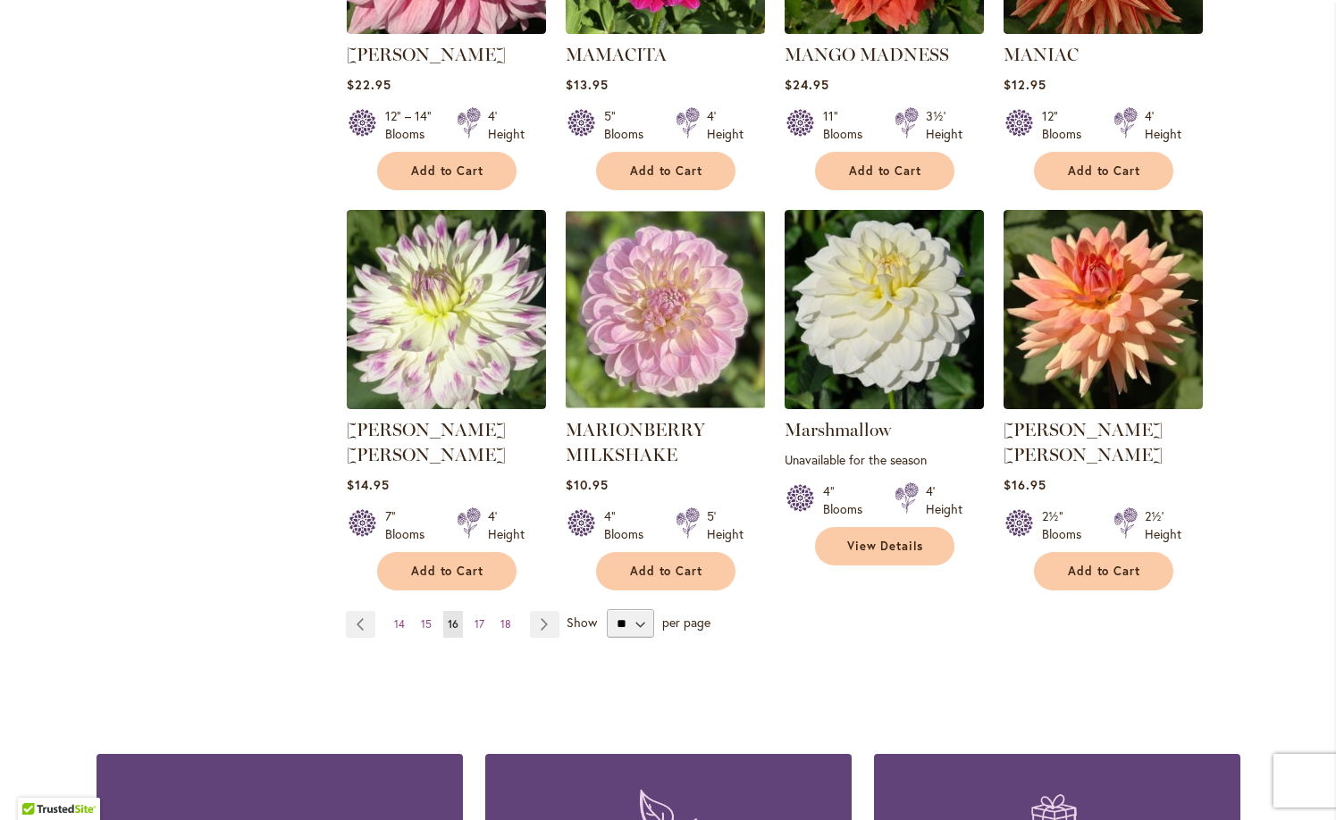
scroll to position [1427, 0]
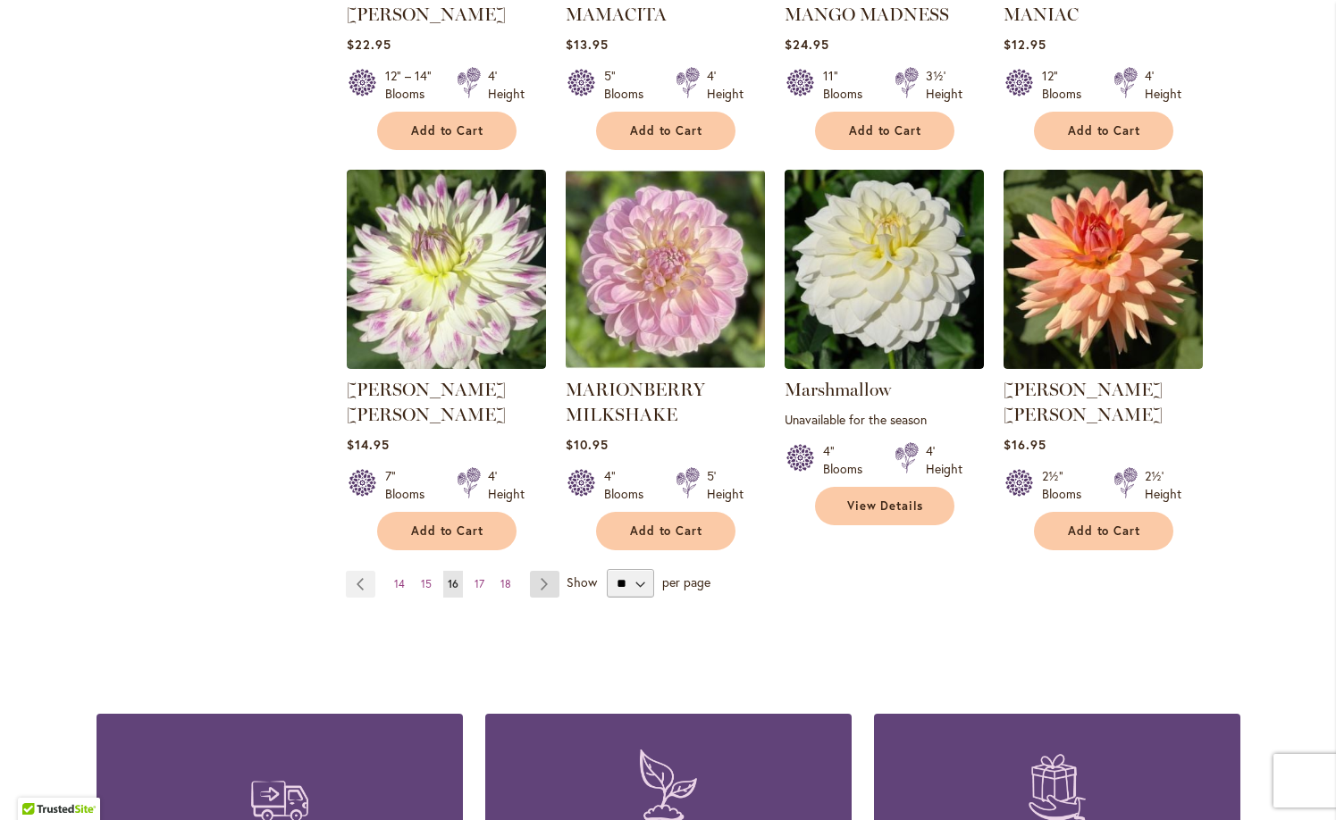
click at [539, 571] on link "Page Next" at bounding box center [544, 584] width 29 height 27
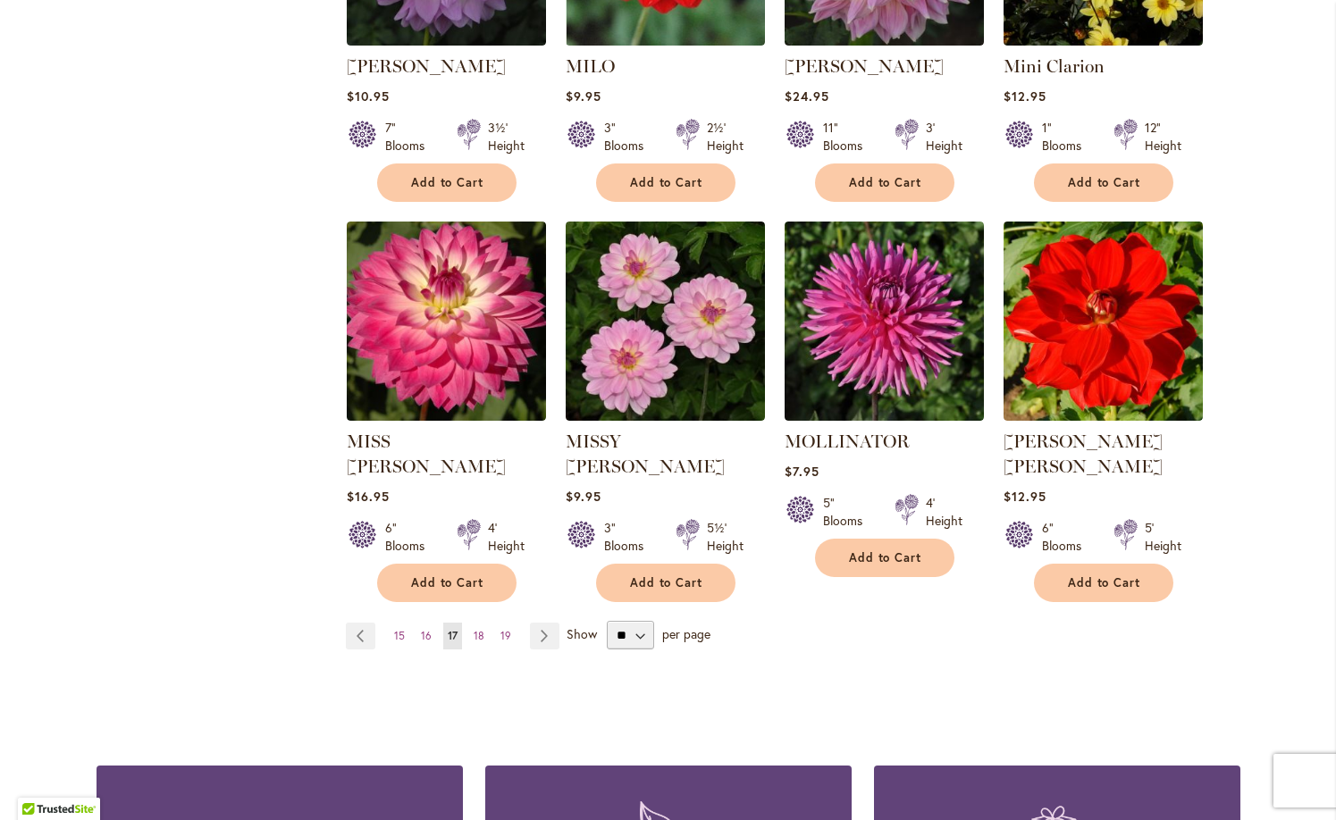
scroll to position [1351, 0]
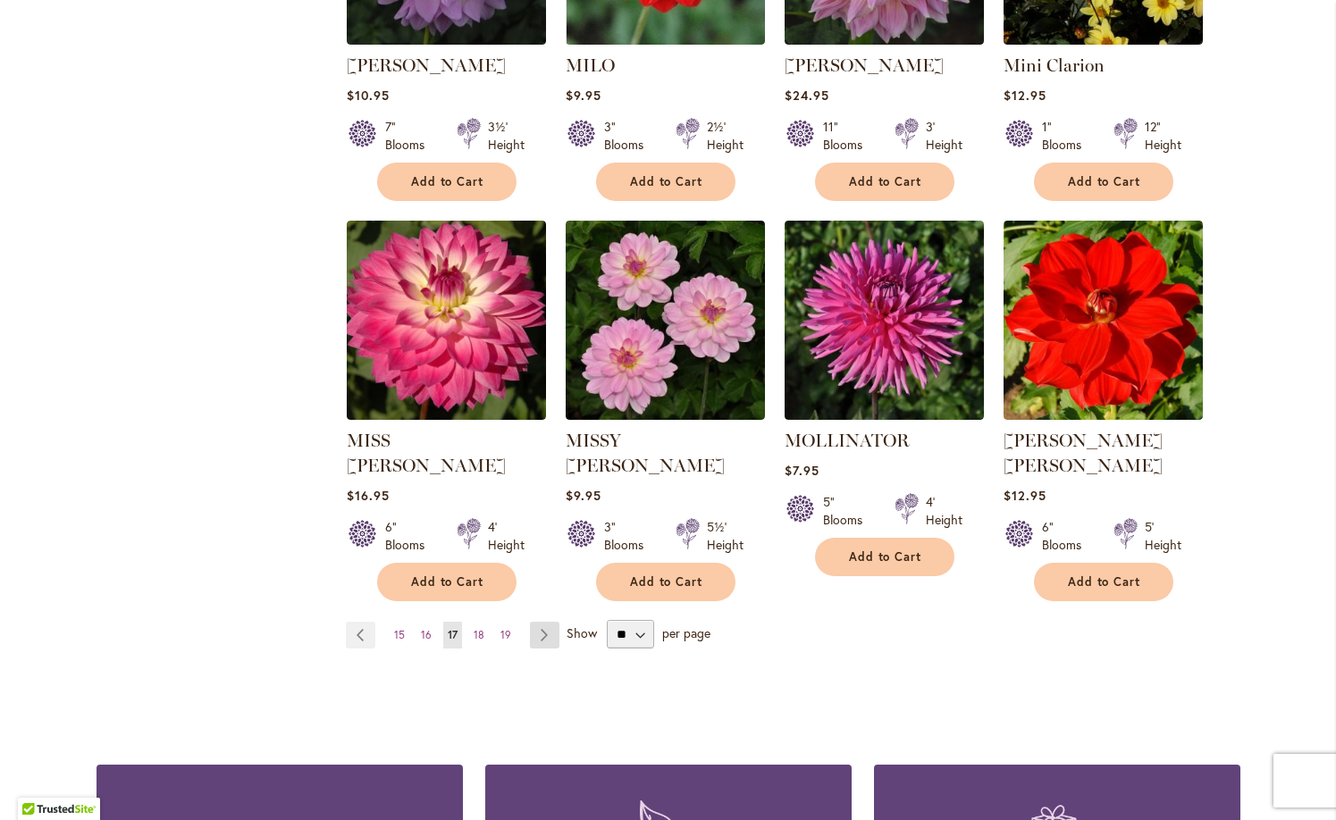
click at [538, 622] on link "Page Next" at bounding box center [544, 635] width 29 height 27
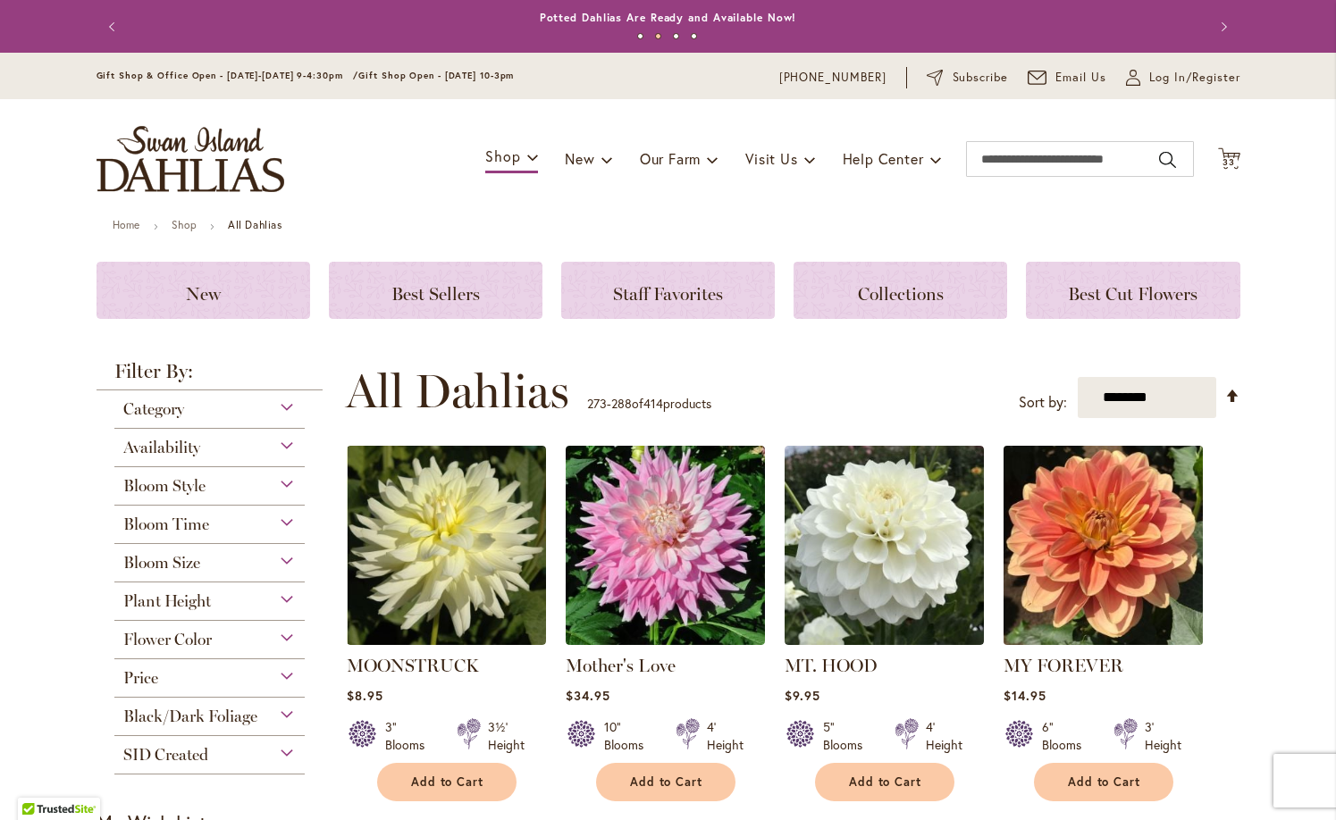
click at [1073, 542] on img at bounding box center [1102, 545] width 209 height 209
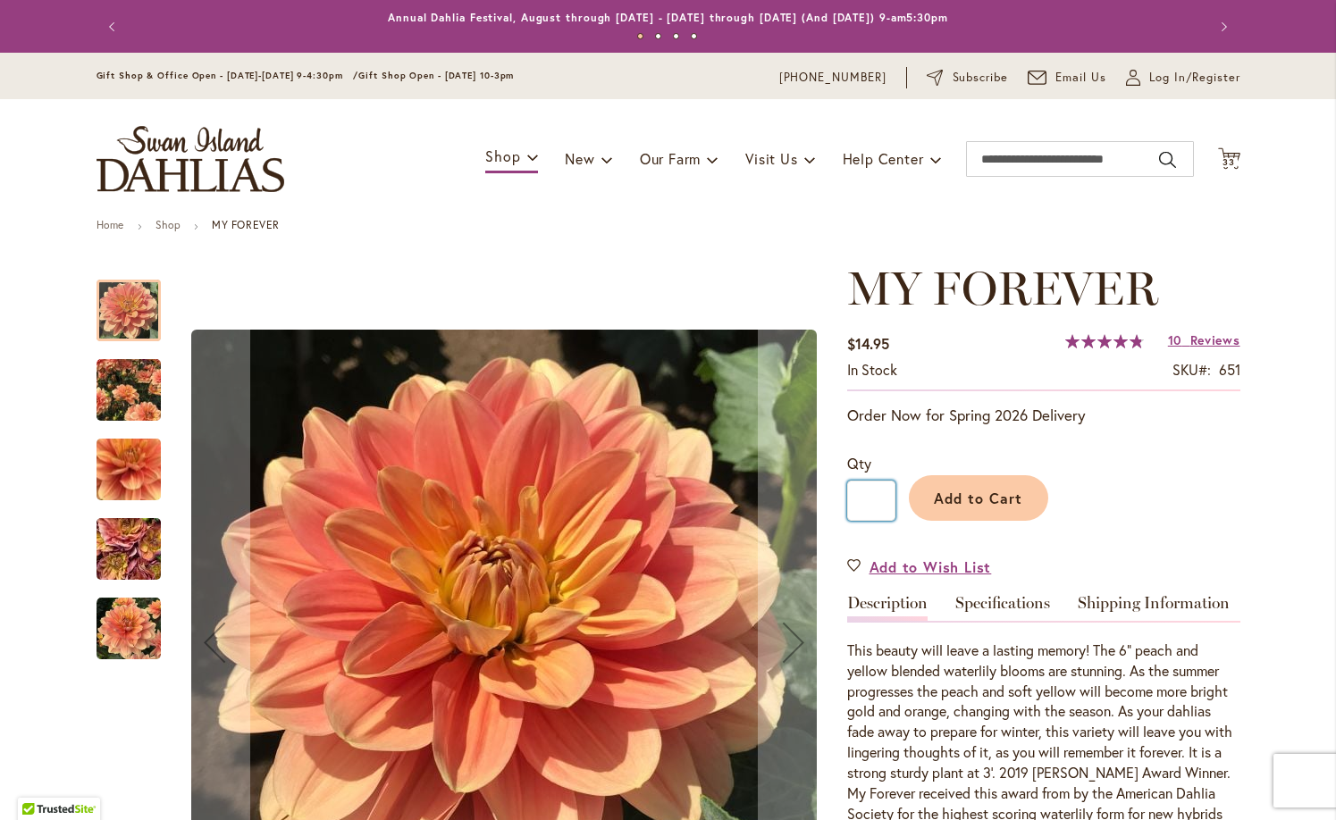
click at [885, 497] on input "*" at bounding box center [871, 501] width 48 height 40
type input "*"
click at [996, 499] on span "Add to Cart" at bounding box center [978, 498] width 88 height 19
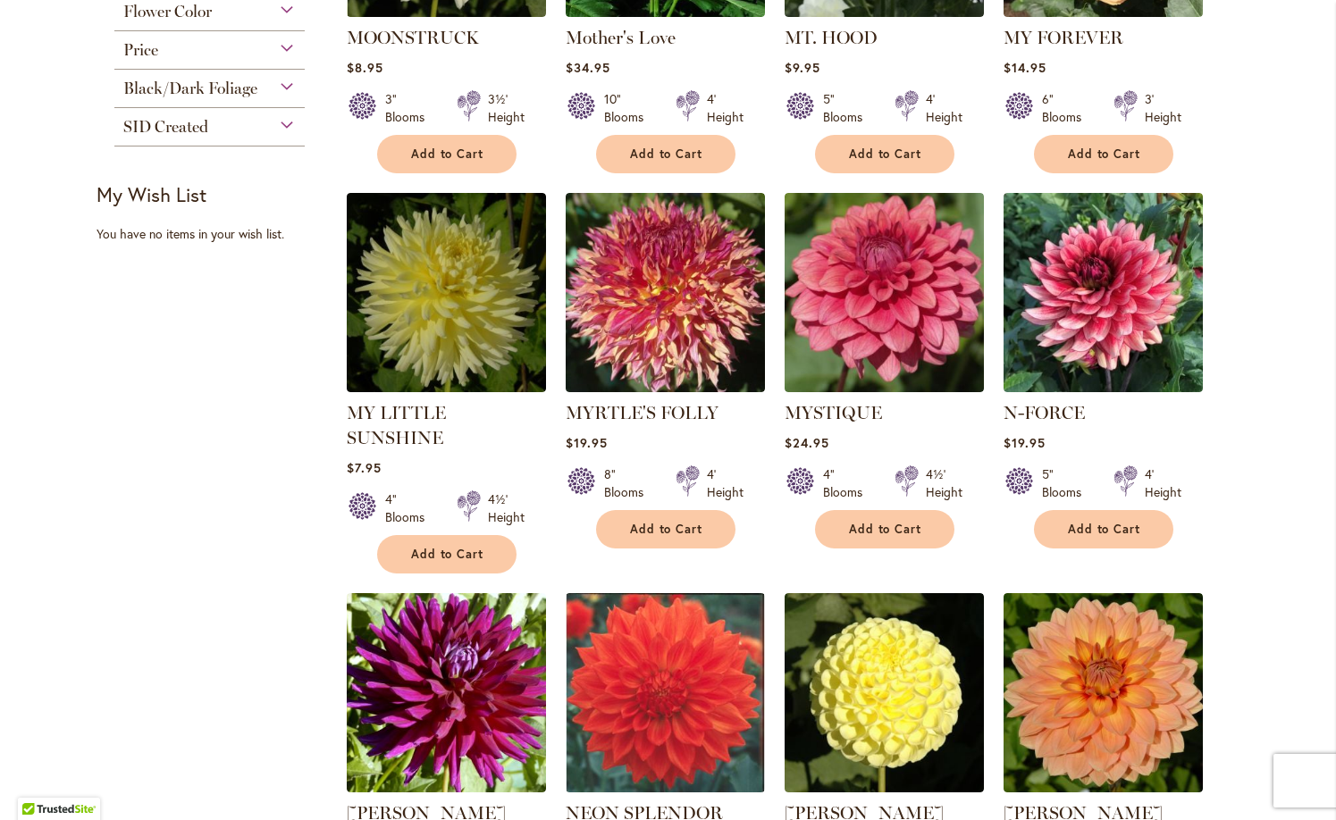
scroll to position [629, 0]
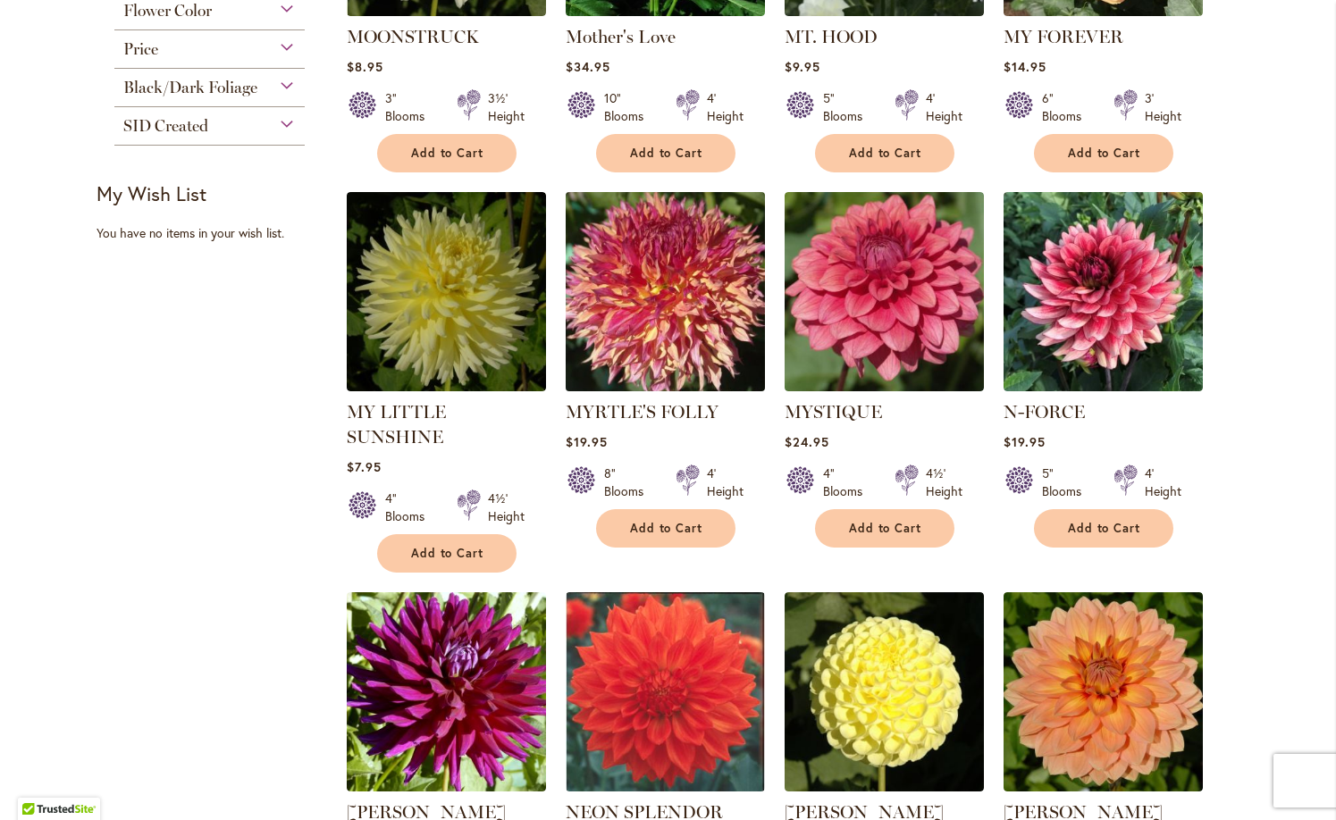
click at [668, 302] on img at bounding box center [664, 292] width 209 height 209
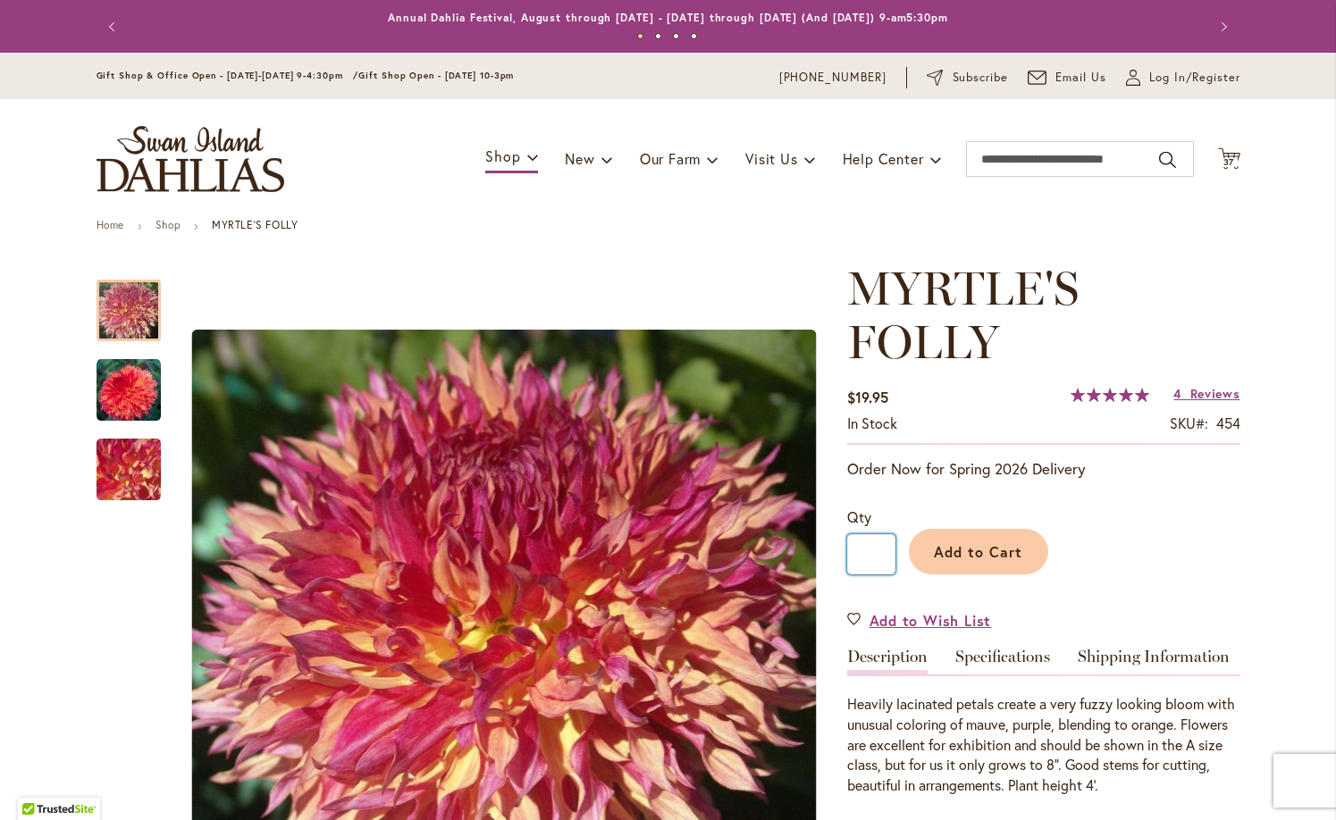
click at [884, 551] on input "*" at bounding box center [871, 554] width 48 height 40
type input "*"
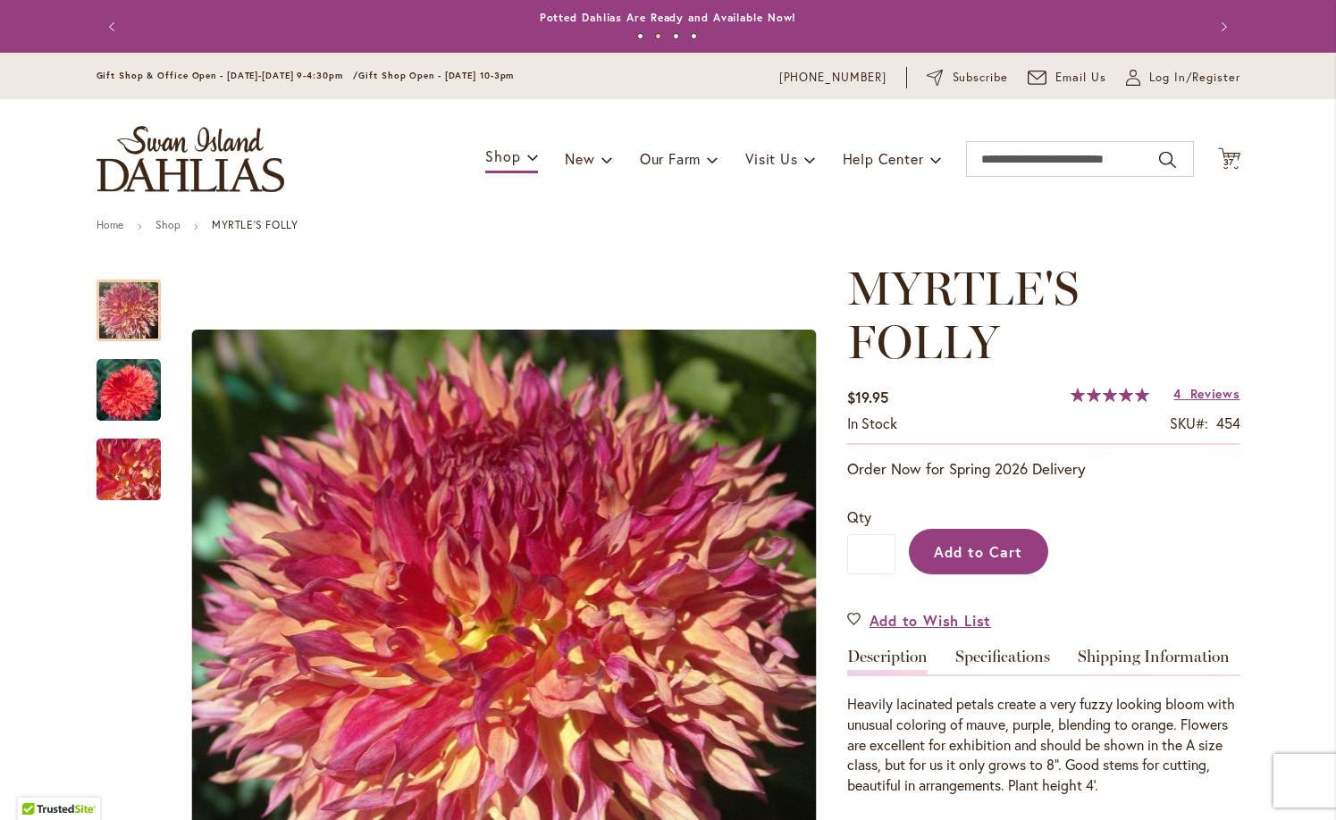
click at [980, 550] on span "Add to Cart" at bounding box center [978, 551] width 88 height 19
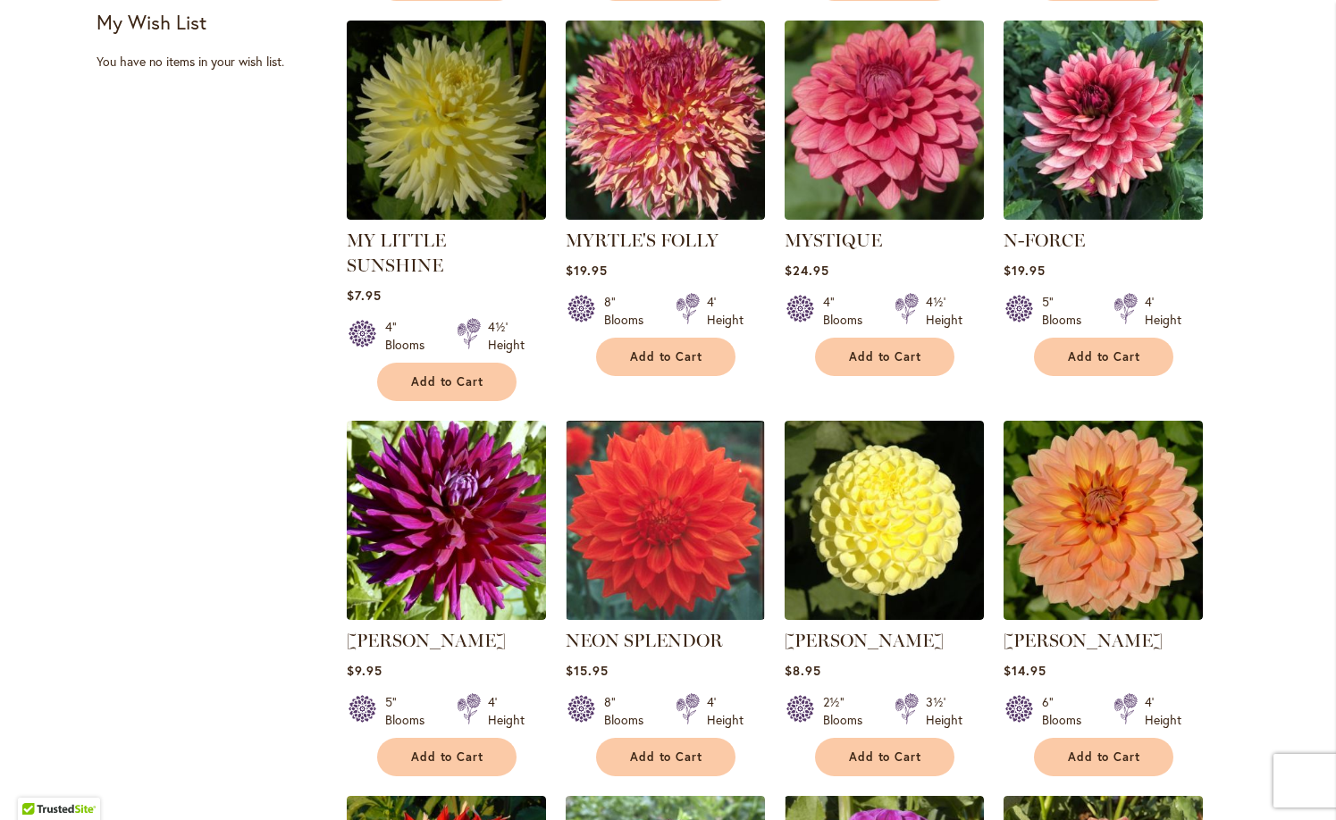
scroll to position [815, 0]
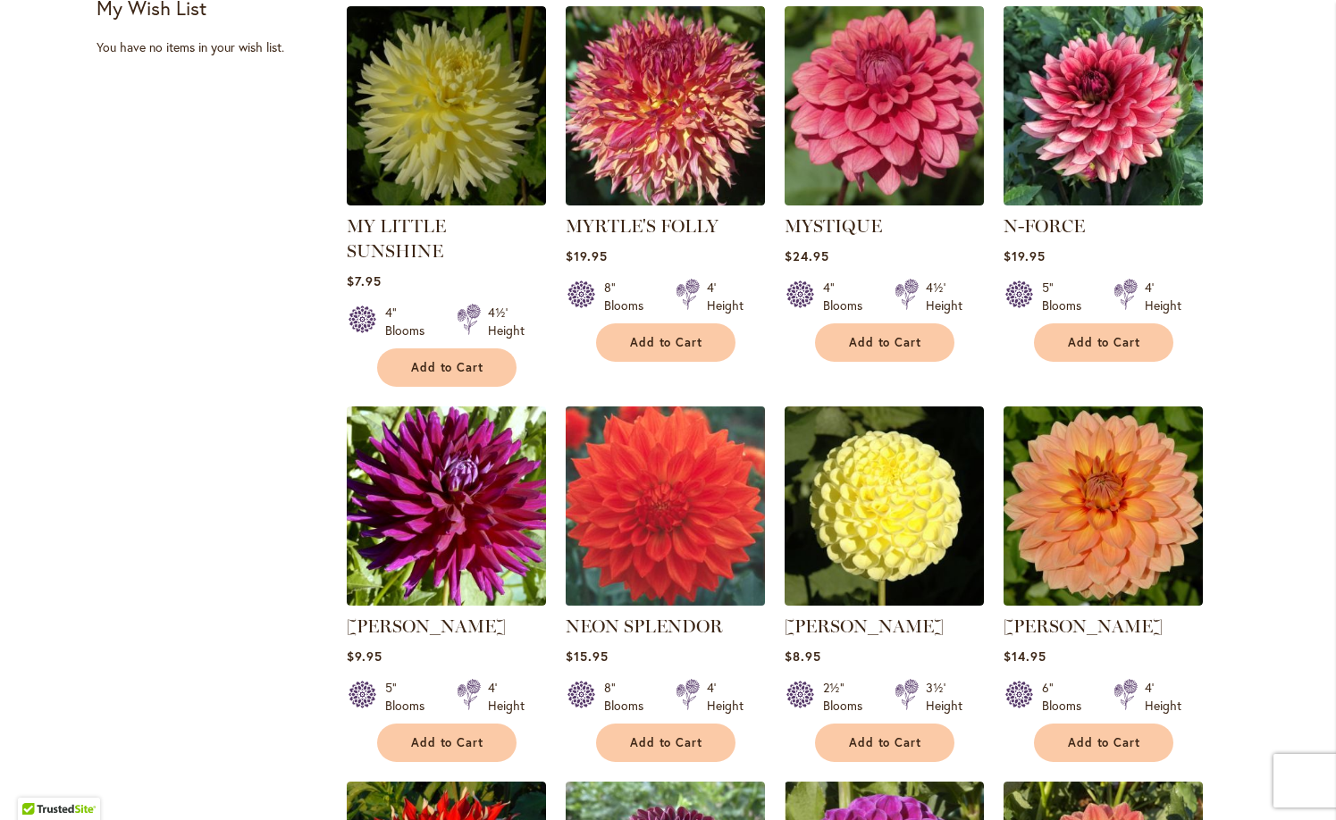
click at [666, 517] on img at bounding box center [664, 506] width 209 height 209
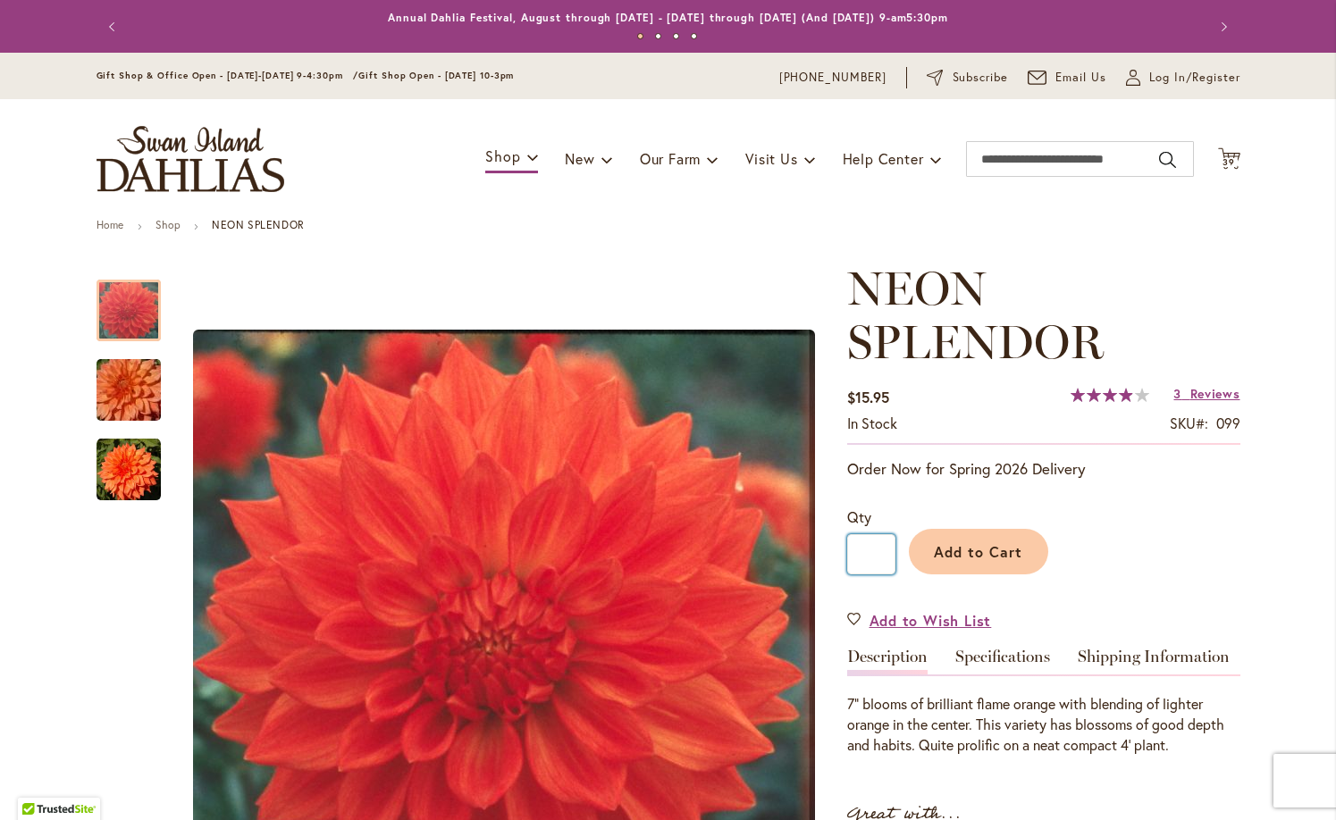
click at [889, 555] on input "*" at bounding box center [871, 554] width 48 height 40
type input "*"
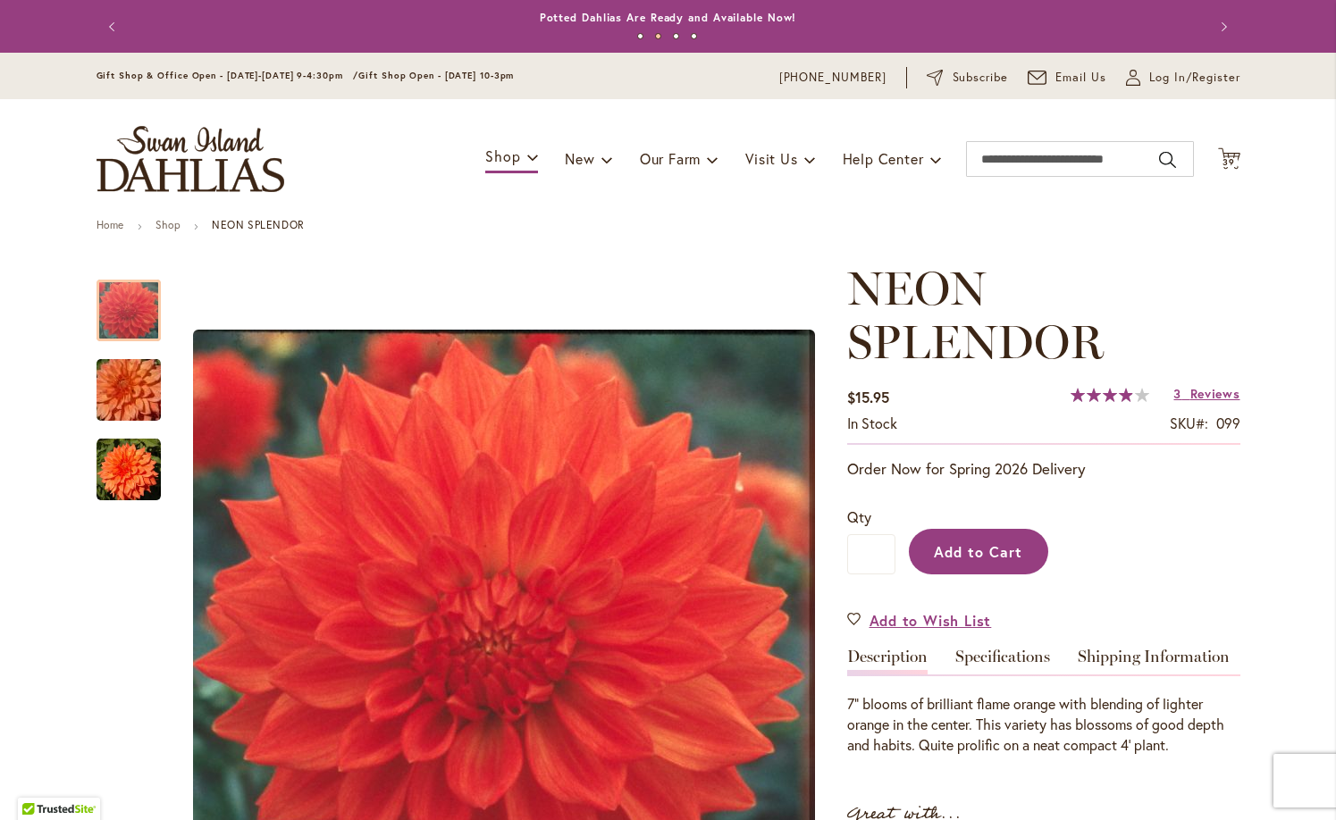
click at [977, 542] on span "Add to Cart" at bounding box center [978, 551] width 88 height 19
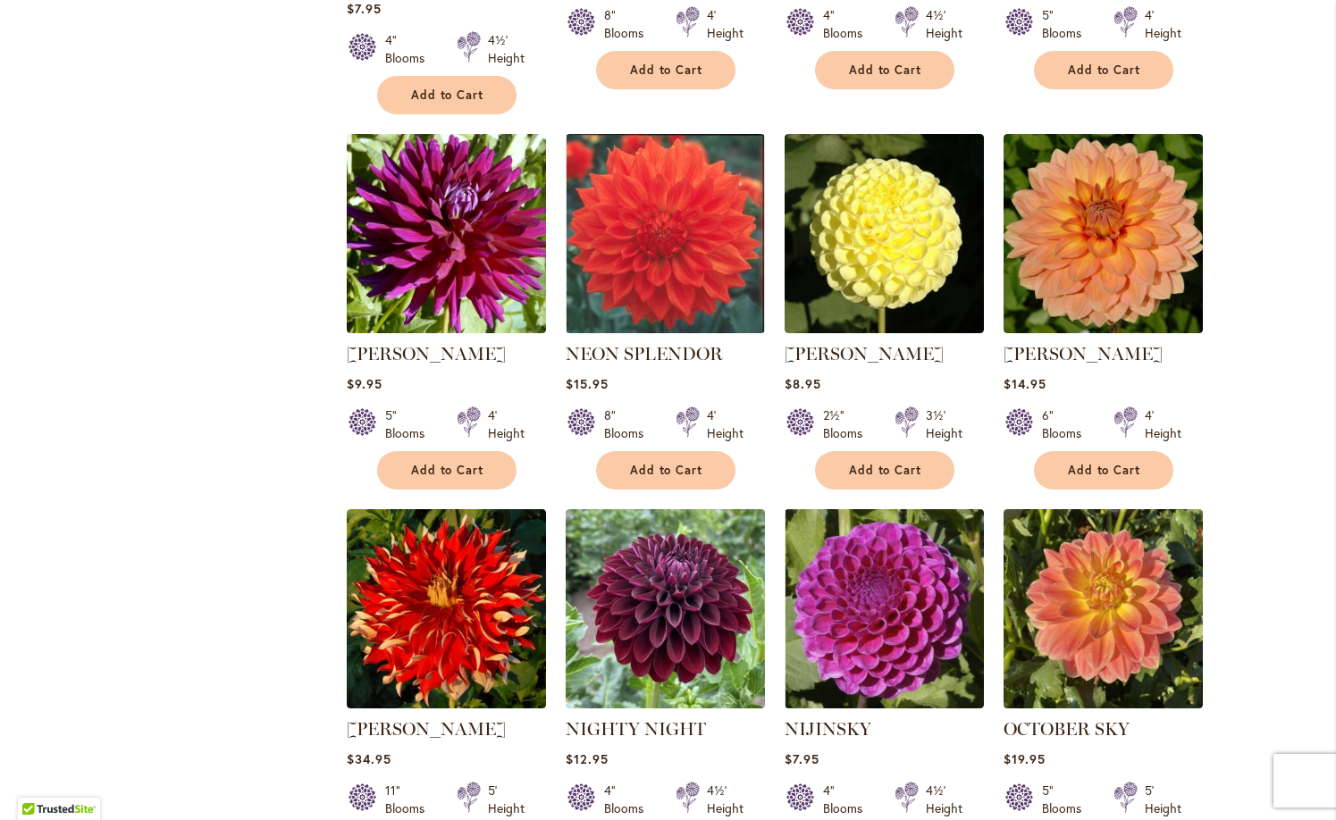
scroll to position [1080, 0]
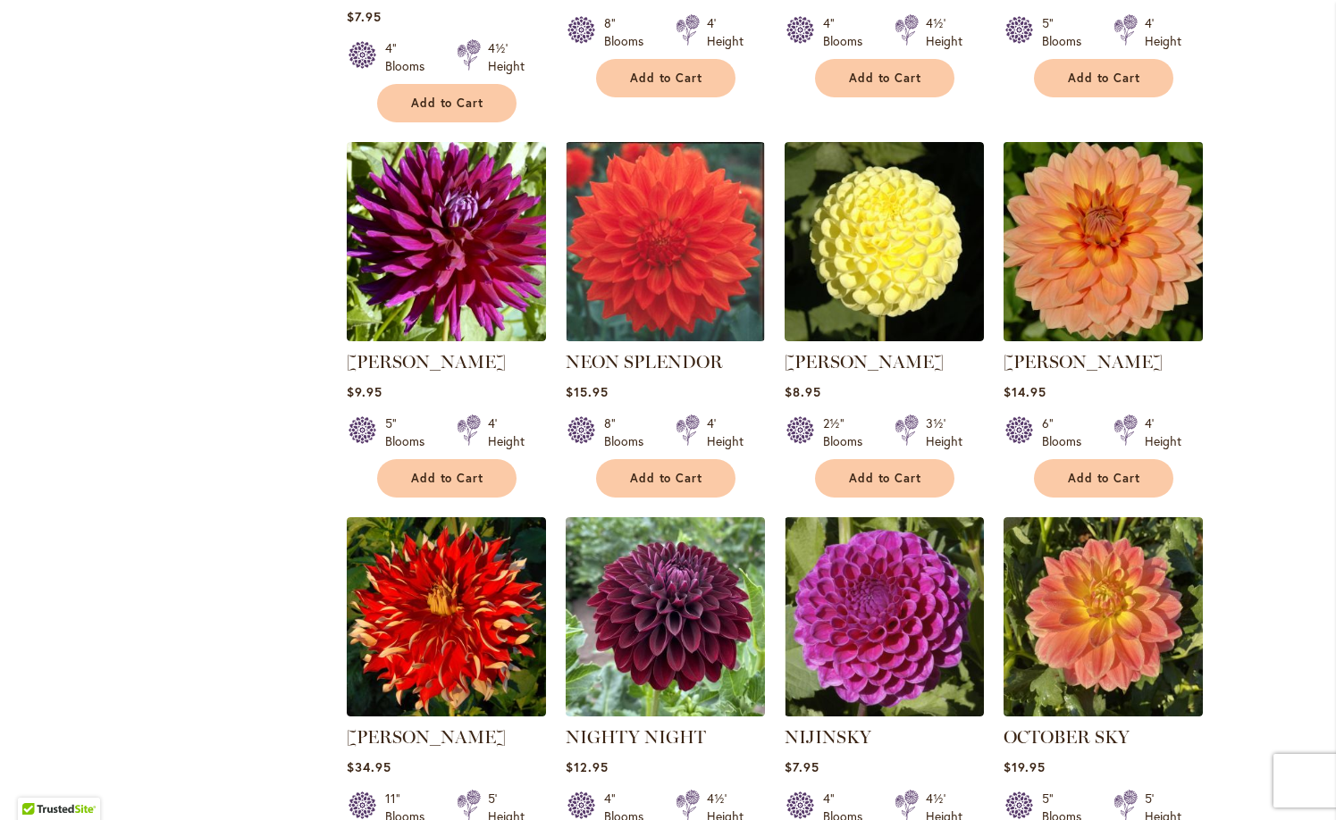
click at [1092, 272] on img at bounding box center [1102, 242] width 209 height 209
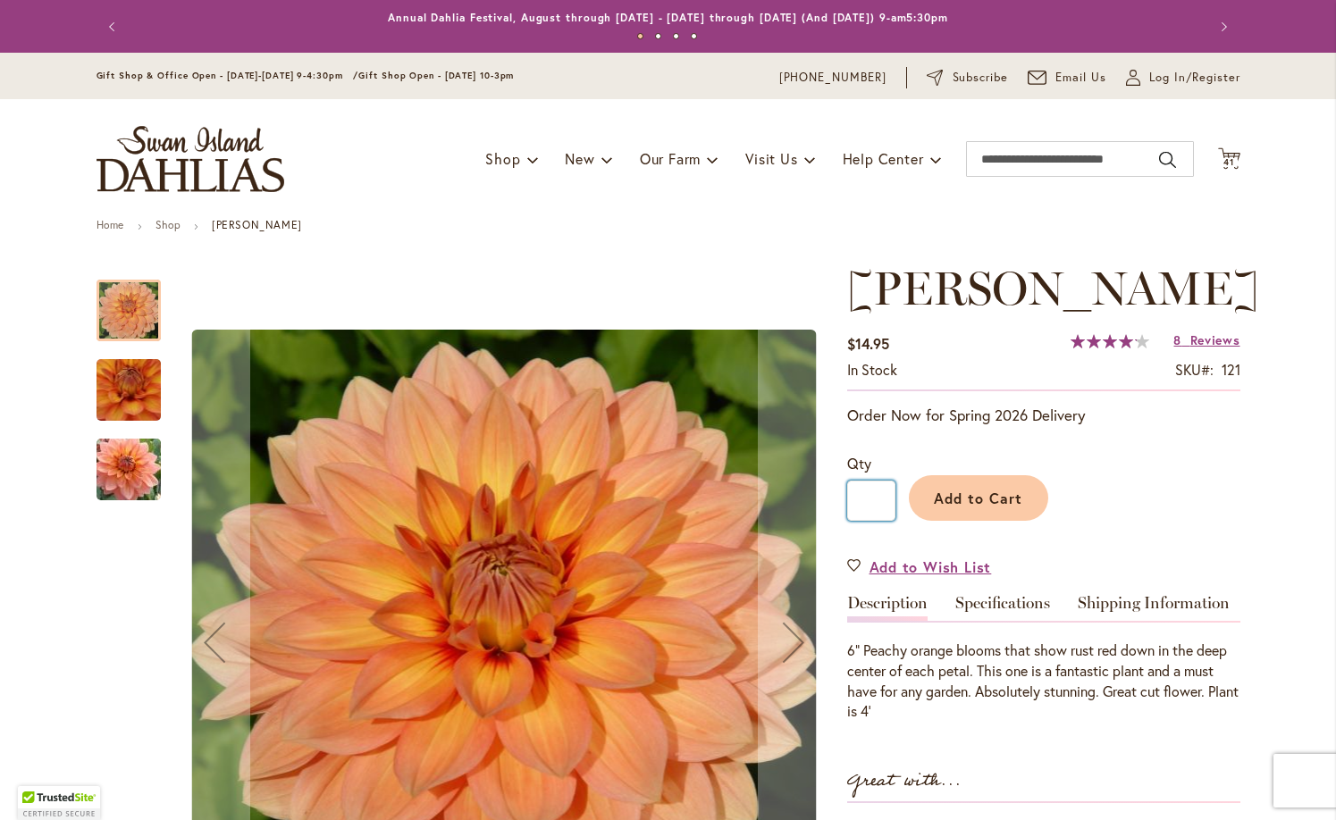
click at [882, 501] on input "*" at bounding box center [871, 501] width 48 height 40
type input "*"
click at [956, 491] on span "Add to Cart" at bounding box center [978, 498] width 88 height 19
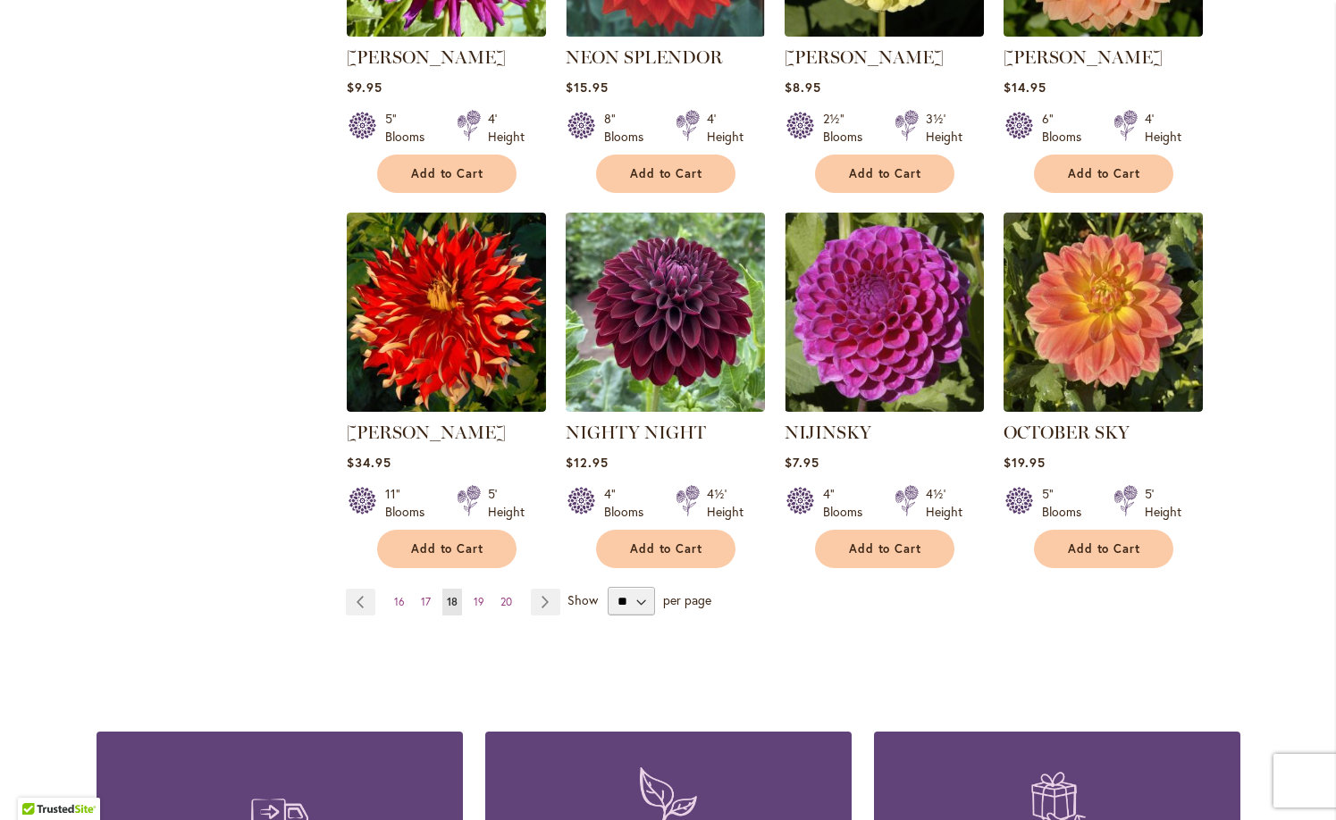
scroll to position [1433, 0]
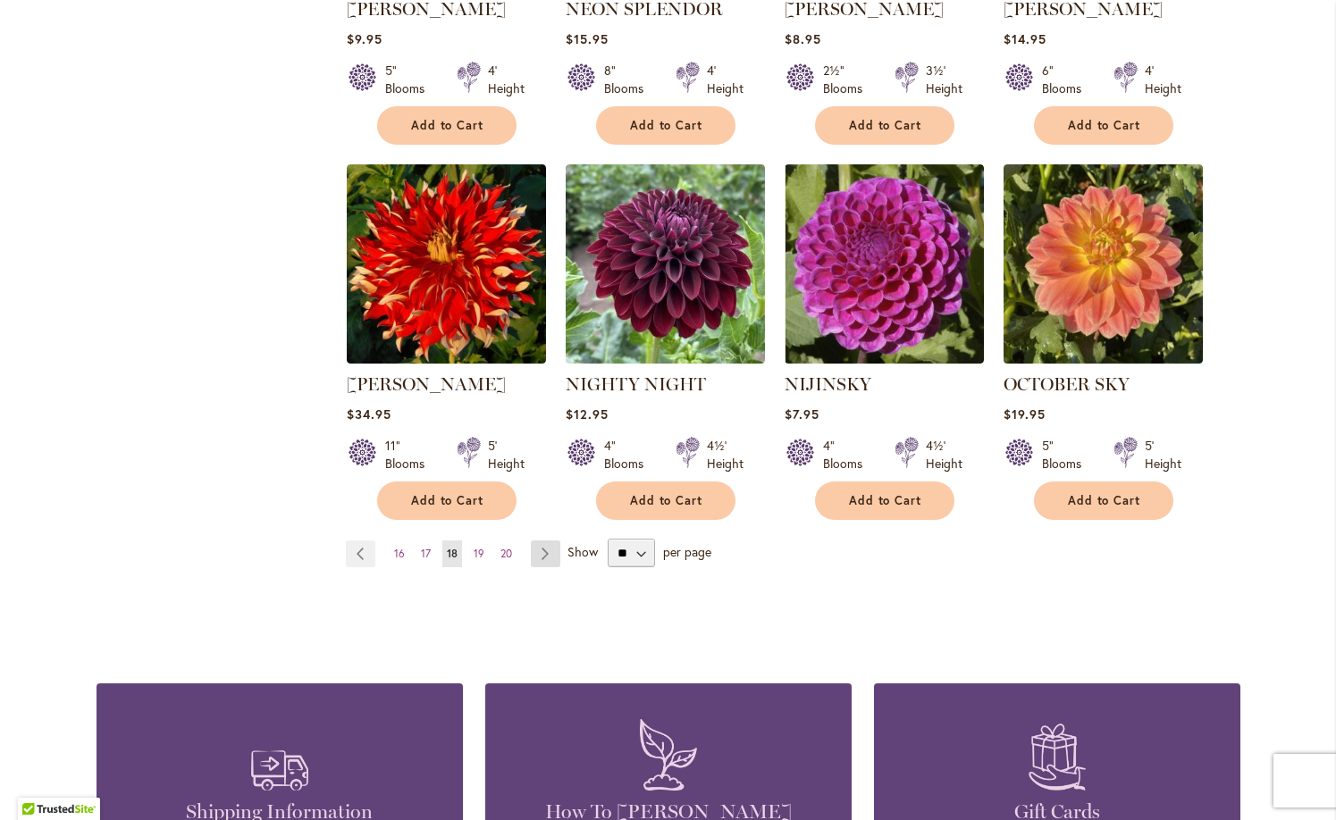
click at [542, 541] on link "Page Next" at bounding box center [545, 554] width 29 height 27
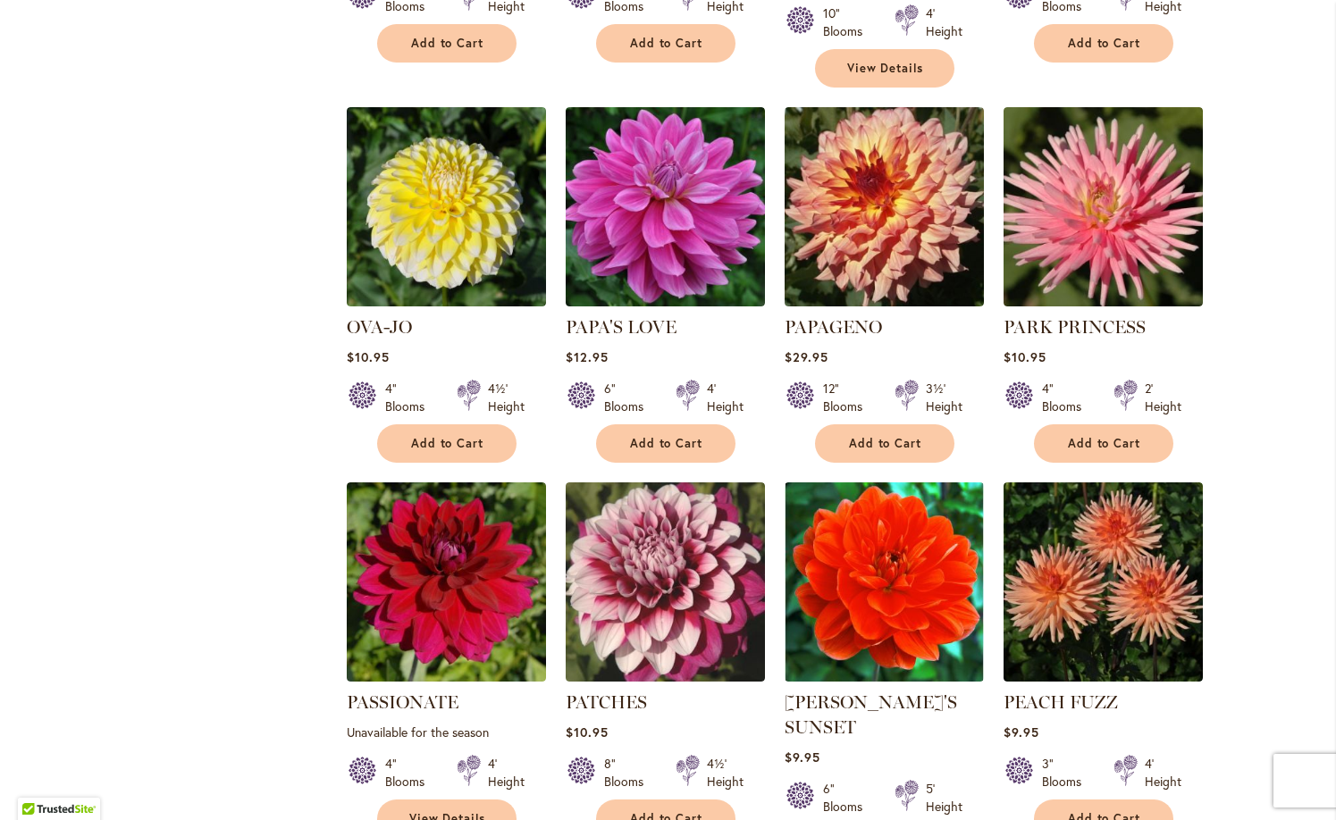
scroll to position [1245, 0]
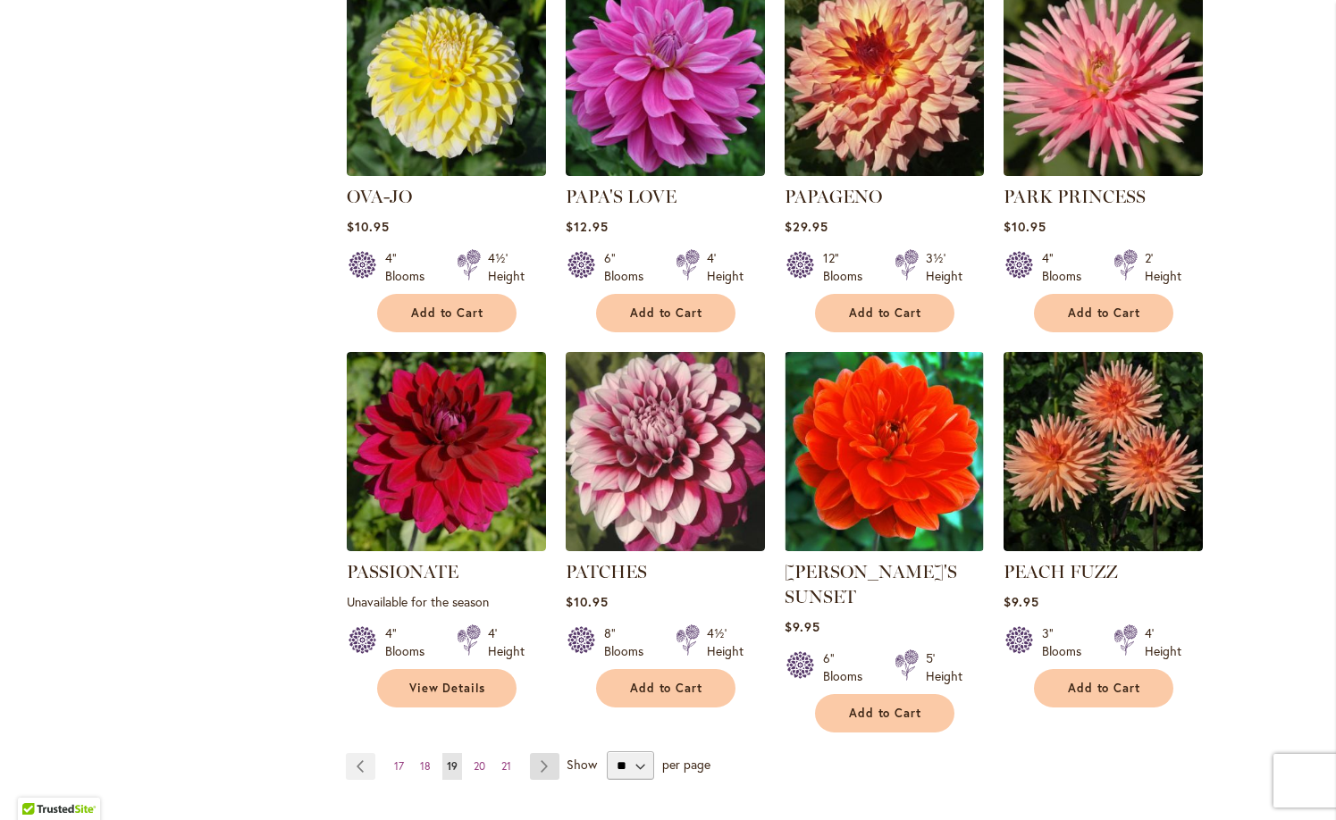
click at [539, 753] on link "Page Next" at bounding box center [544, 766] width 29 height 27
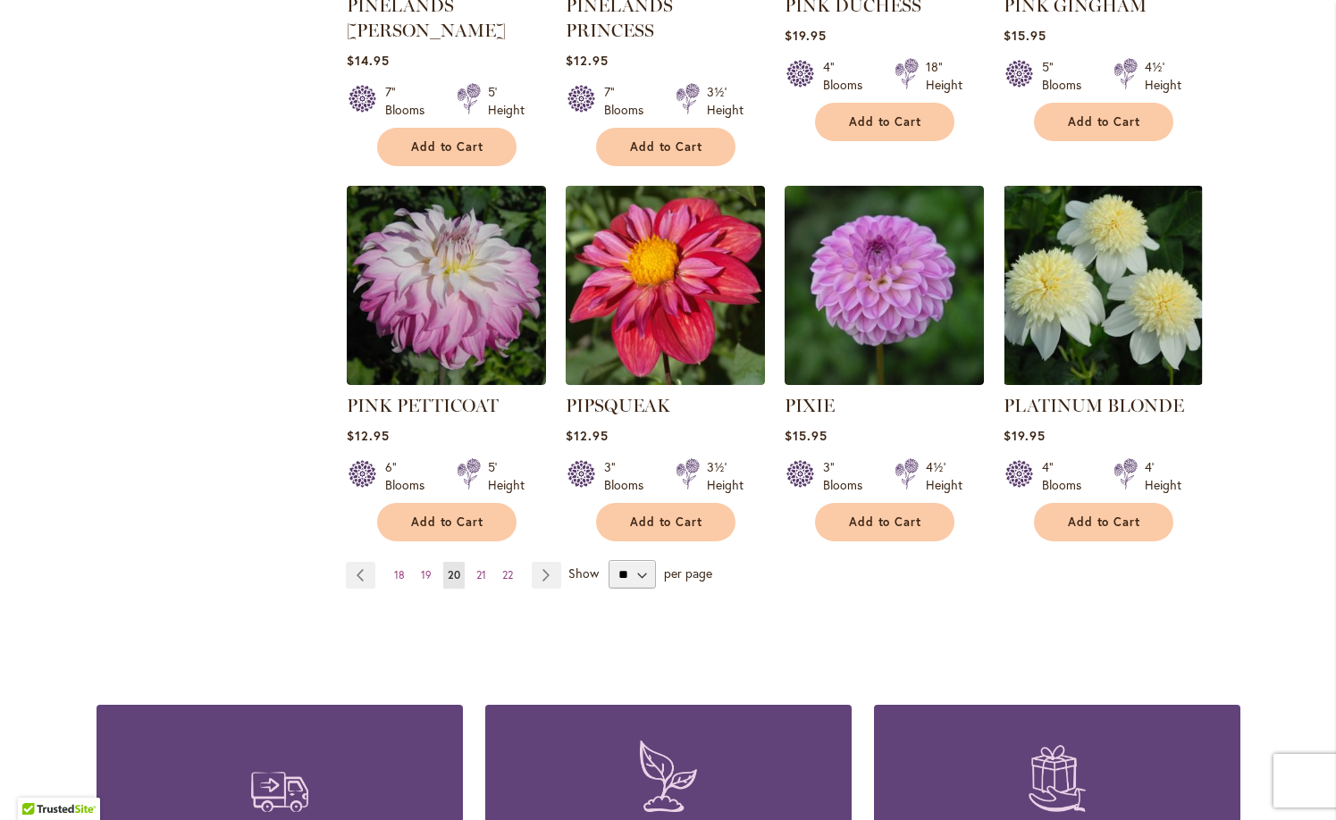
scroll to position [1463, 0]
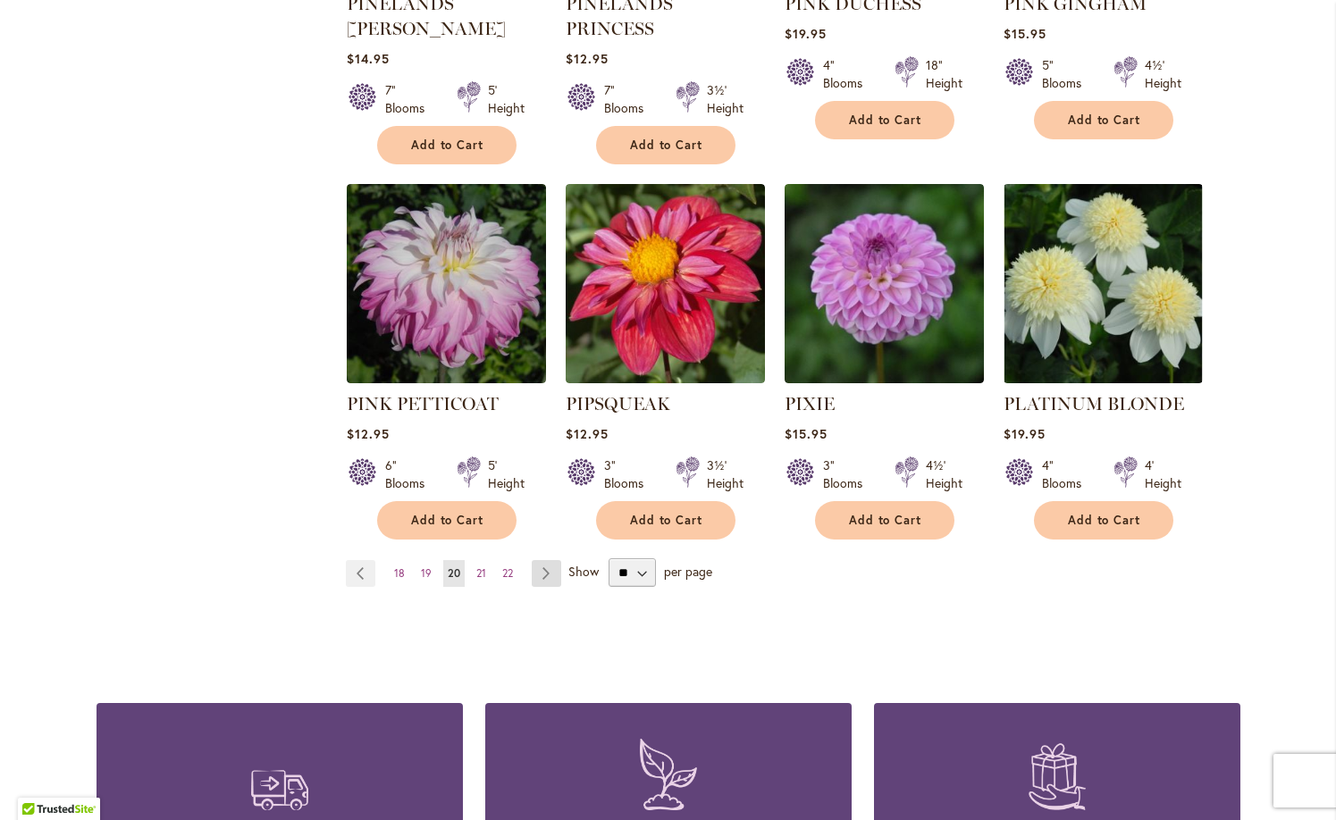
click at [544, 560] on link "Page Next" at bounding box center [546, 573] width 29 height 27
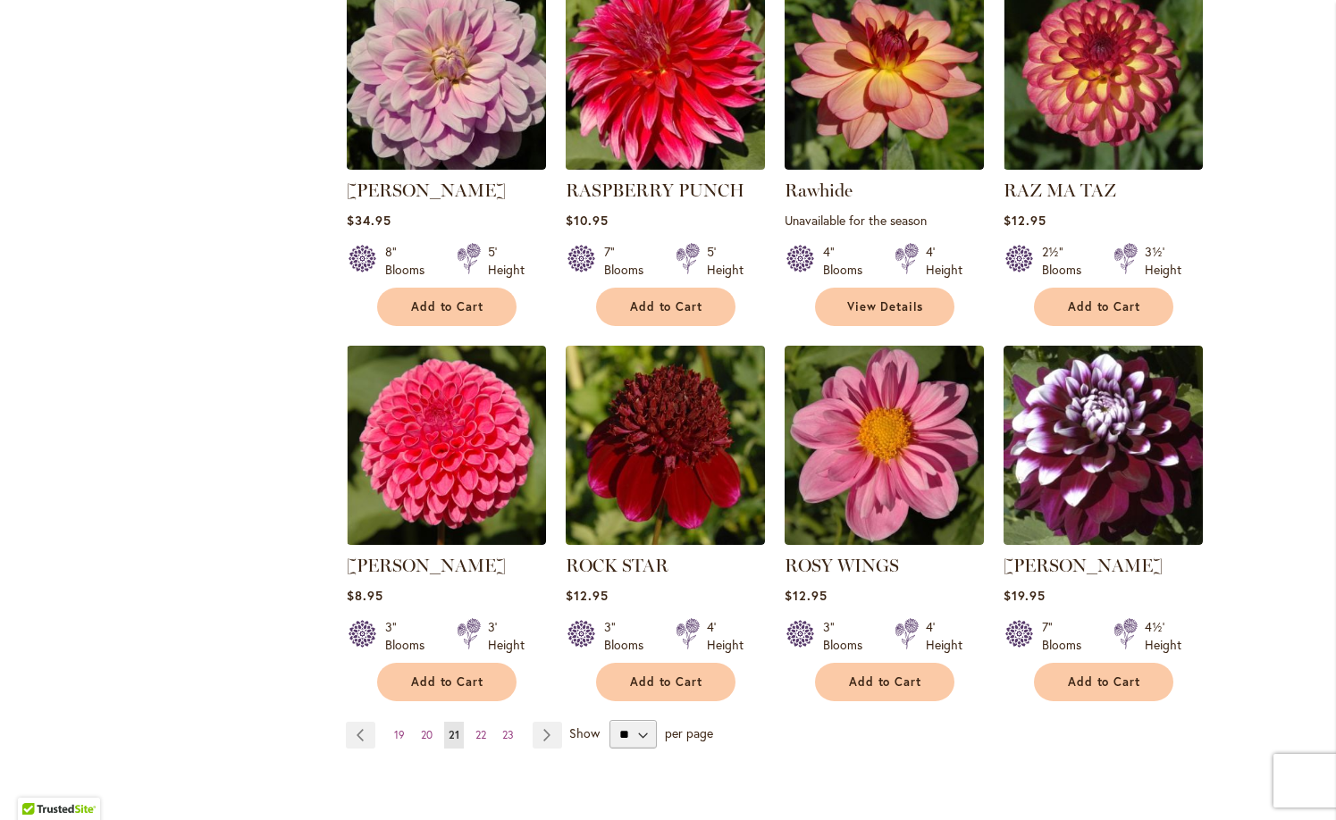
scroll to position [1254, 0]
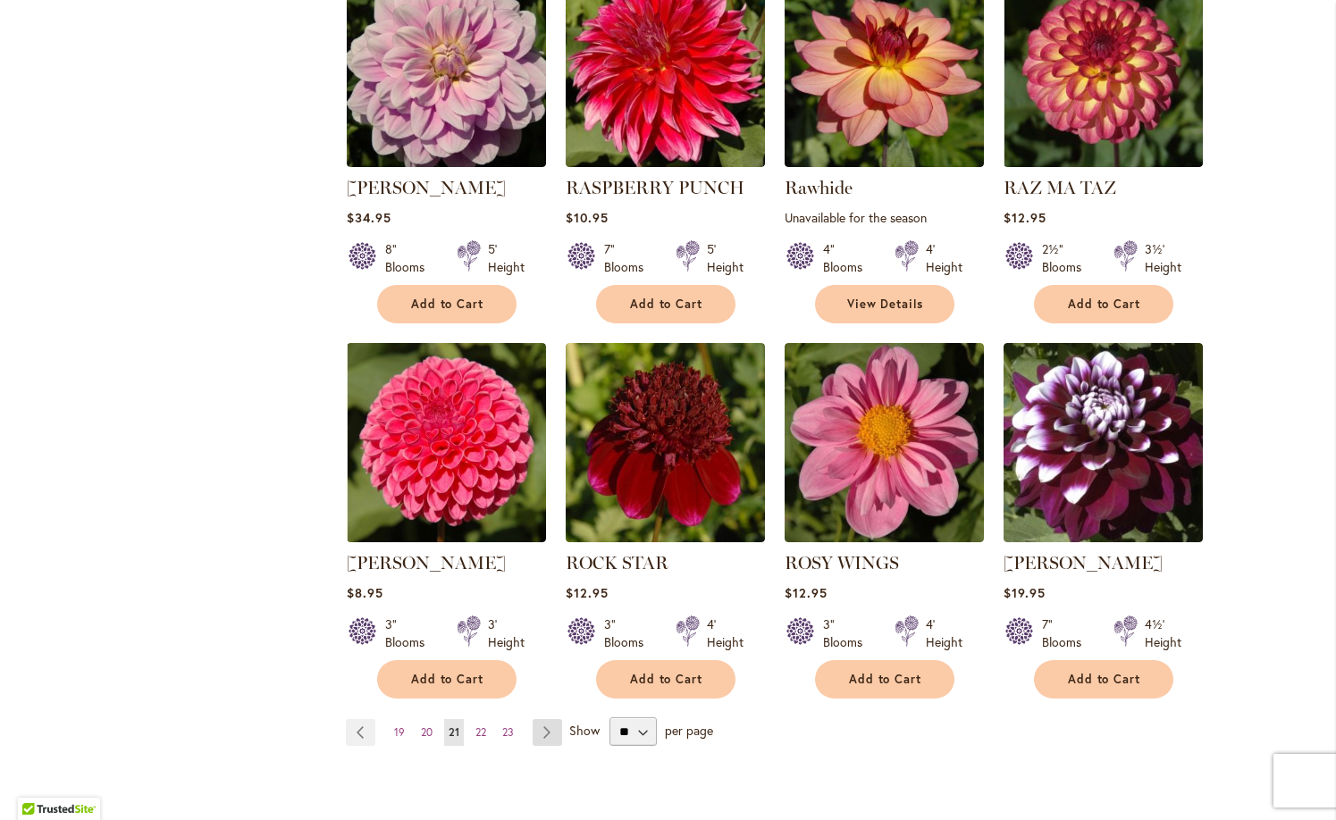
click at [547, 730] on link "Page Next" at bounding box center [547, 732] width 29 height 27
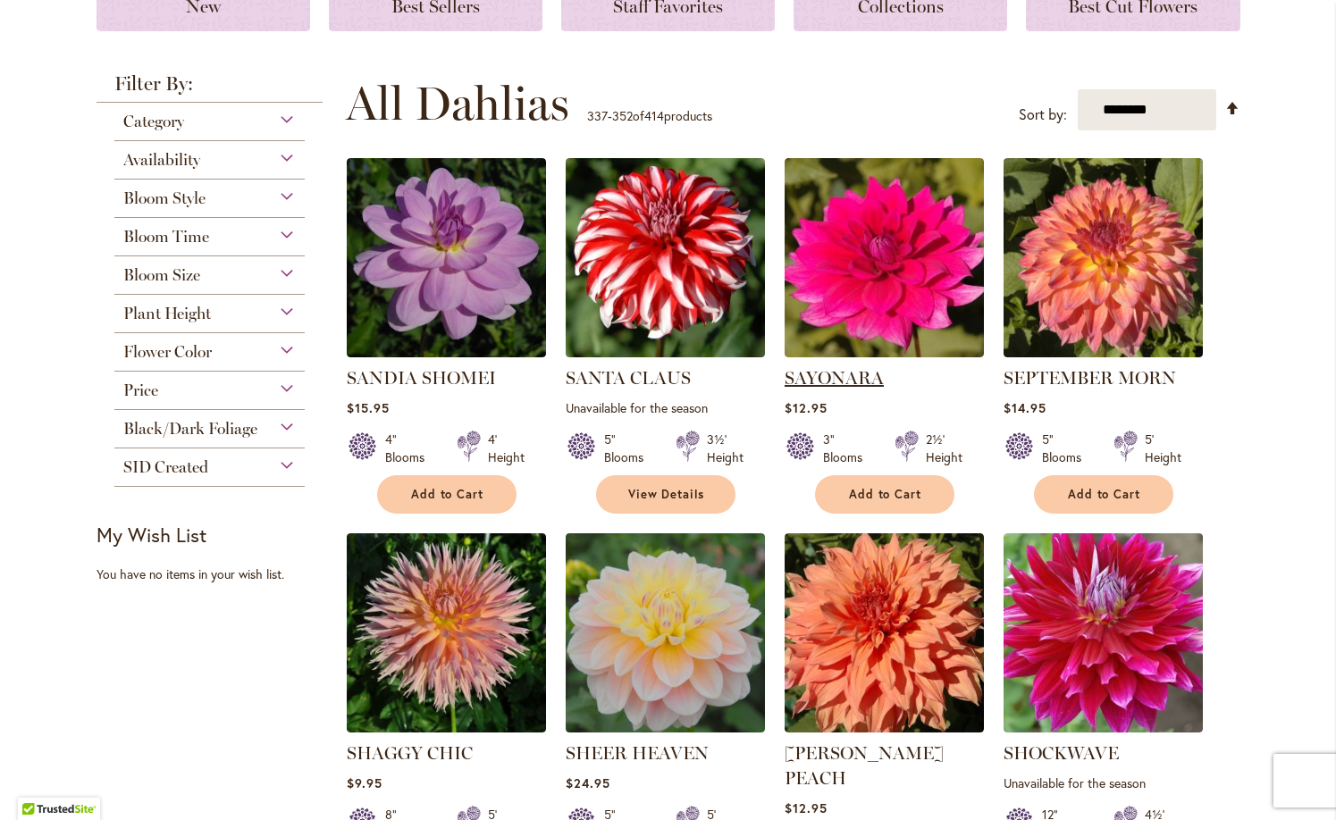
scroll to position [290, 0]
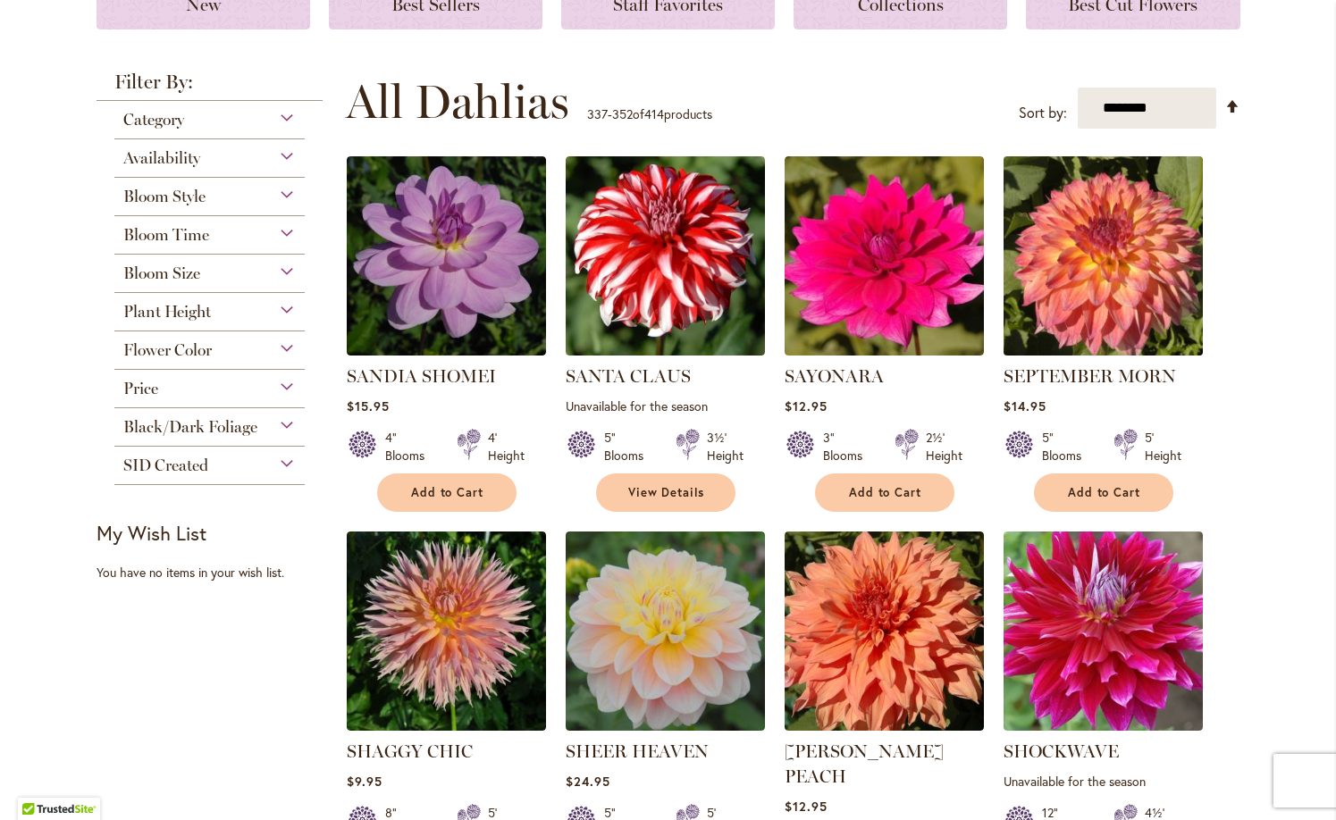
click at [1081, 301] on img at bounding box center [1102, 256] width 209 height 209
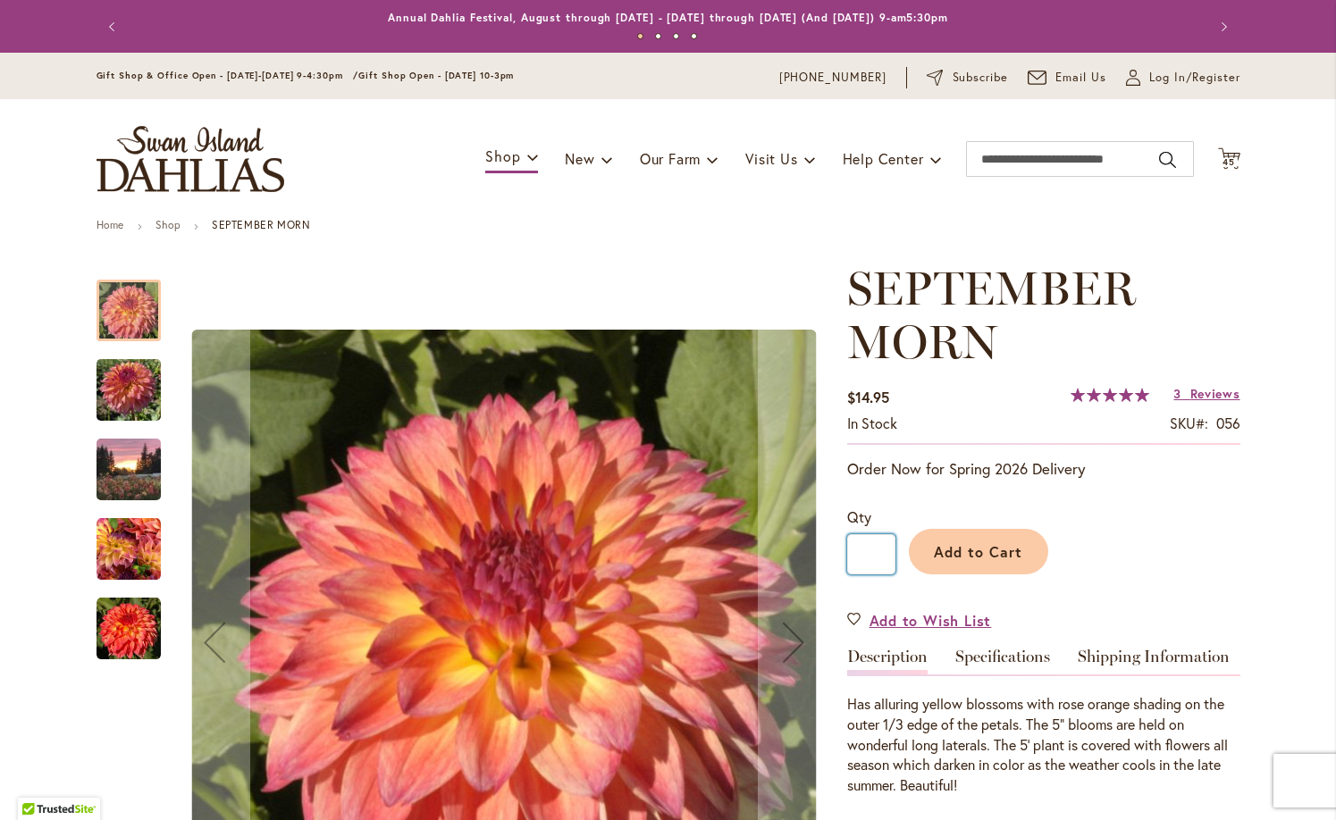
click at [888, 553] on input "*" at bounding box center [871, 554] width 48 height 40
type input "*"
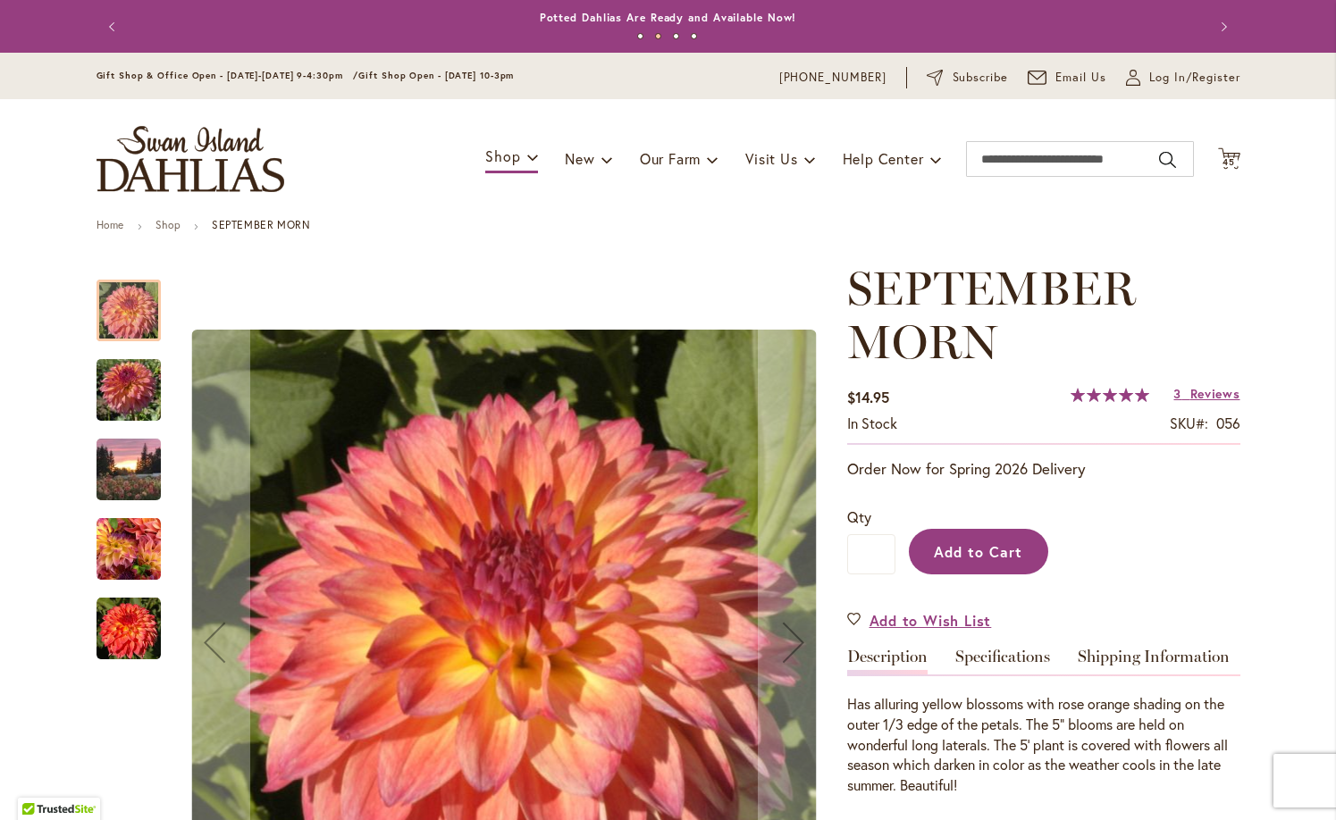
click at [981, 551] on span "Add to Cart" at bounding box center [978, 551] width 88 height 19
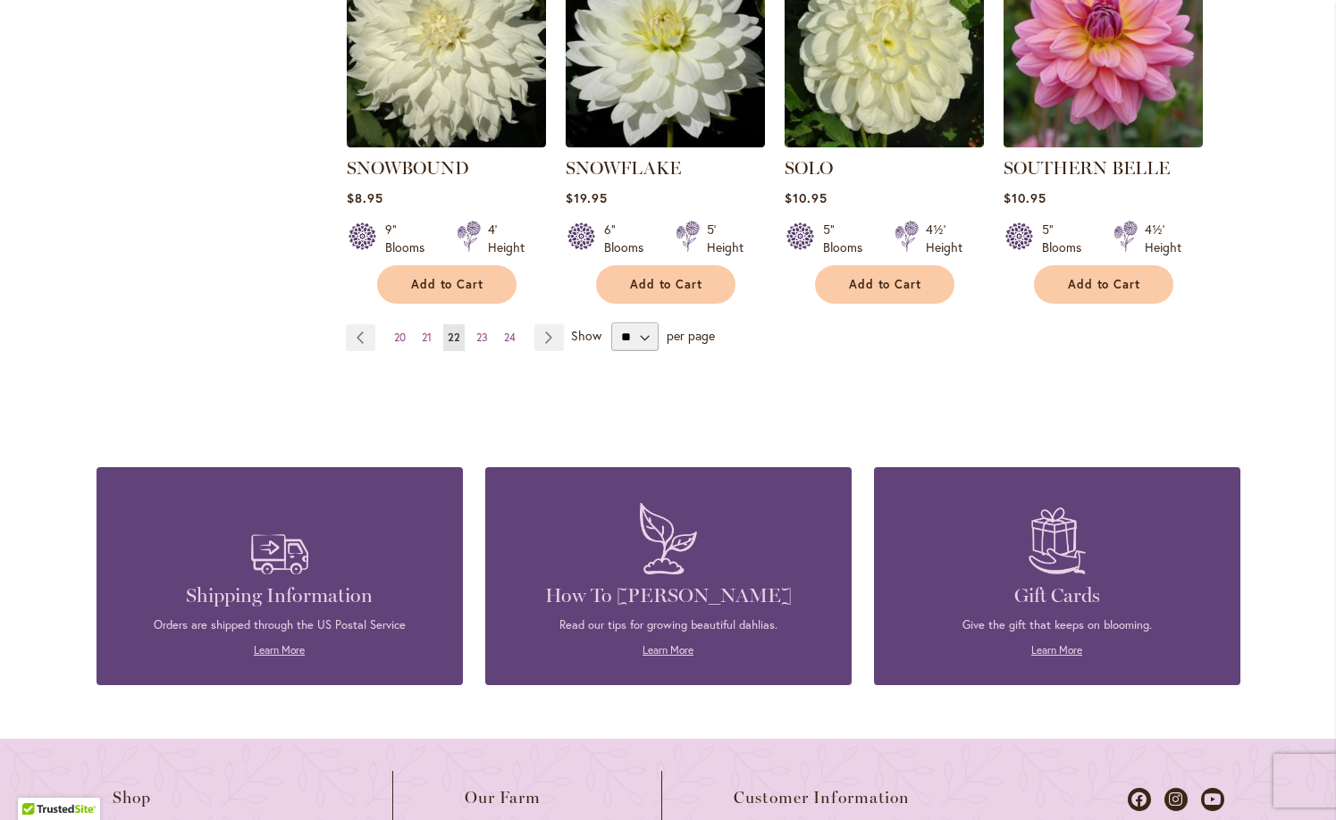
scroll to position [1673, 0]
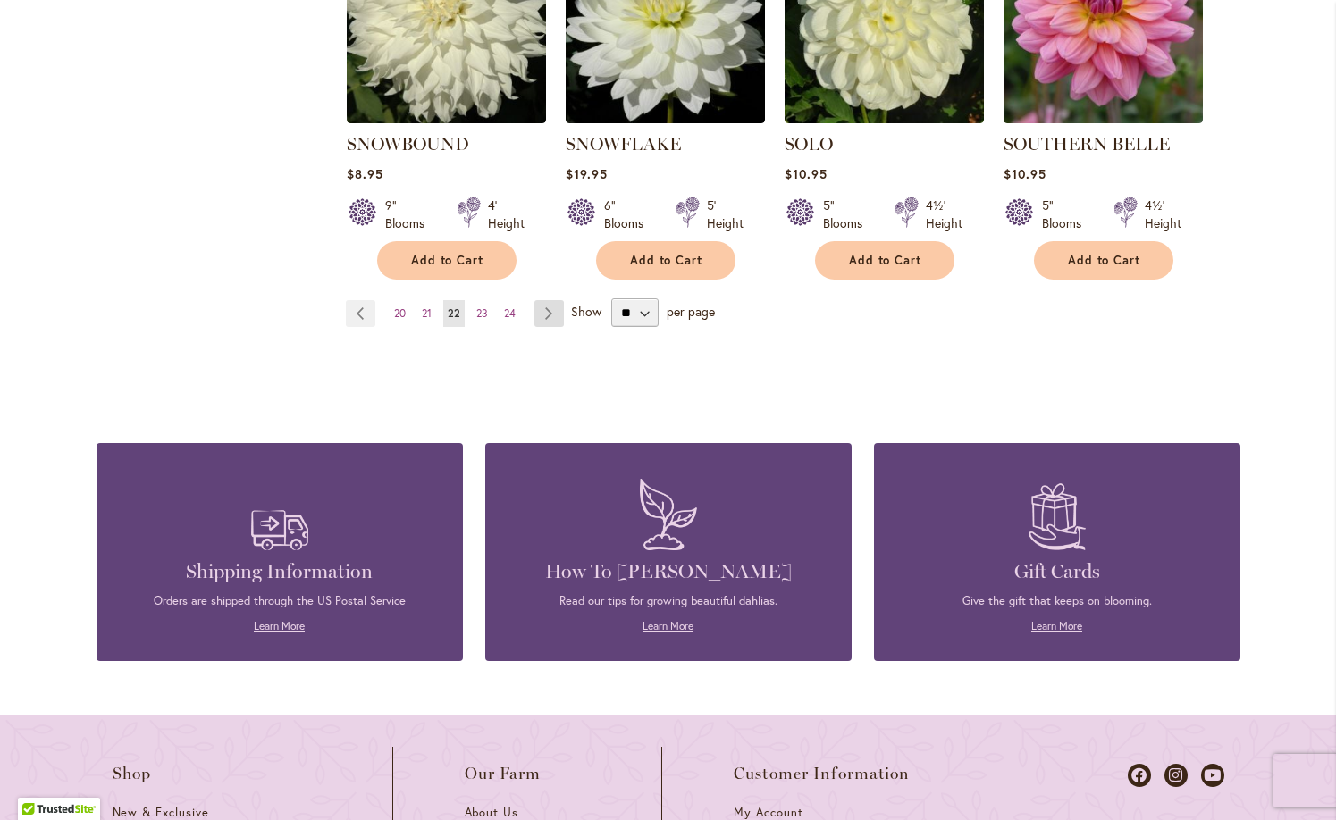
click at [545, 300] on link "Page Next" at bounding box center [548, 313] width 29 height 27
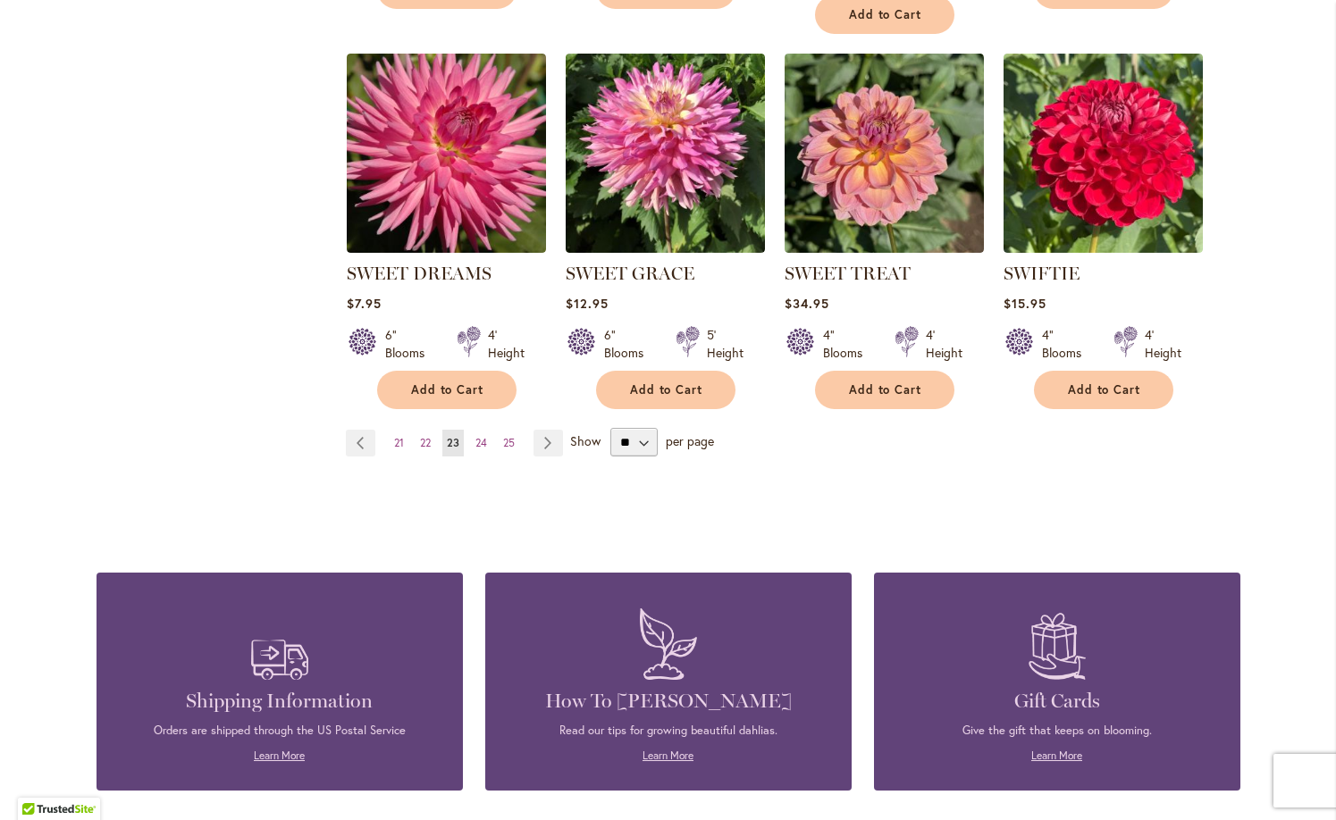
scroll to position [1545, 0]
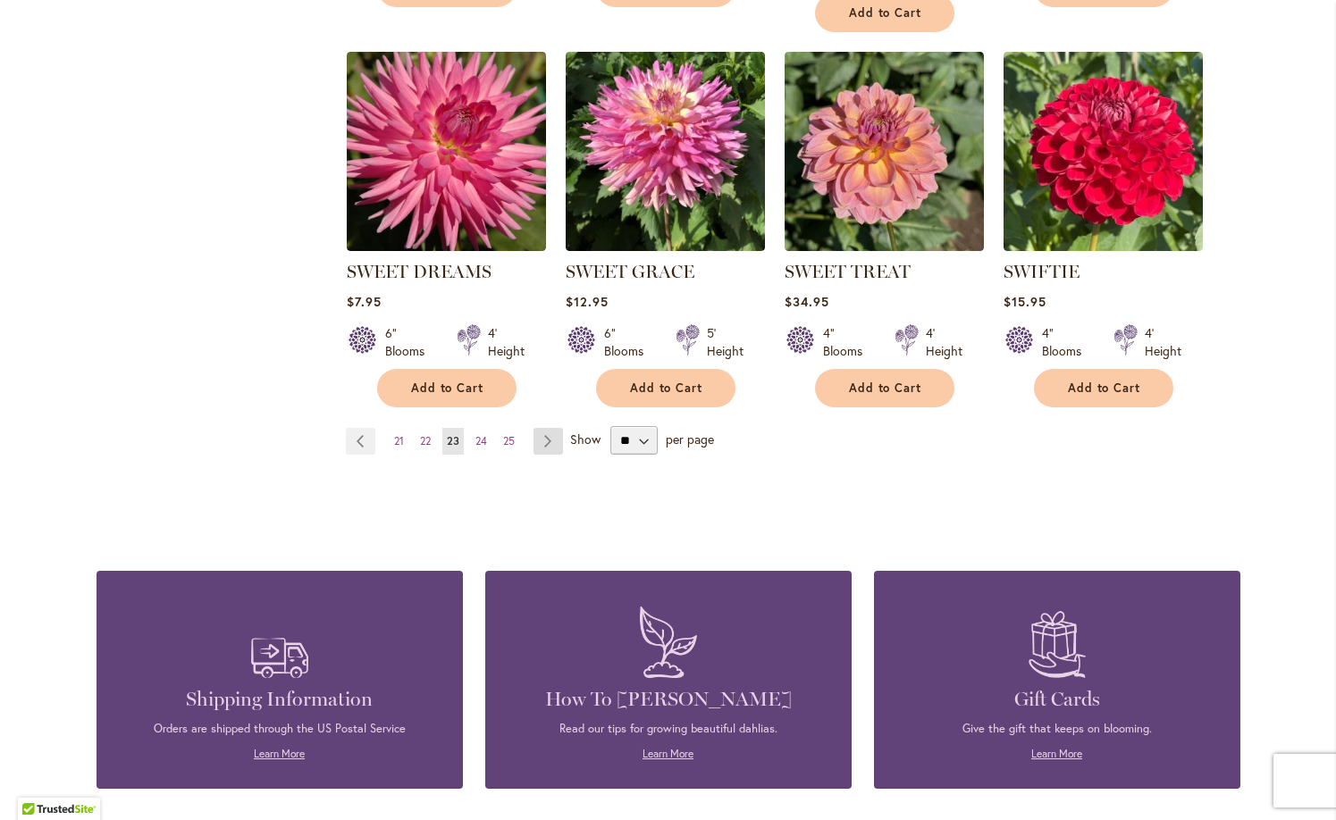
click at [547, 433] on link "Page Next" at bounding box center [548, 441] width 29 height 27
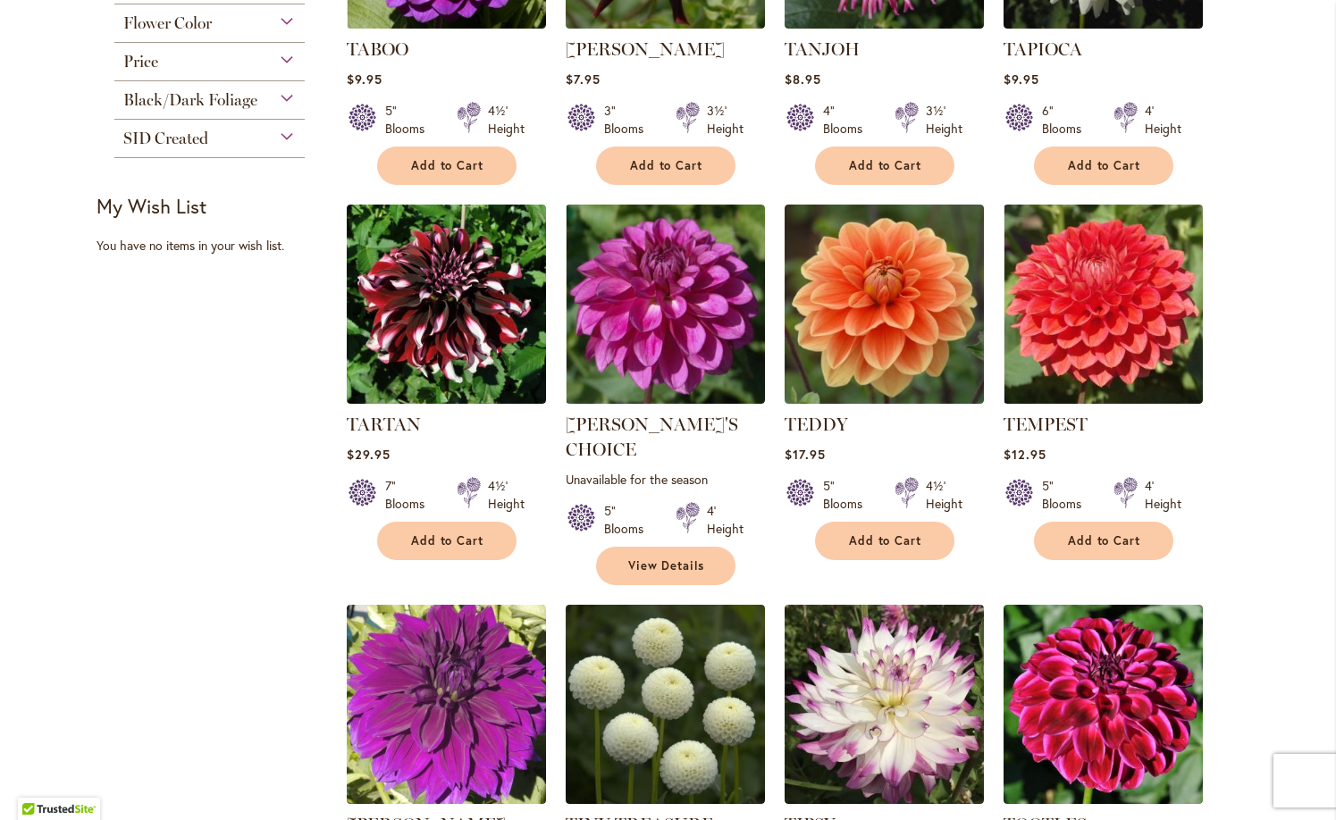
scroll to position [674, 0]
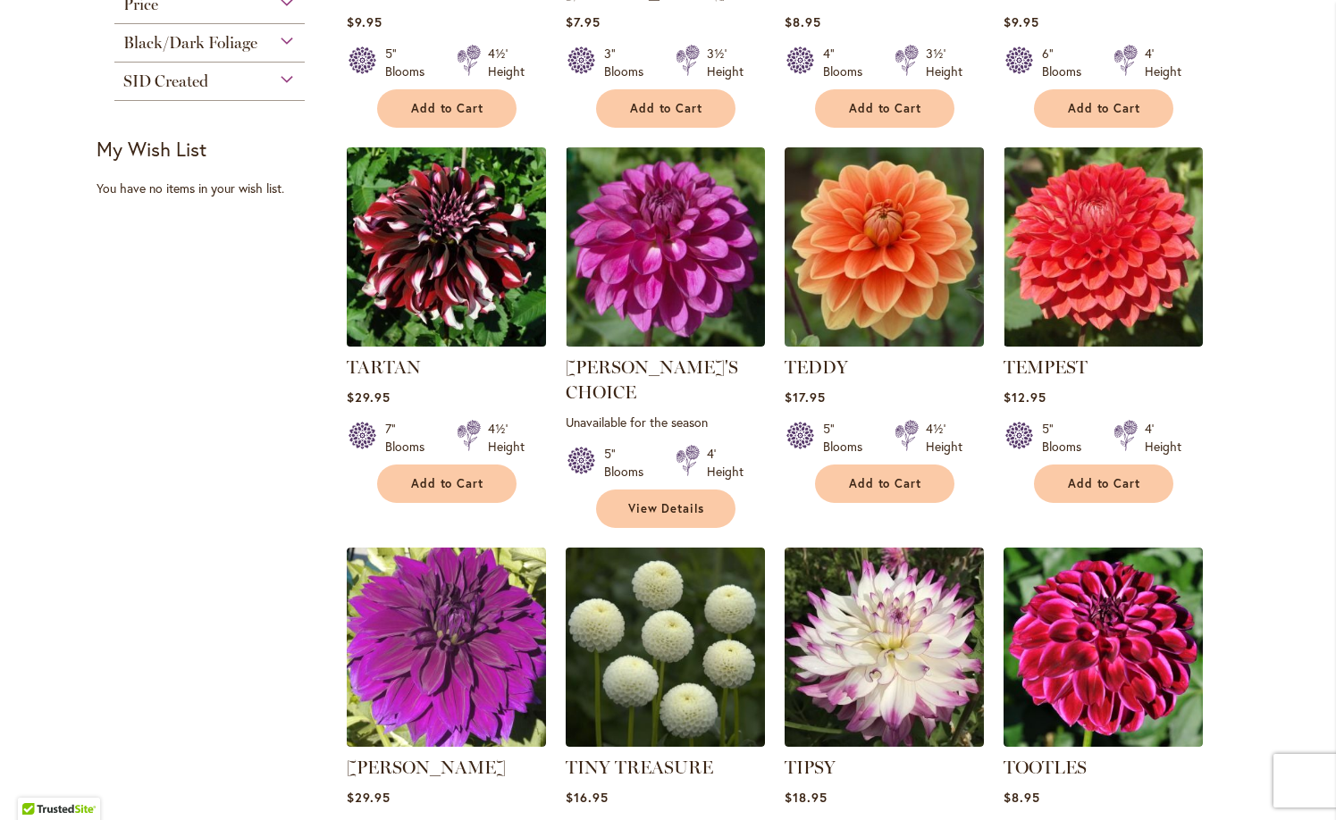
click at [471, 290] on img at bounding box center [445, 247] width 209 height 209
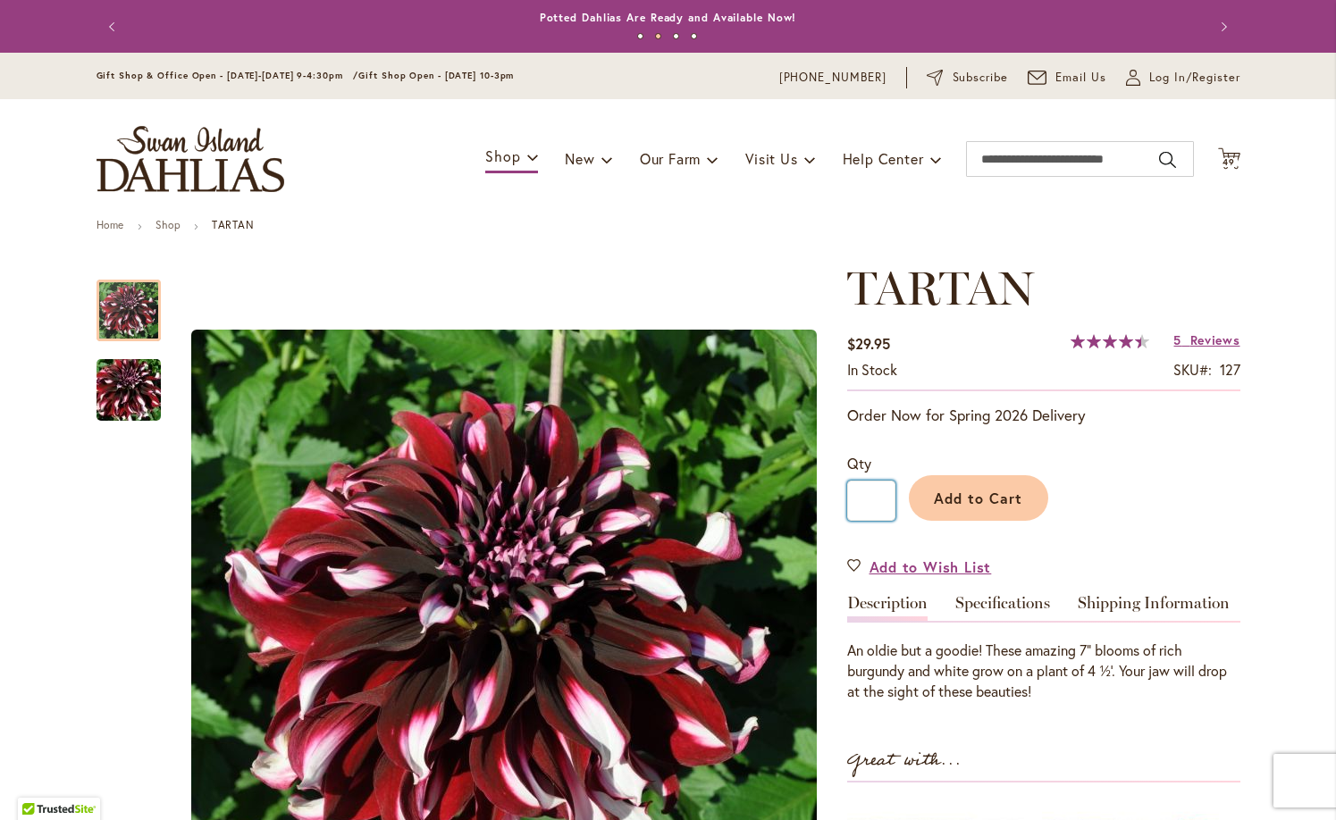
click at [884, 503] on input "*" at bounding box center [871, 501] width 48 height 40
type input "*"
click at [983, 500] on span "Add to Cart" at bounding box center [978, 498] width 88 height 19
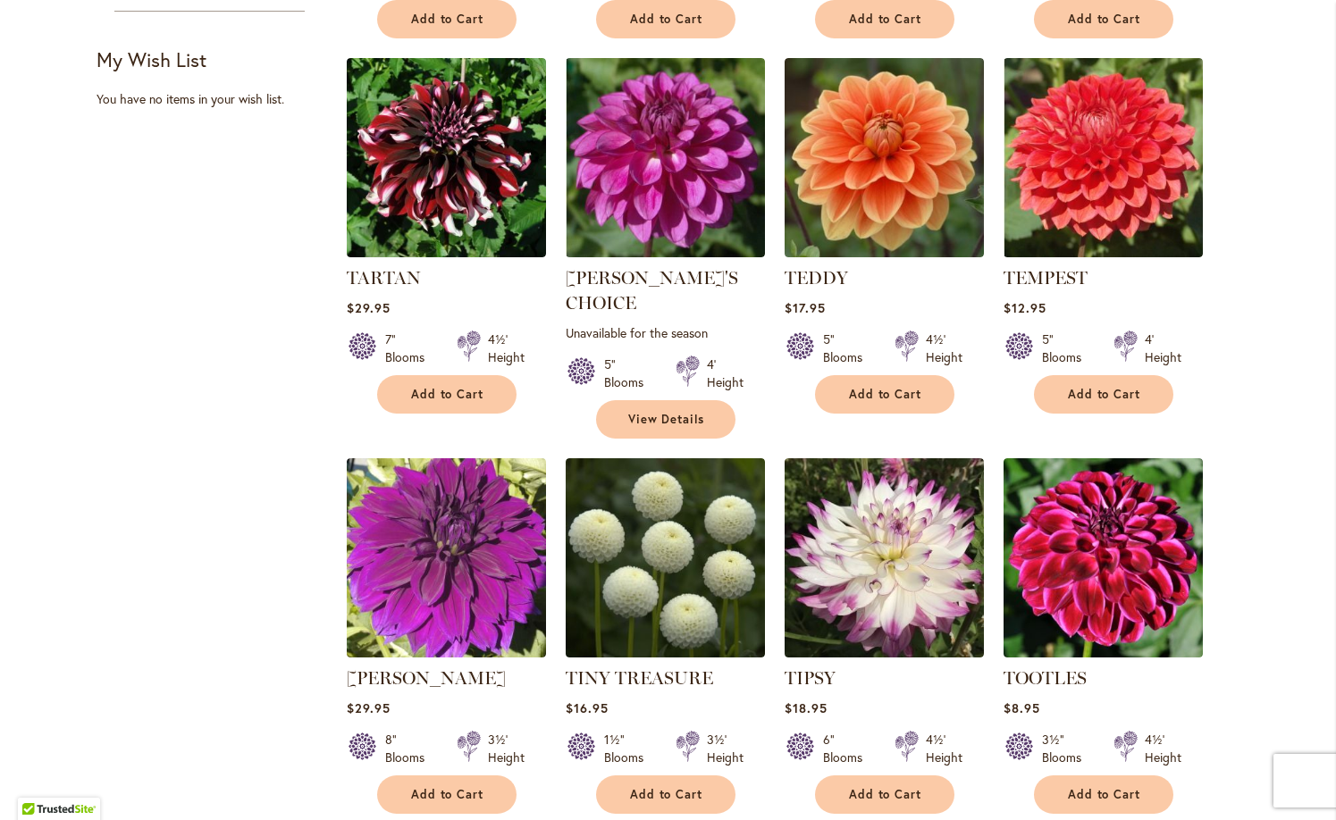
scroll to position [766, 0]
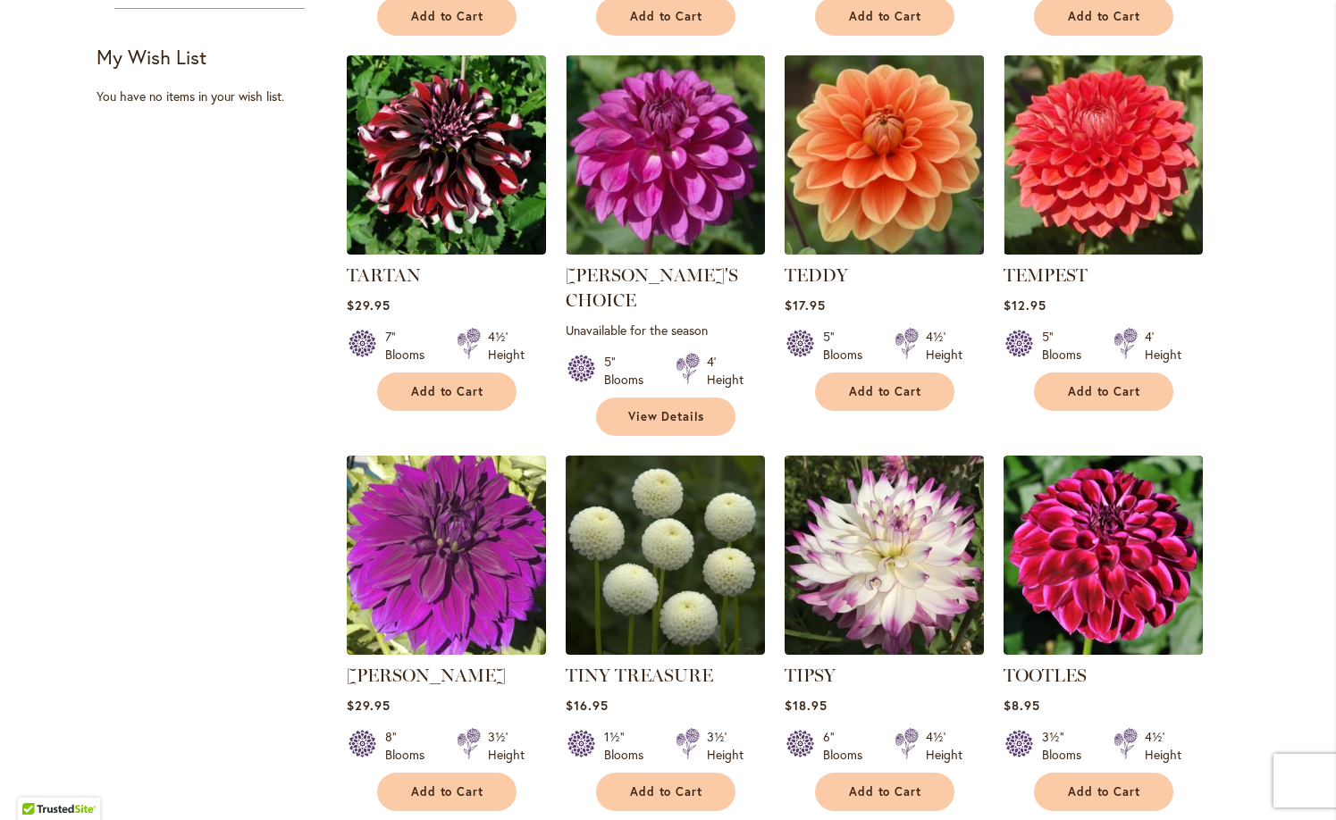
click at [900, 175] on img at bounding box center [883, 155] width 209 height 209
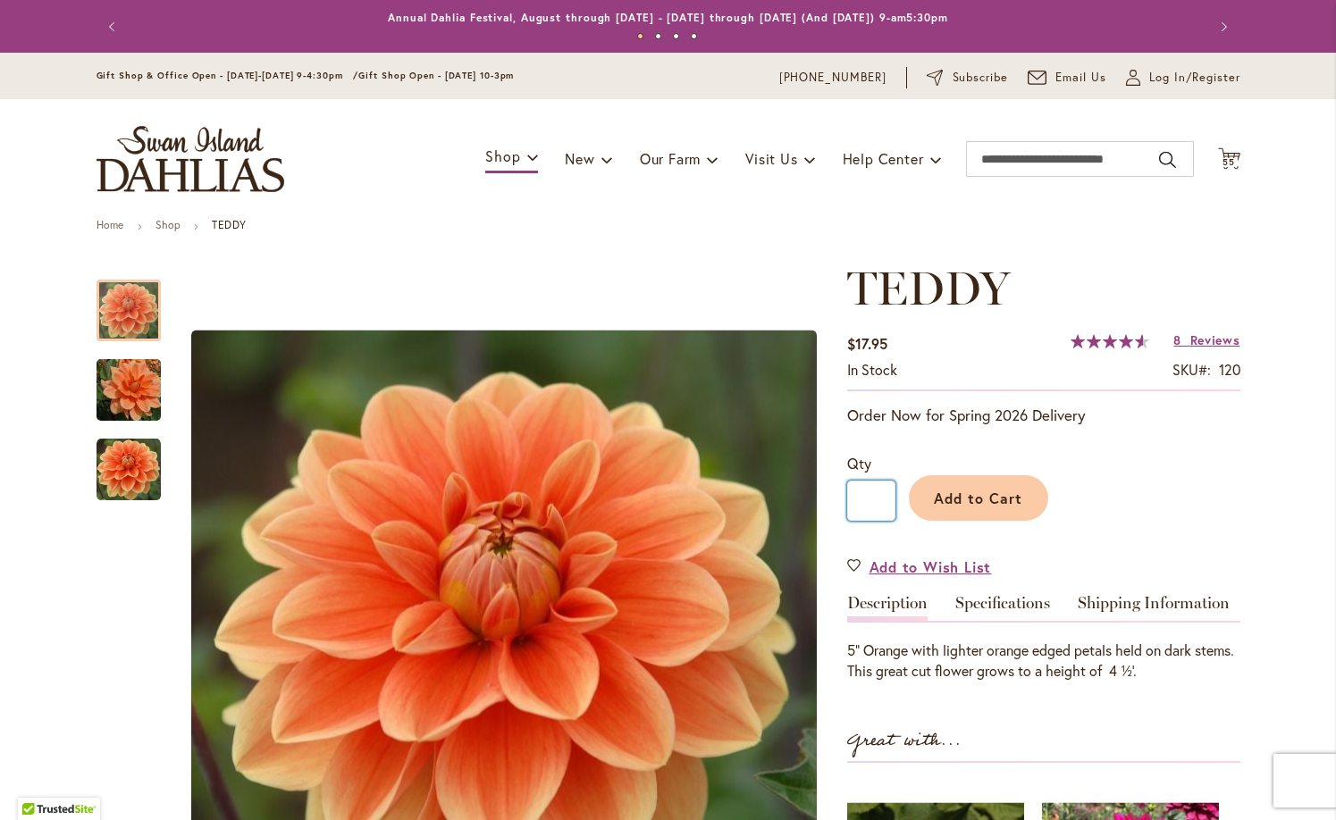
click at [887, 498] on input "*" at bounding box center [871, 501] width 48 height 40
type input "*"
click at [940, 501] on span "Add to Cart" at bounding box center [978, 498] width 88 height 19
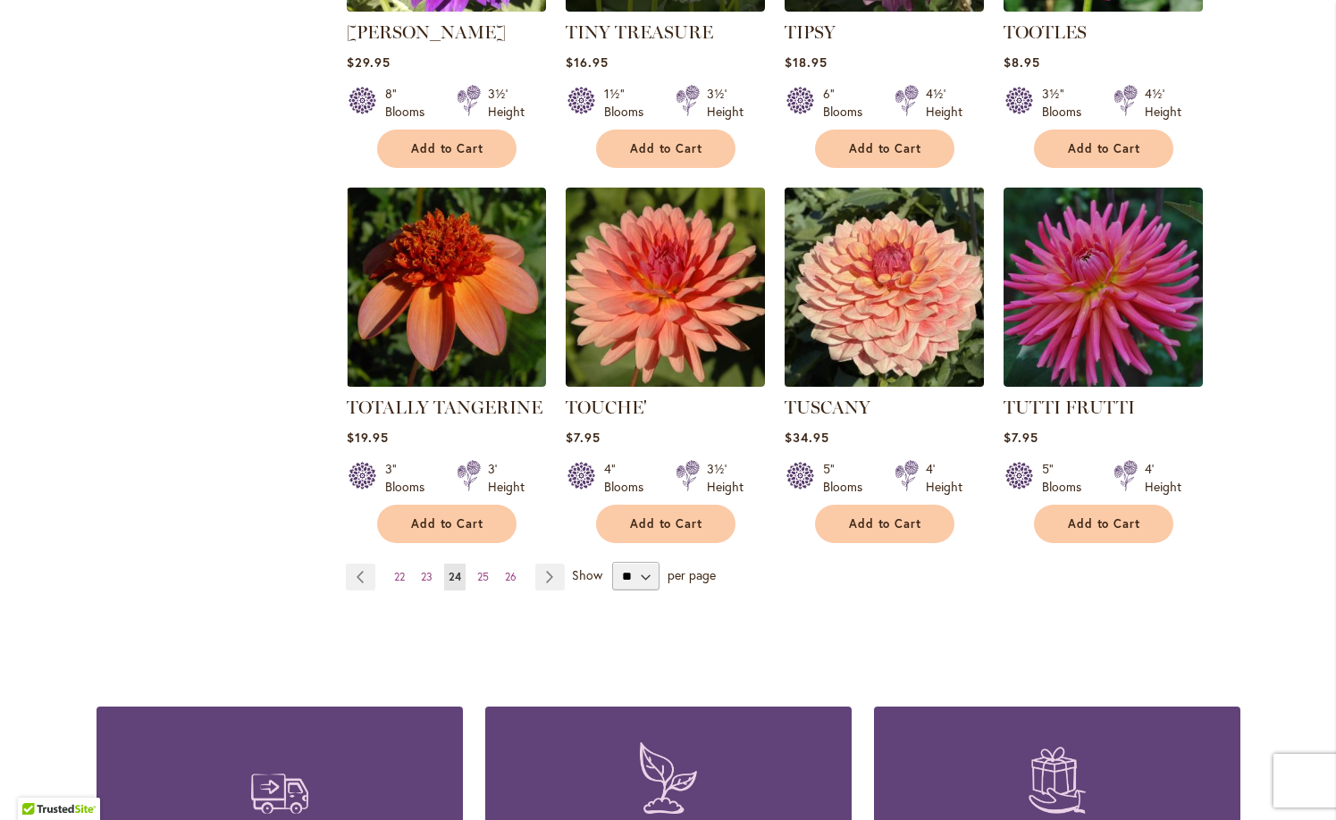
scroll to position [1412, 0]
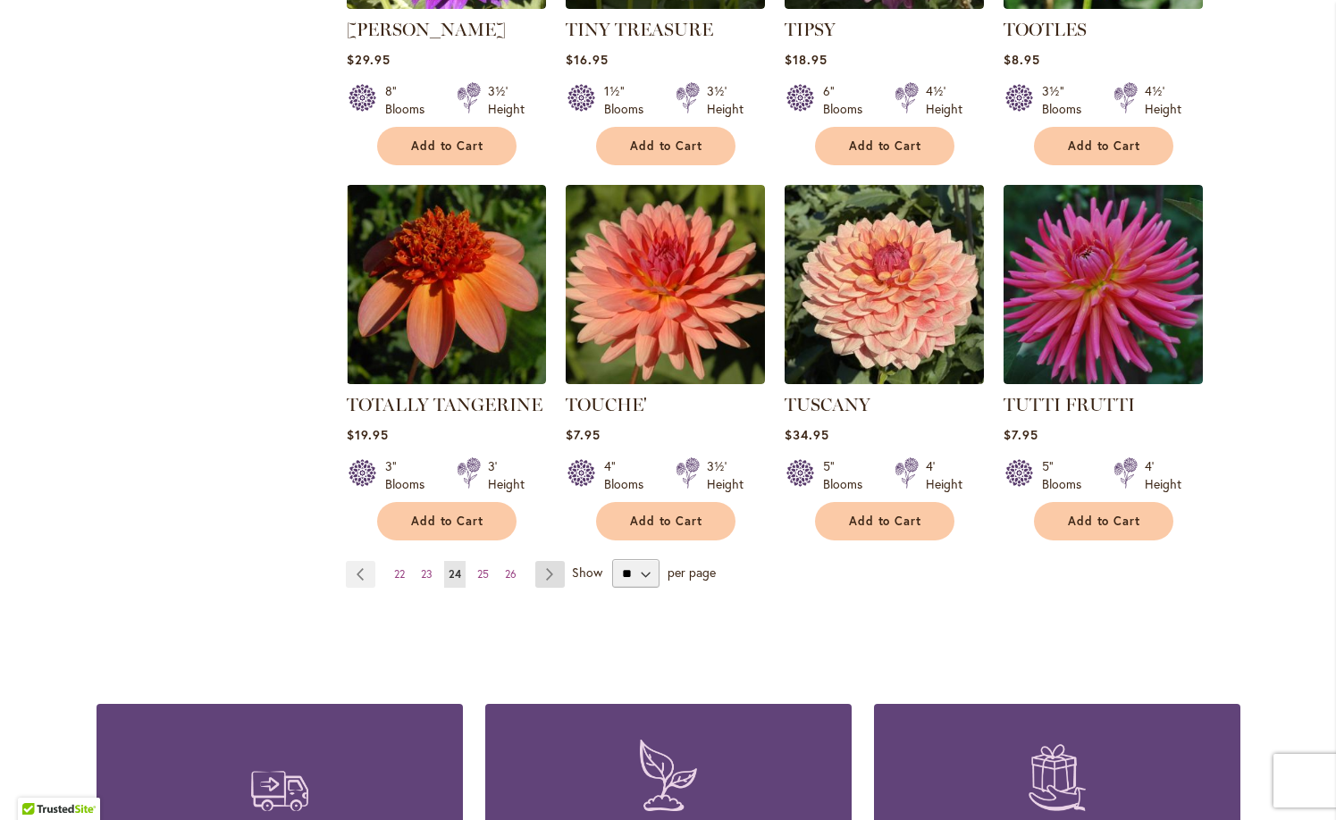
click at [547, 561] on link "Page Next" at bounding box center [549, 574] width 29 height 27
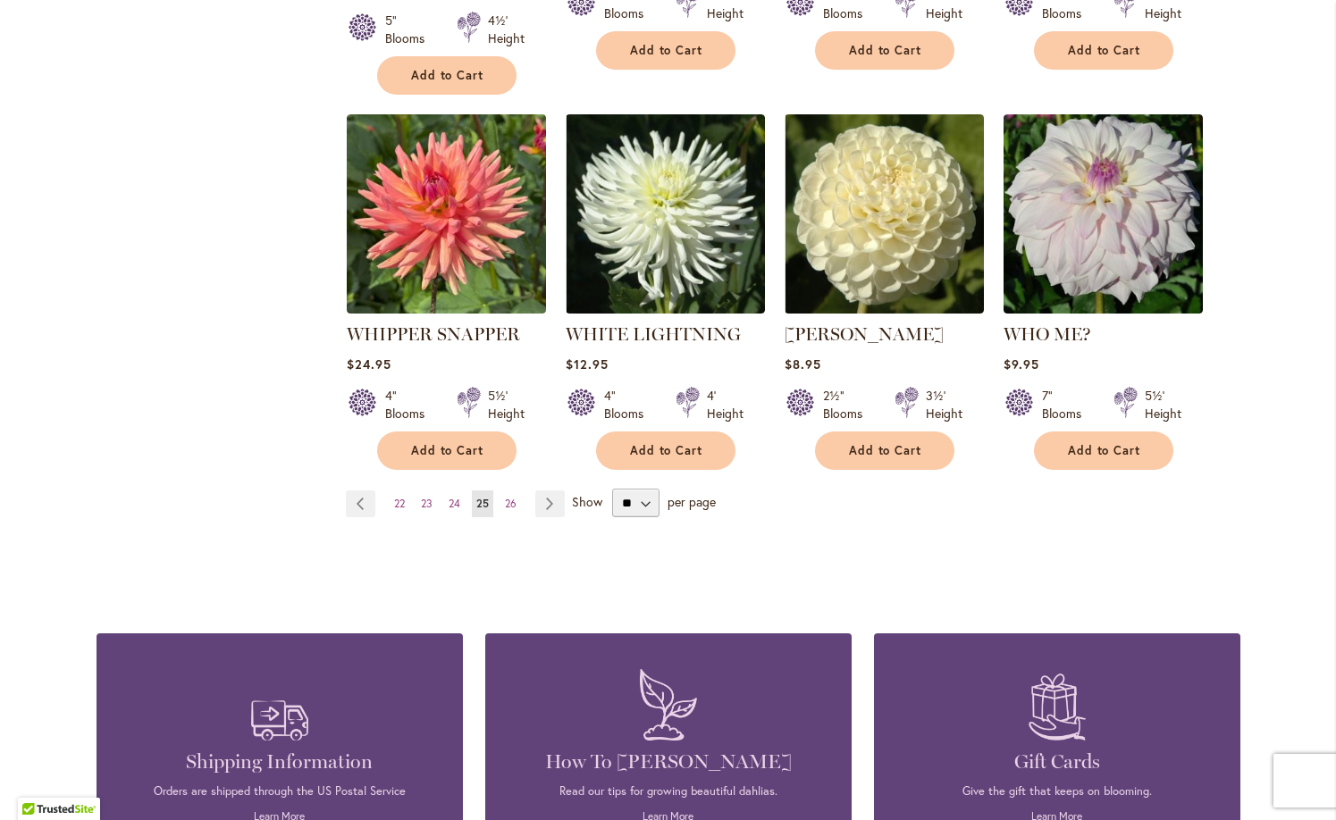
scroll to position [1542, 0]
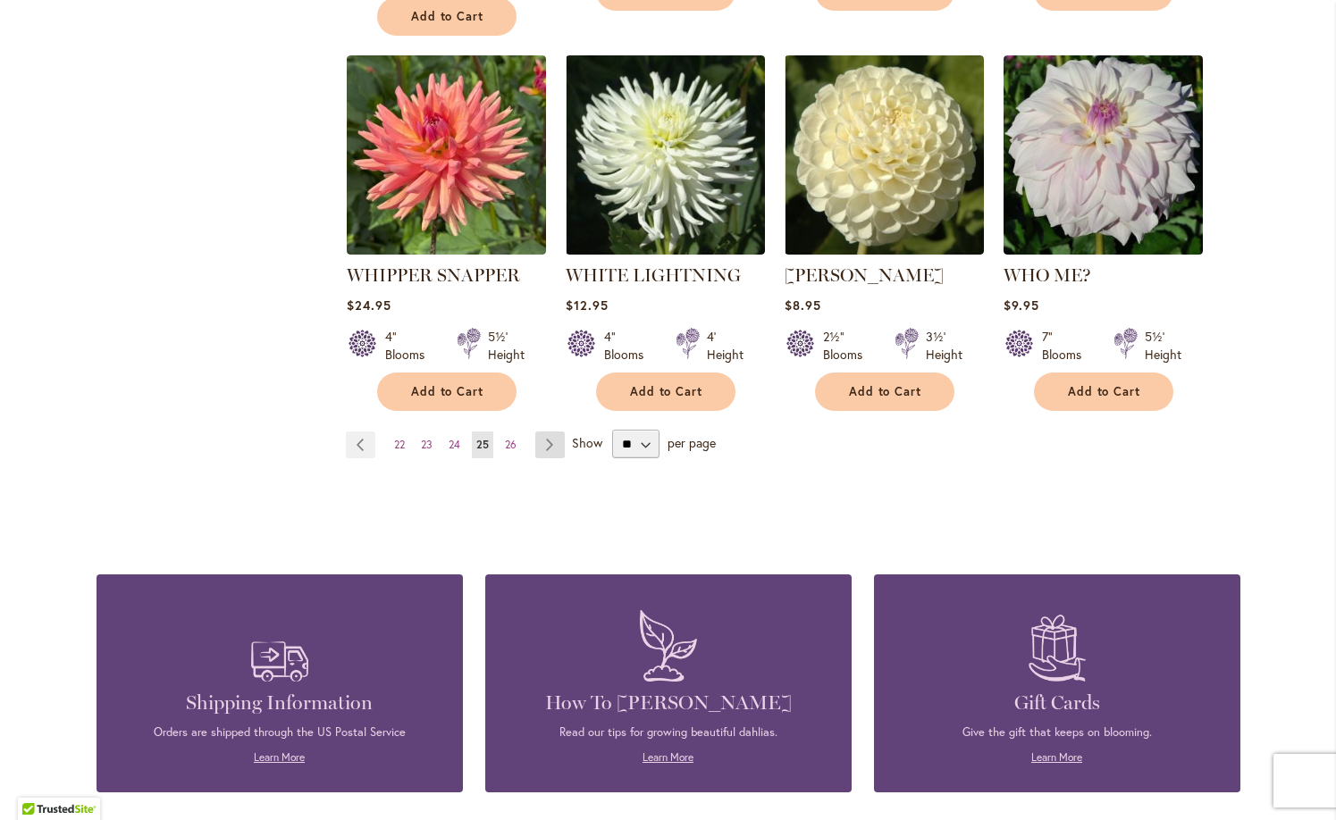
click at [559, 432] on link "Page Next" at bounding box center [549, 445] width 29 height 27
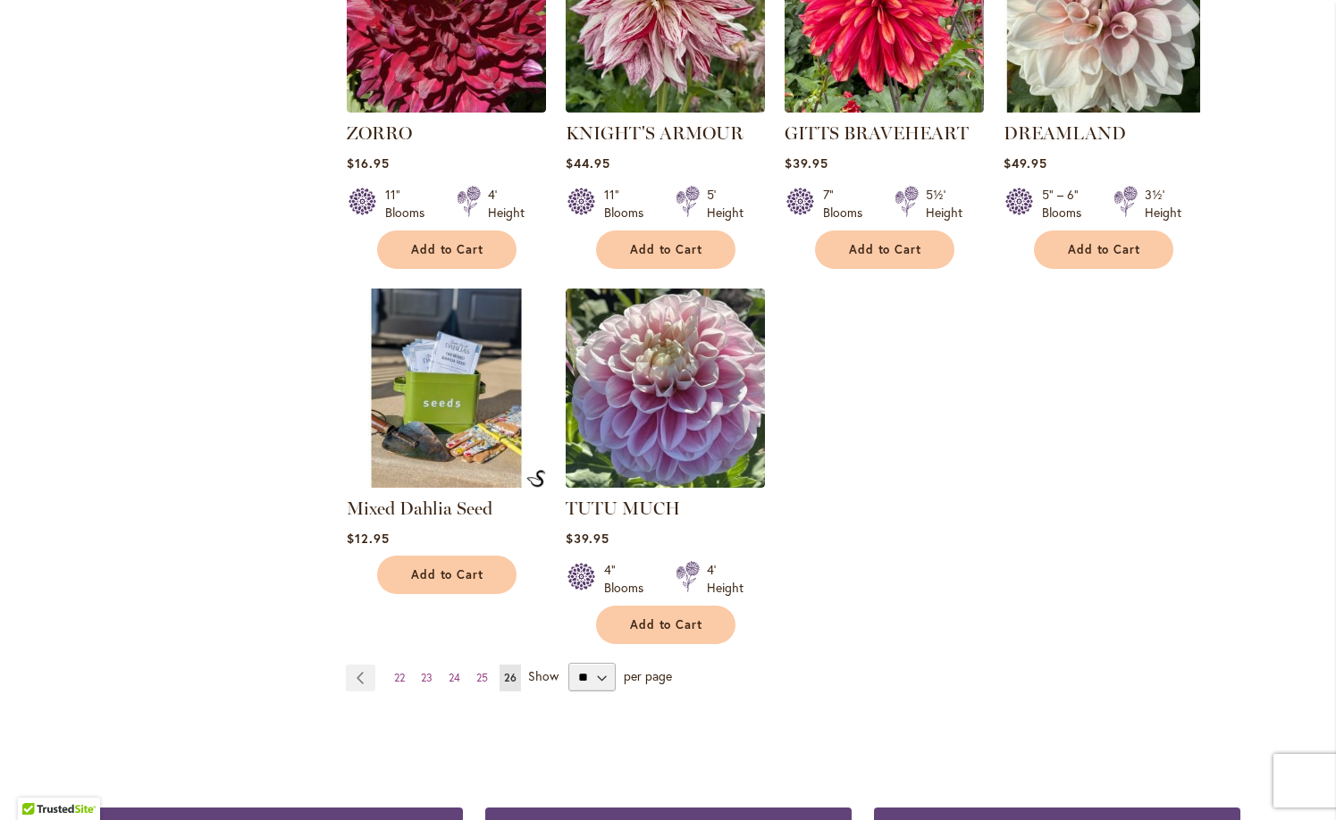
scroll to position [1285, 0]
